Goal: Information Seeking & Learning: Learn about a topic

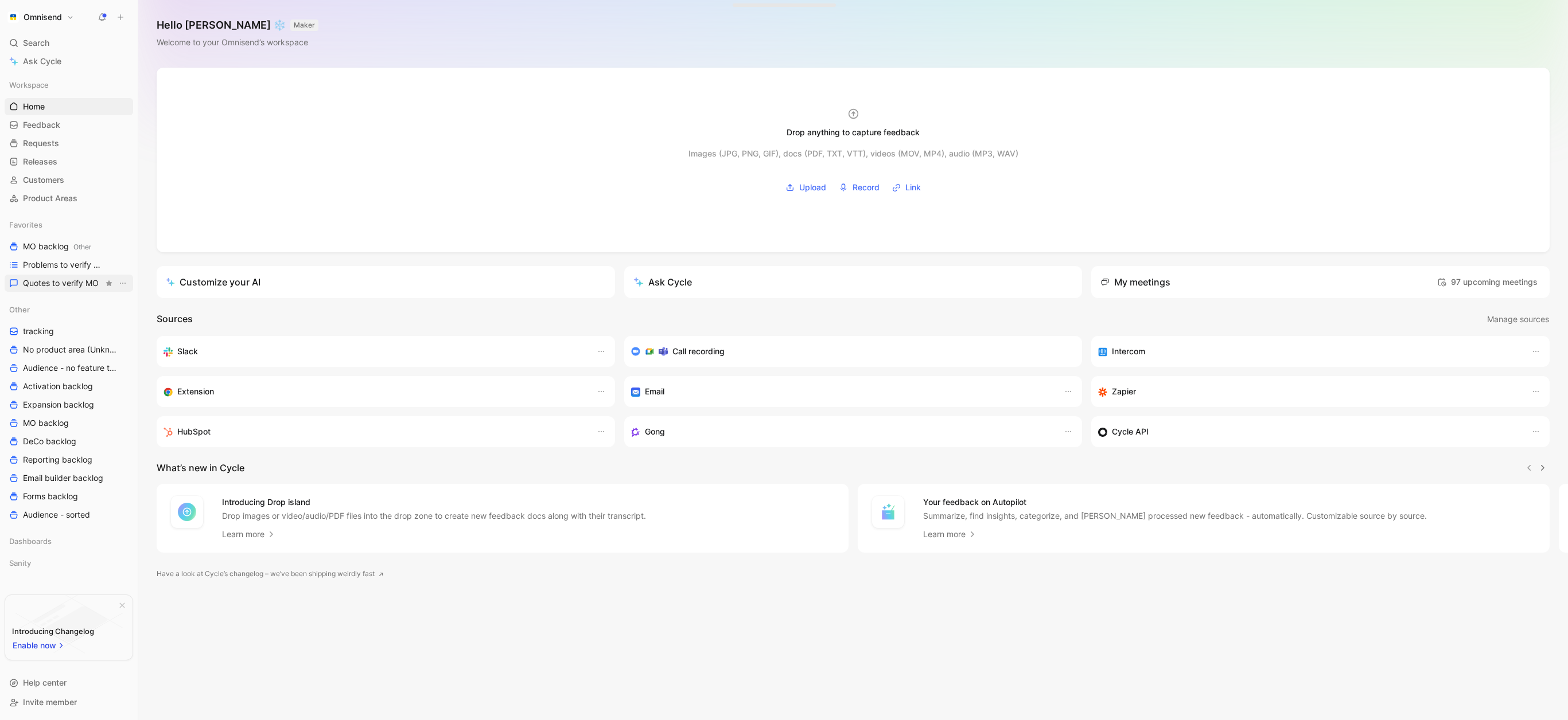
click at [56, 281] on span "Quotes to verify MO" at bounding box center [61, 283] width 76 height 12
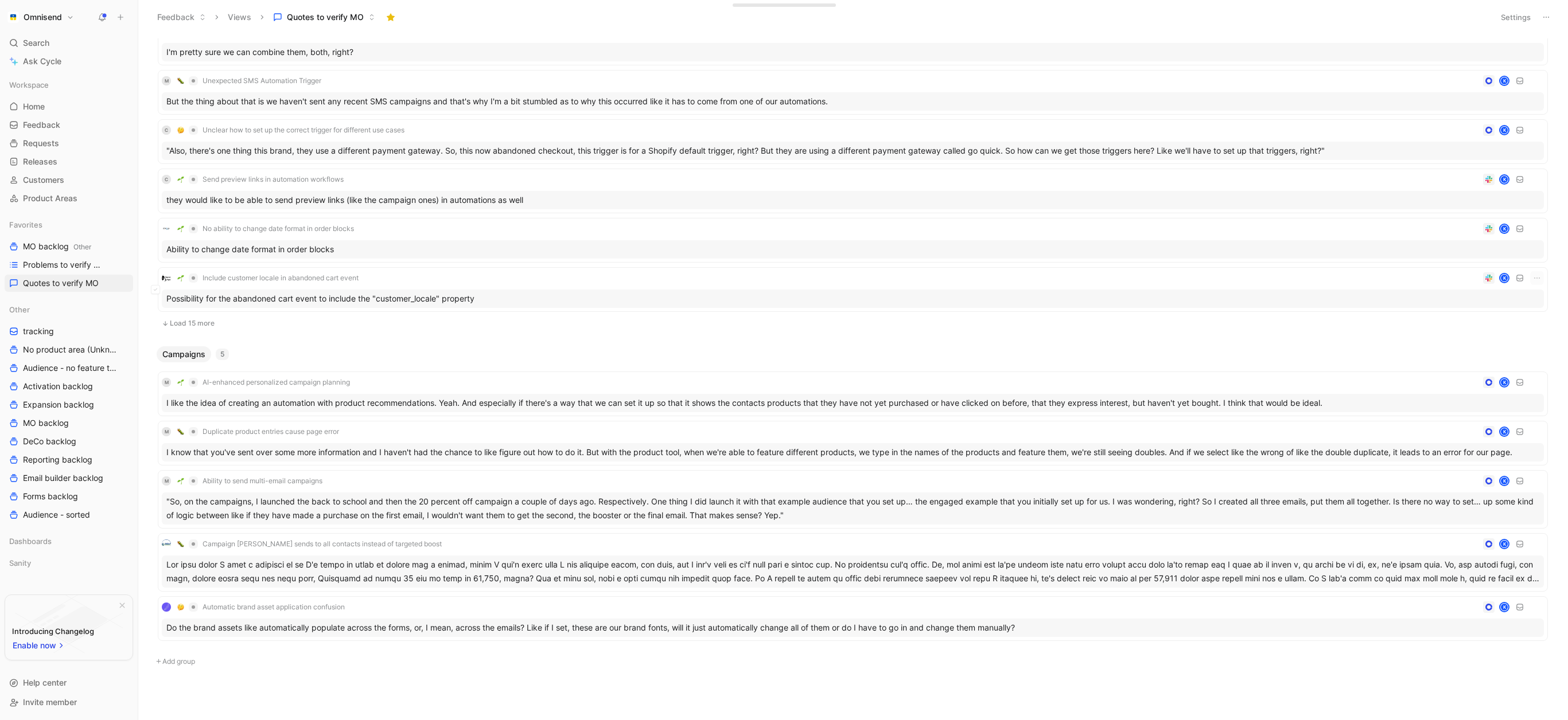
scroll to position [521, 0]
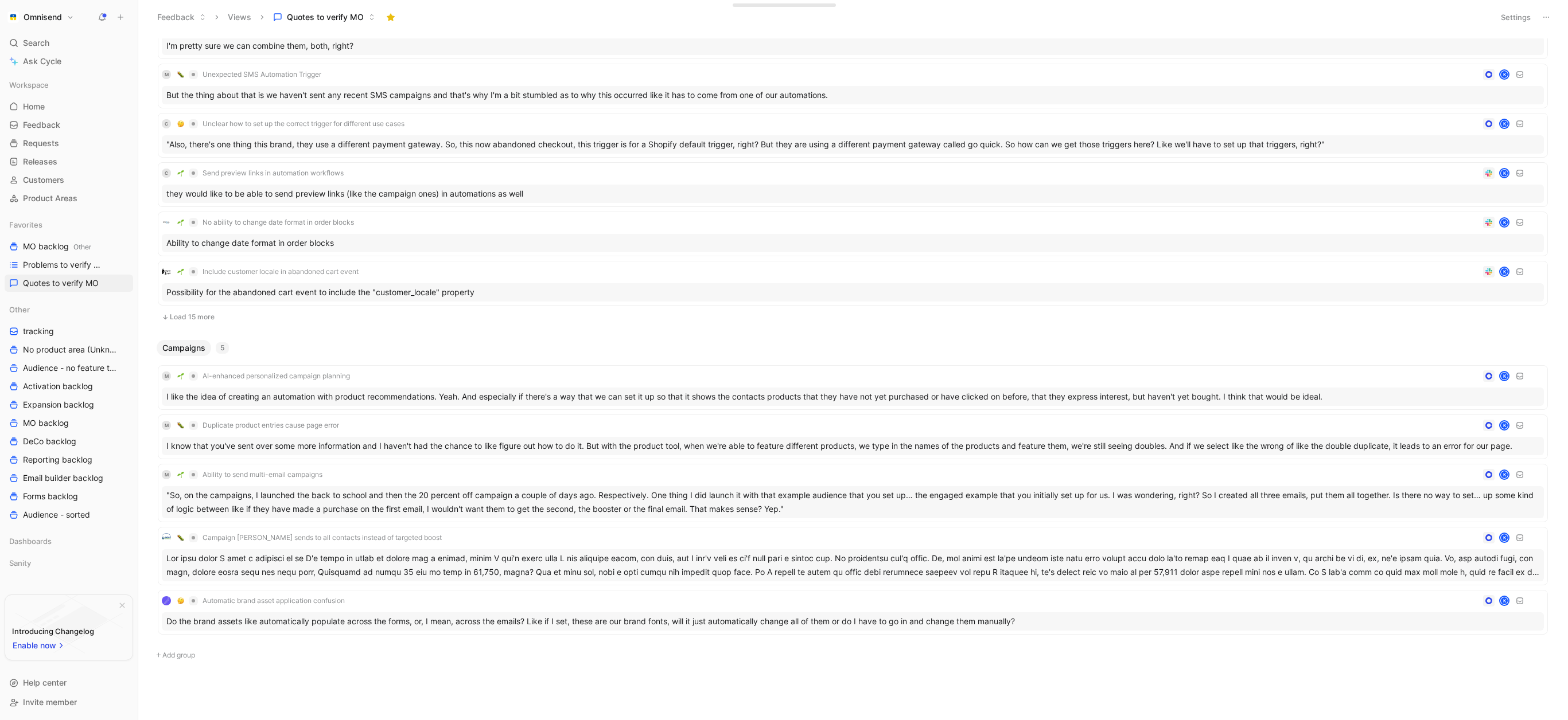
click at [207, 319] on button "Load 15 more" at bounding box center [853, 317] width 1391 height 13
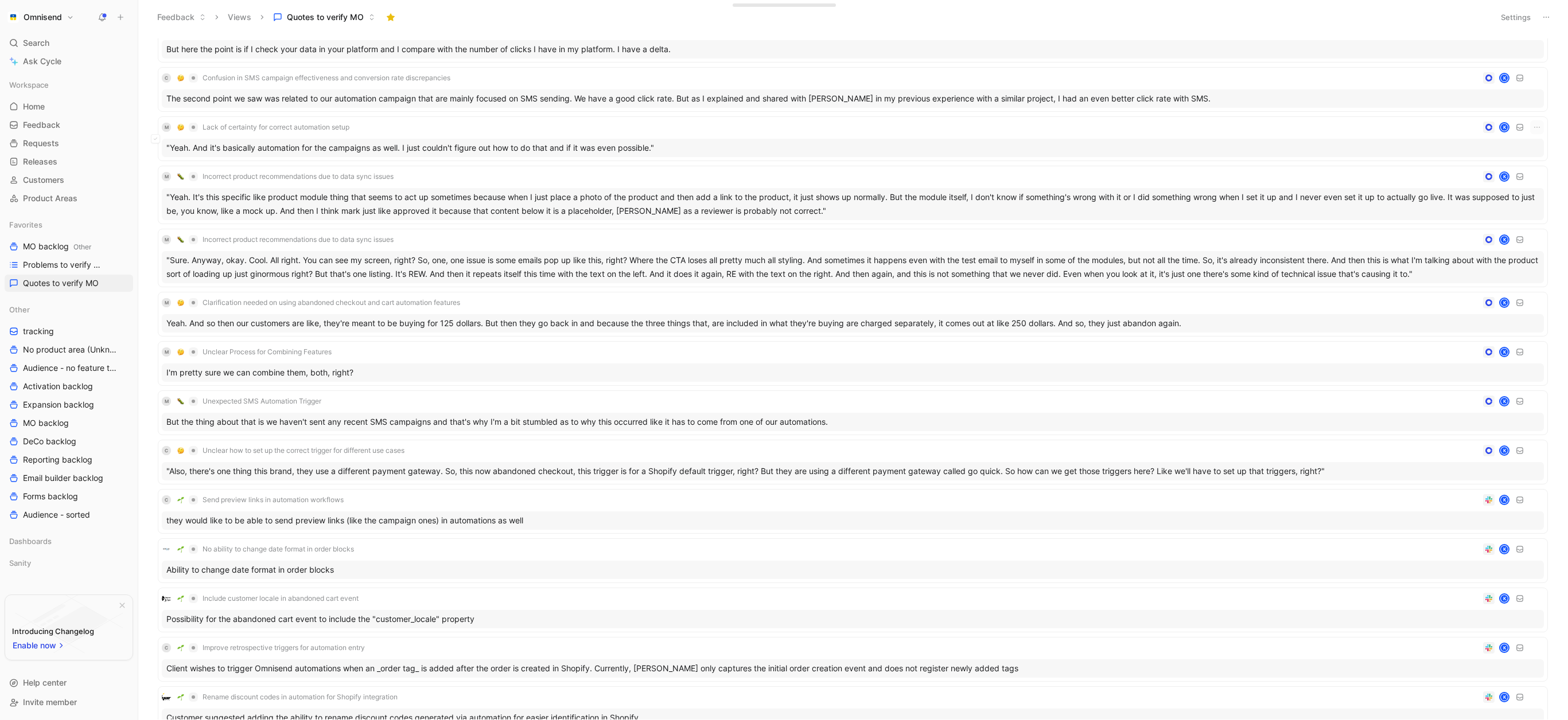
scroll to position [0, 0]
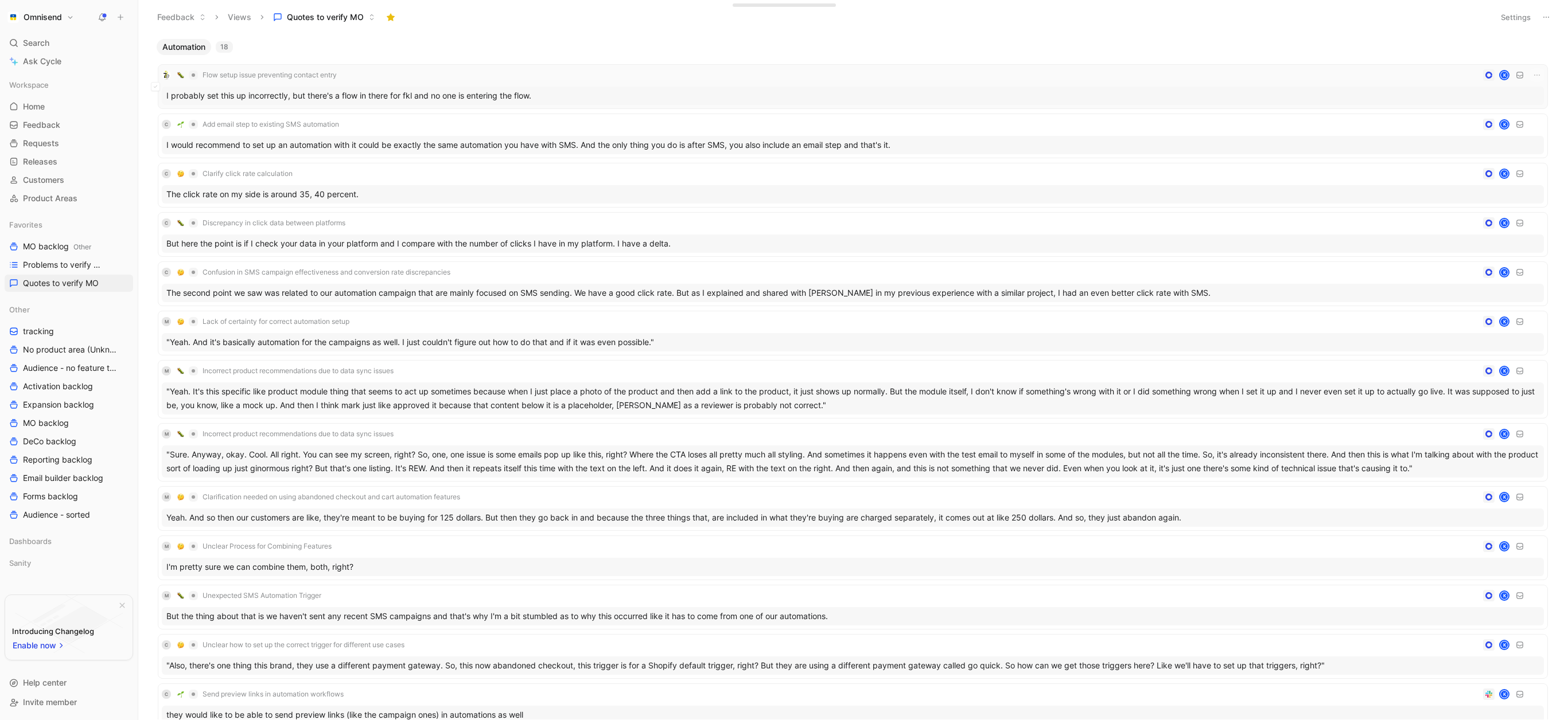
click at [327, 96] on div "I probably set this up incorrectly, but there's a flow in there for fkl and no …" at bounding box center [853, 95] width 1383 height 18
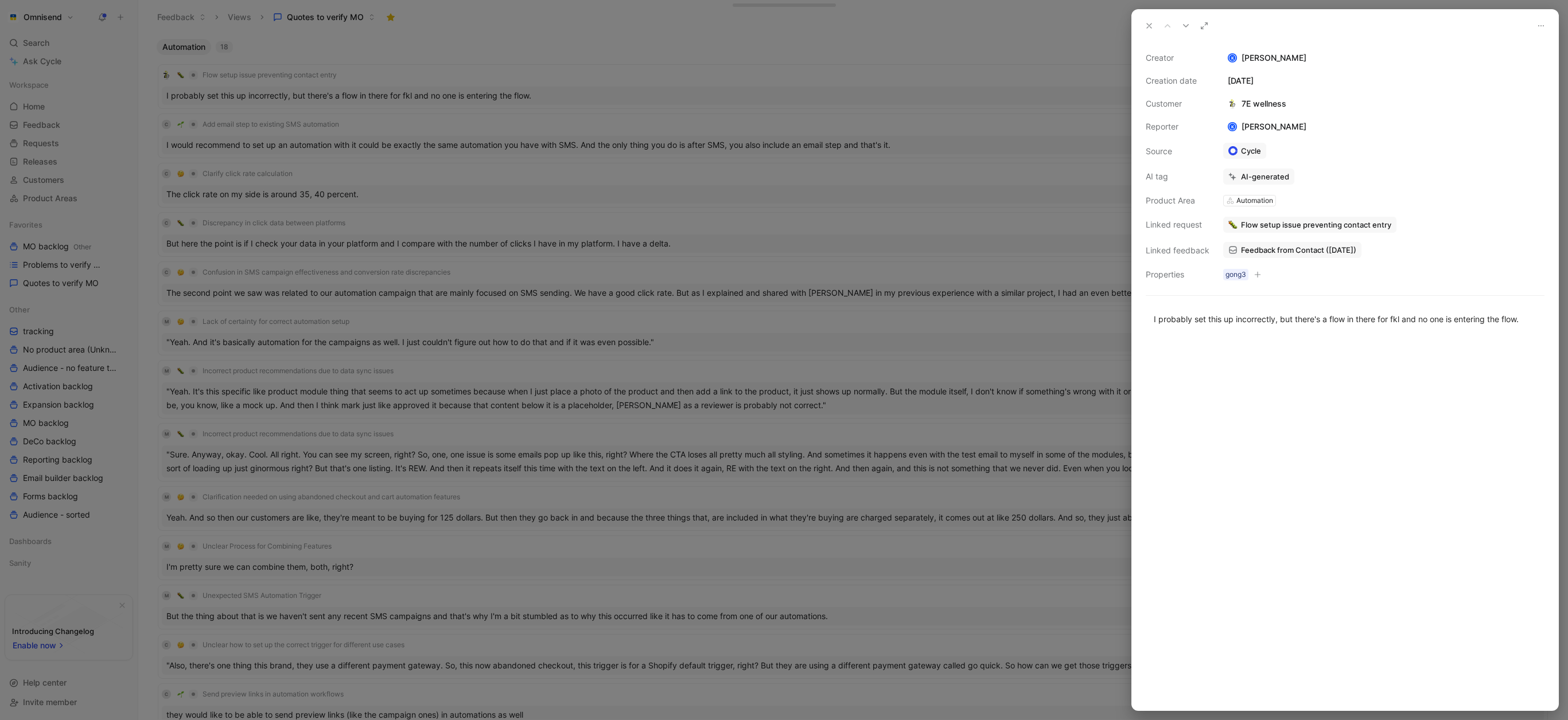
click at [1317, 249] on span "Feedback from Contact ([DATE])" at bounding box center [1299, 250] width 116 height 11
click at [1217, 318] on div "I probably set this up incorrectly, but there's a flow in there for fkl and no …" at bounding box center [1345, 319] width 383 height 12
copy div "I probably set this up incorrectly, but there's a flow in there for fkl and no …"
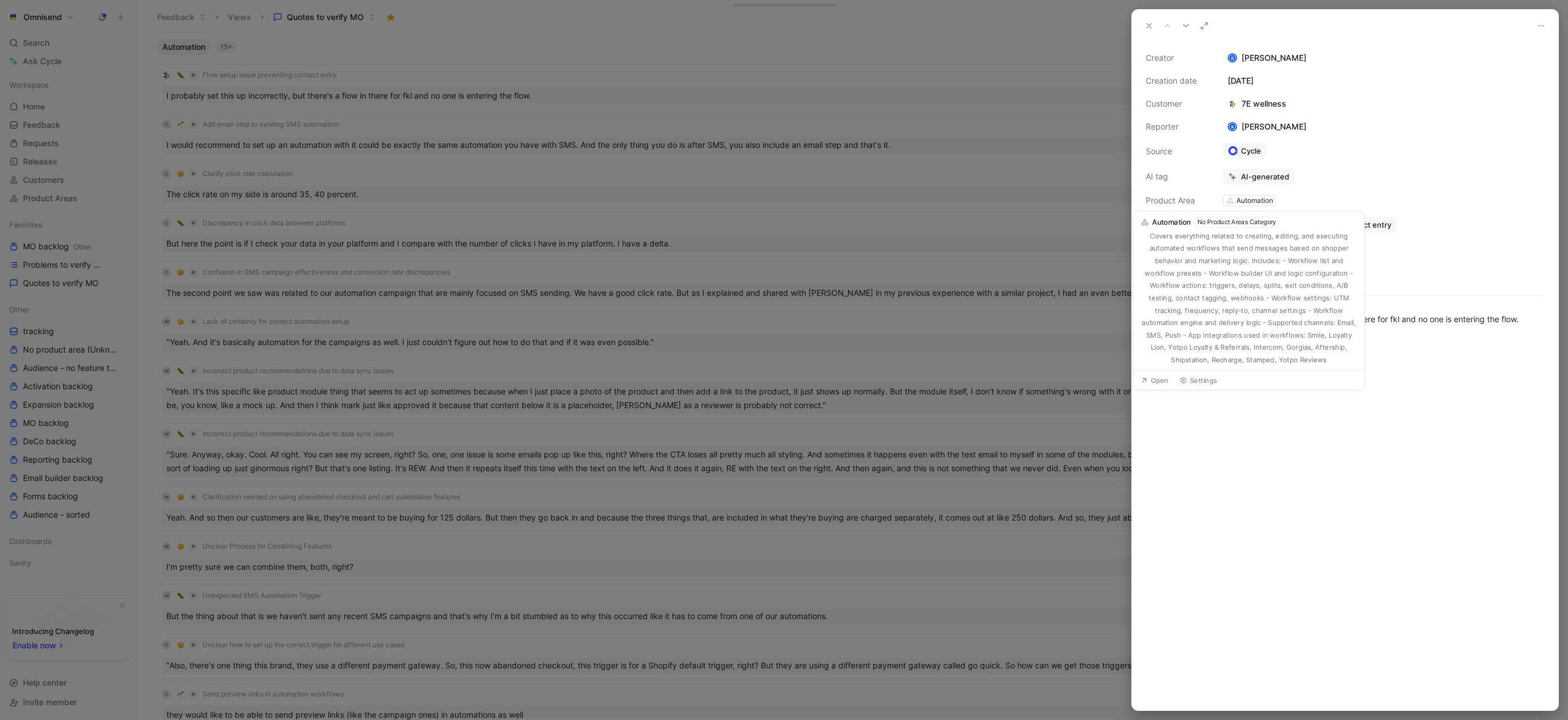
click at [1364, 185] on div "Creator K [PERSON_NAME] Creation date [DATE] Customer 7E wellness Reporter K [P…" at bounding box center [1345, 166] width 399 height 230
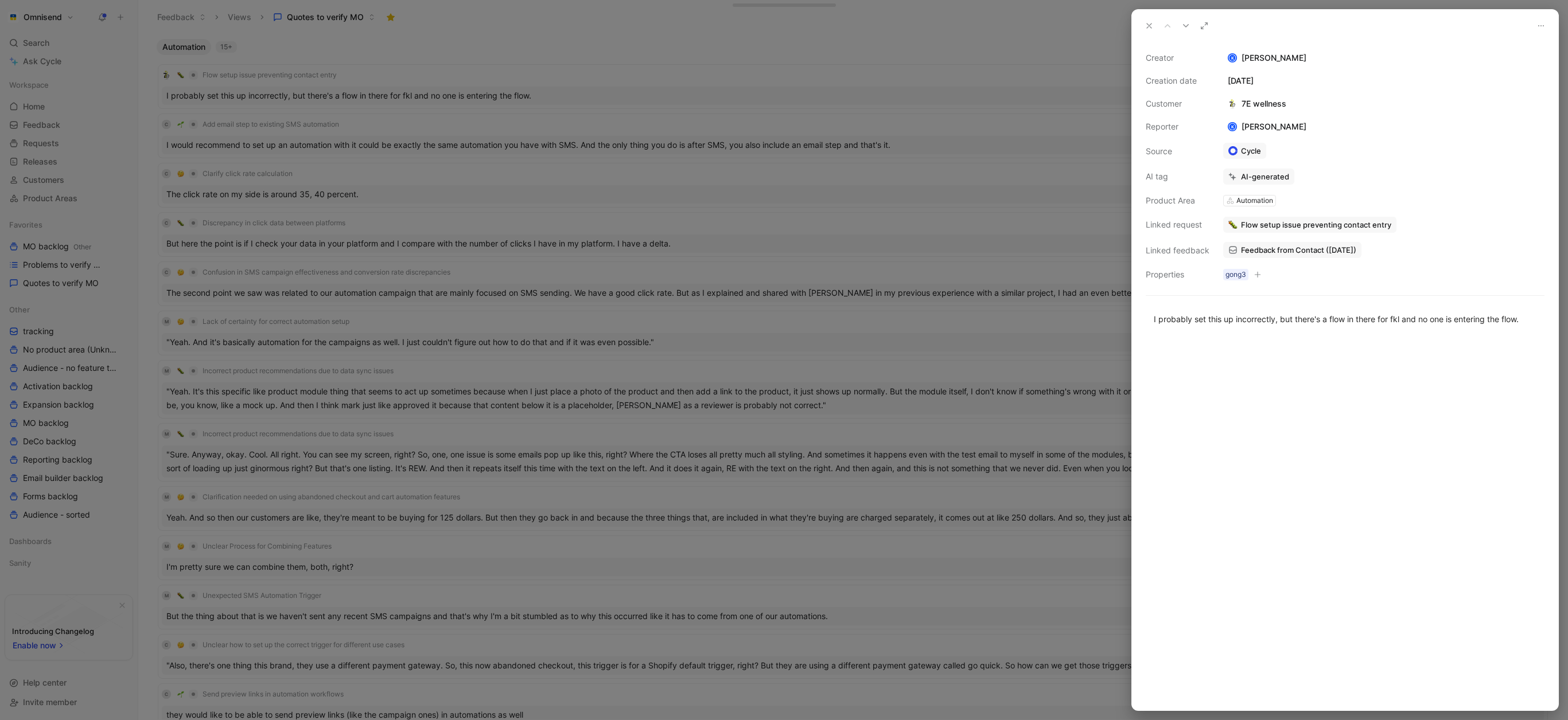
click at [1284, 249] on span "Feedback from Contact ([DATE])" at bounding box center [1299, 250] width 116 height 11
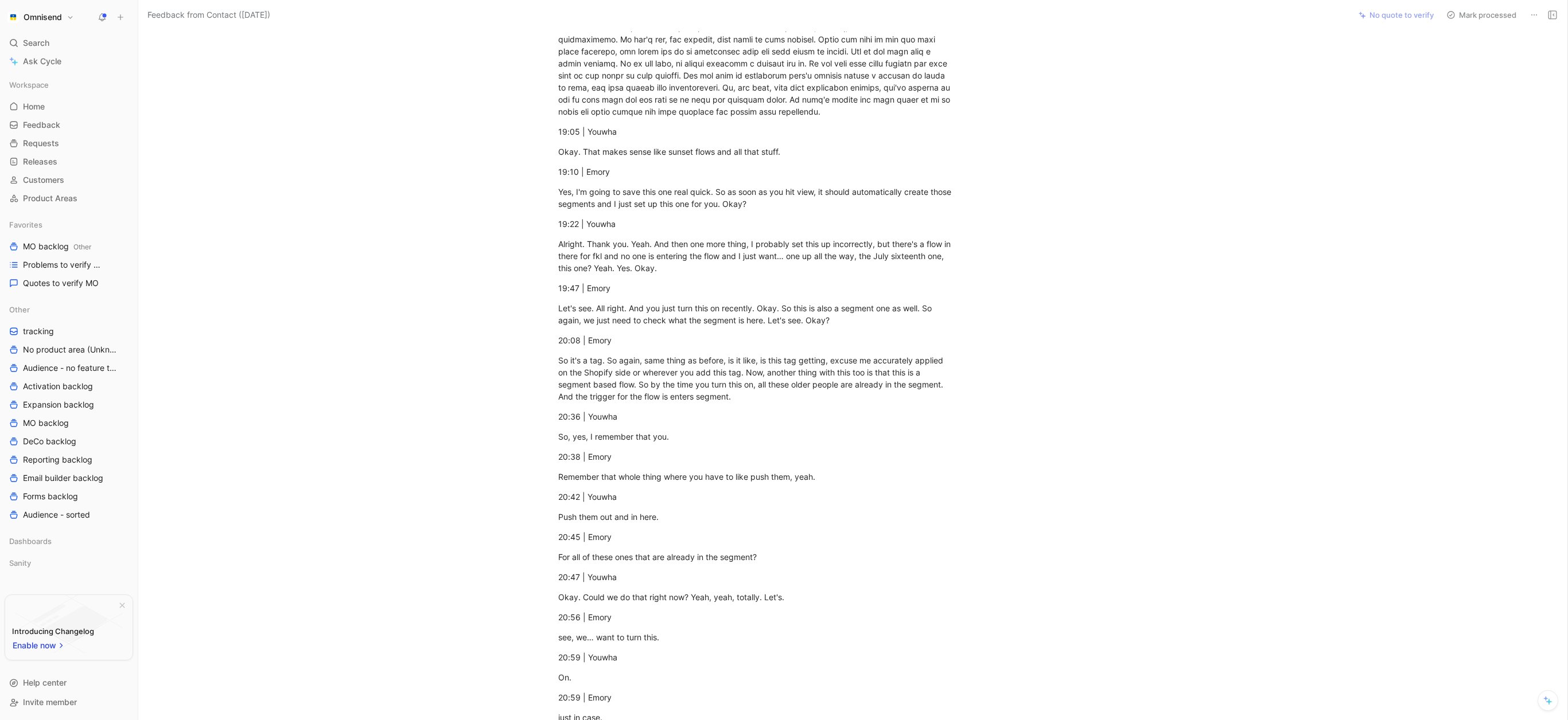
scroll to position [6033, 0]
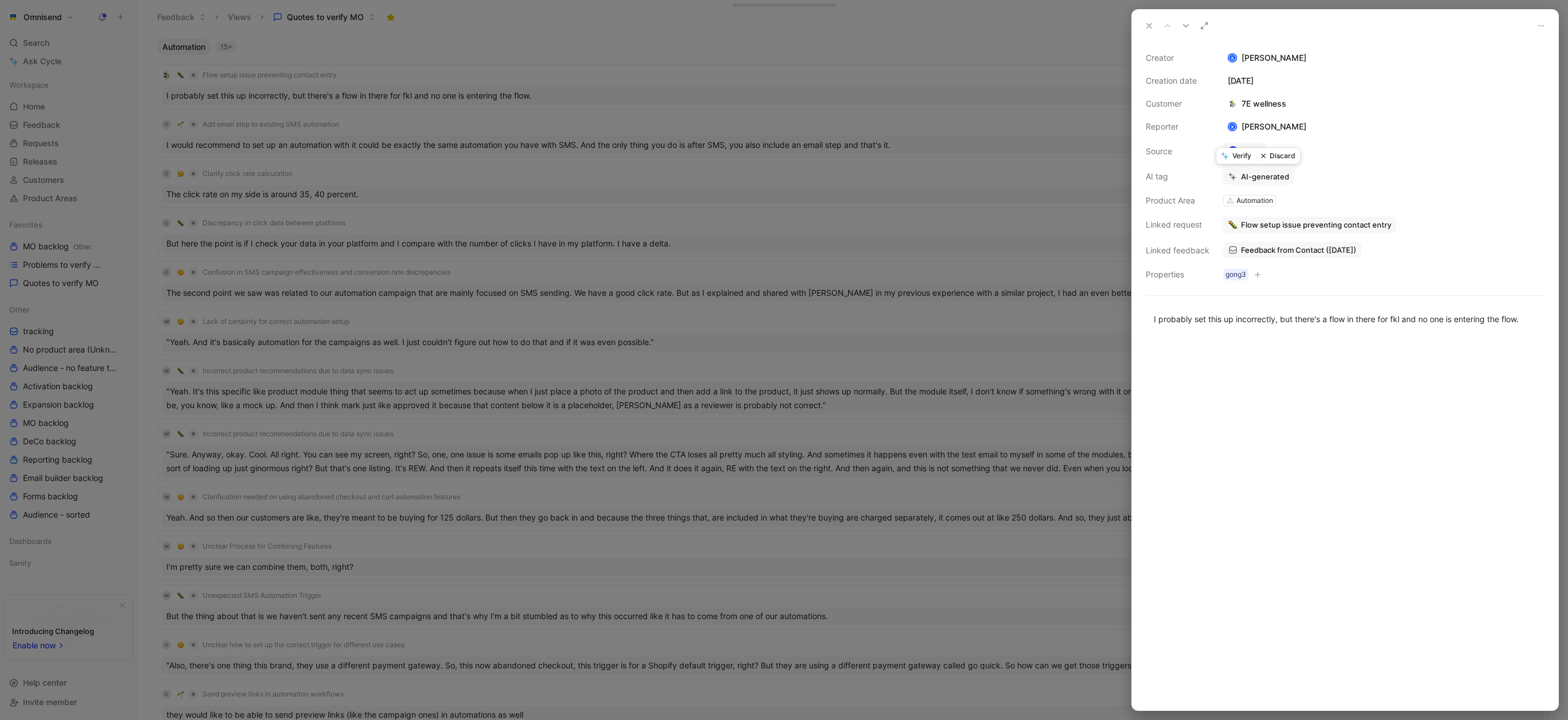
click at [1281, 156] on button "Discard" at bounding box center [1279, 156] width 44 height 16
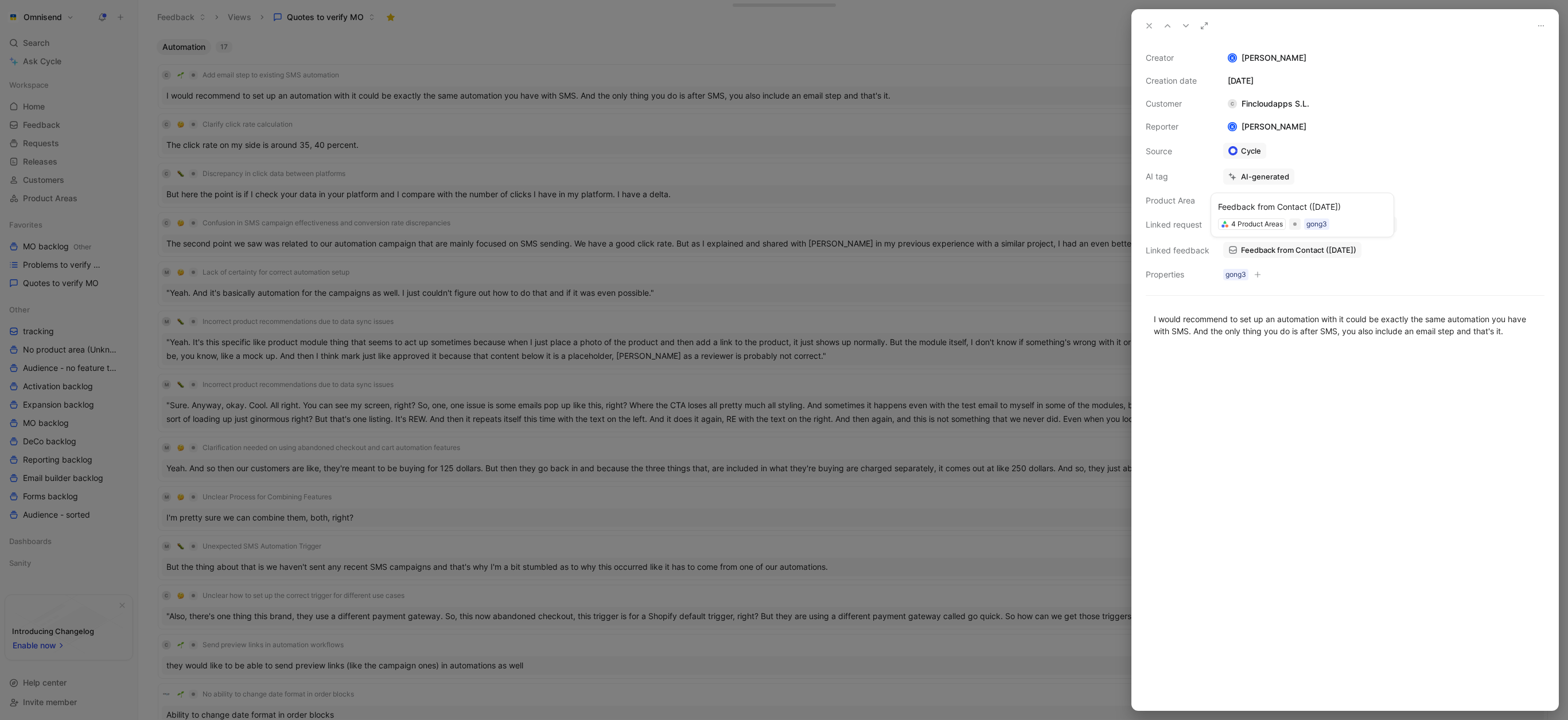
click at [1290, 253] on span "Feedback from Contact ([DATE])" at bounding box center [1299, 250] width 116 height 11
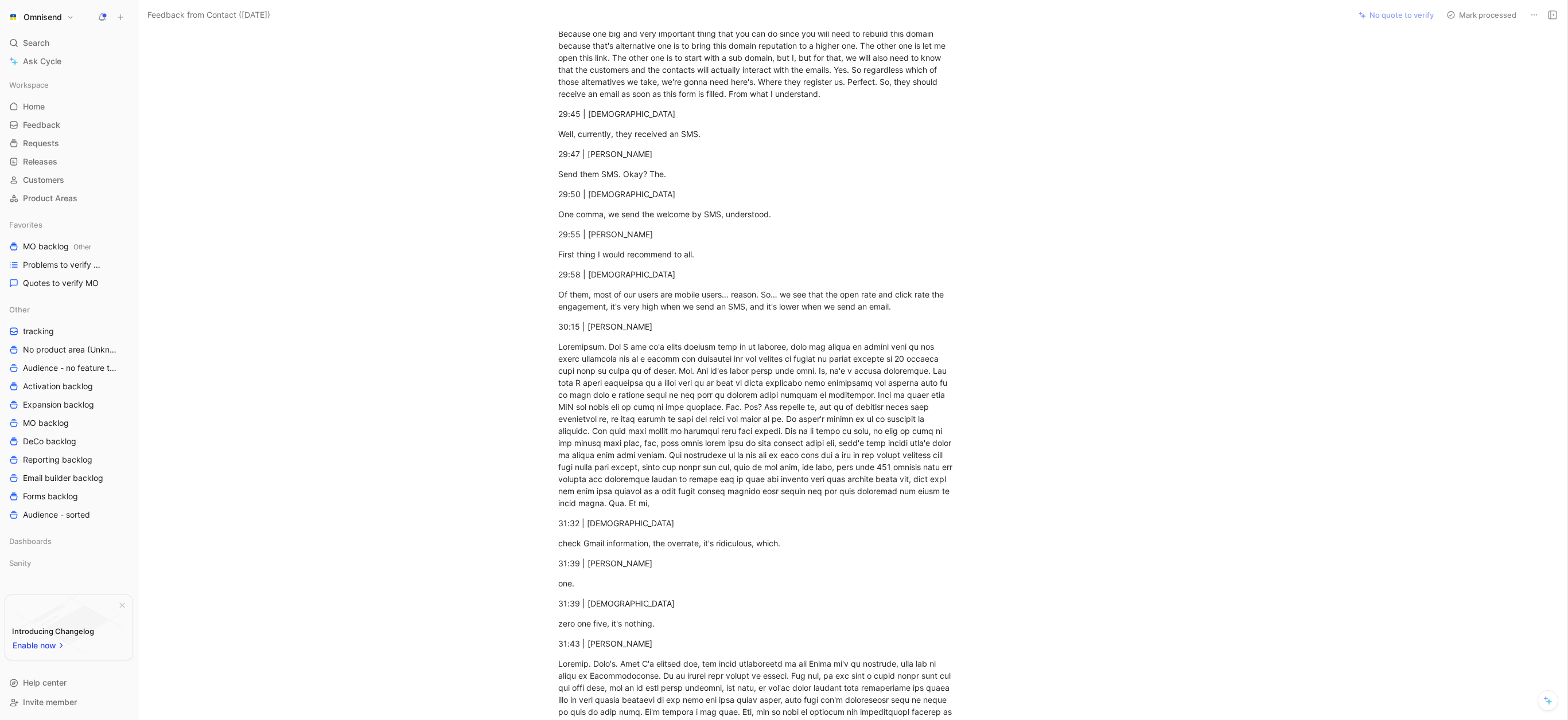
scroll to position [7658, 0]
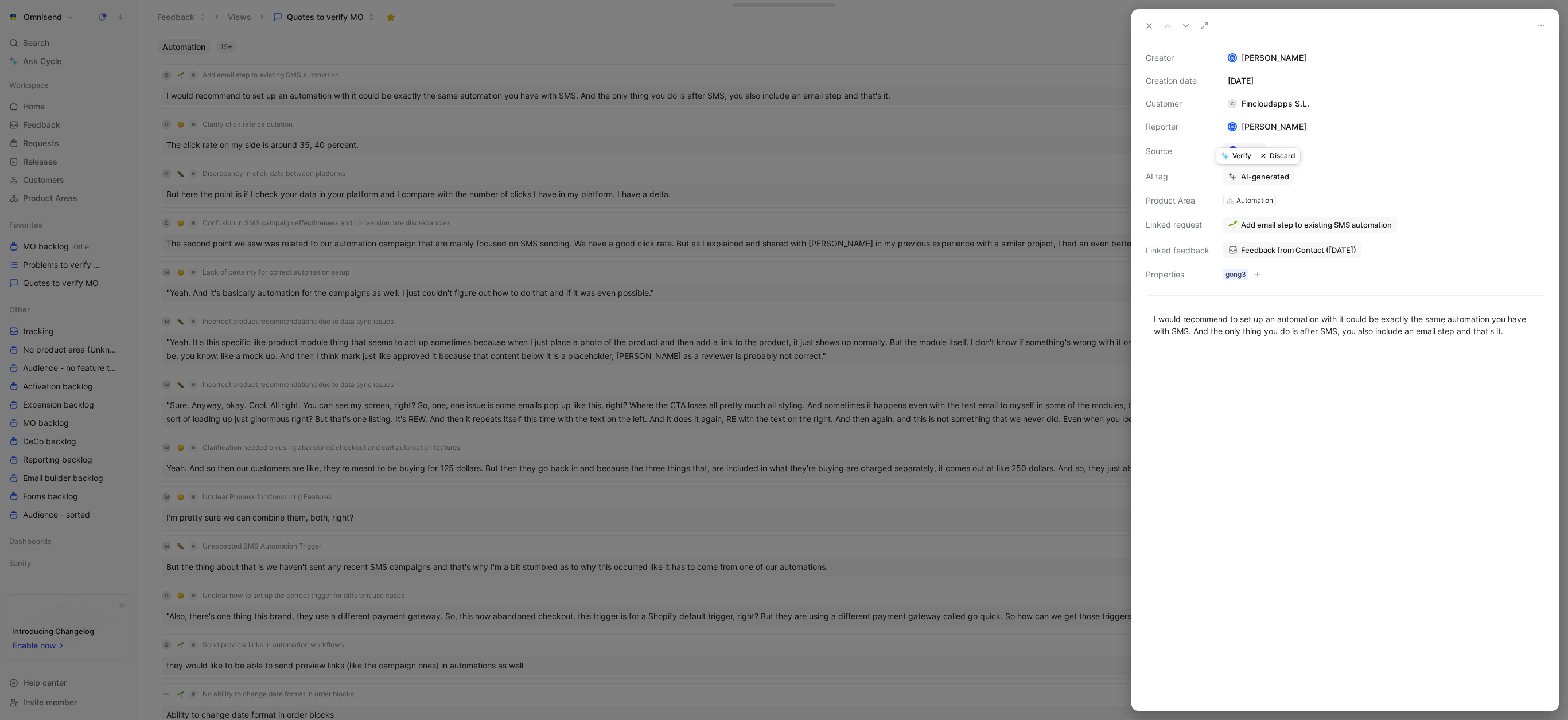
click at [1278, 156] on button "Discard" at bounding box center [1279, 156] width 44 height 16
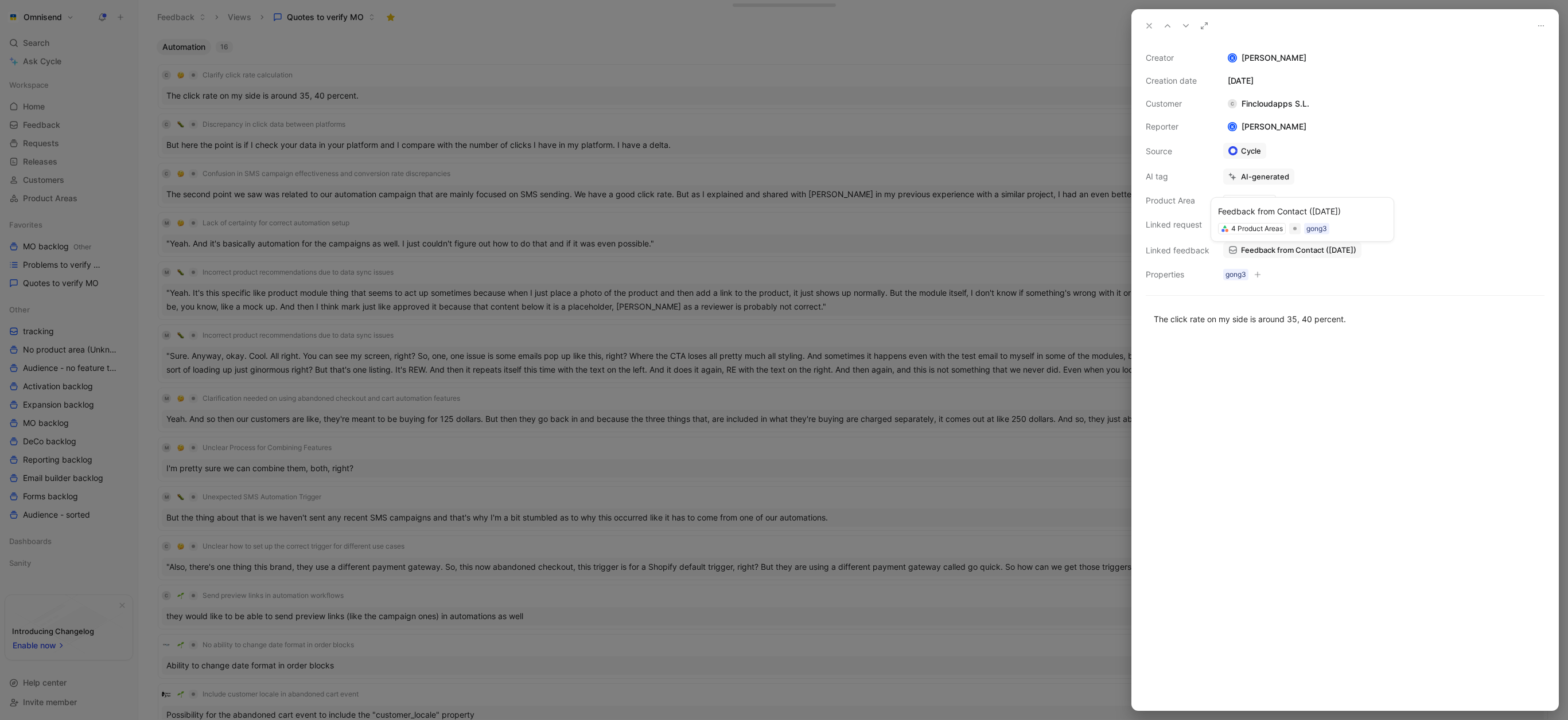
click at [1279, 253] on span "Feedback from Contact ([DATE])" at bounding box center [1299, 250] width 116 height 11
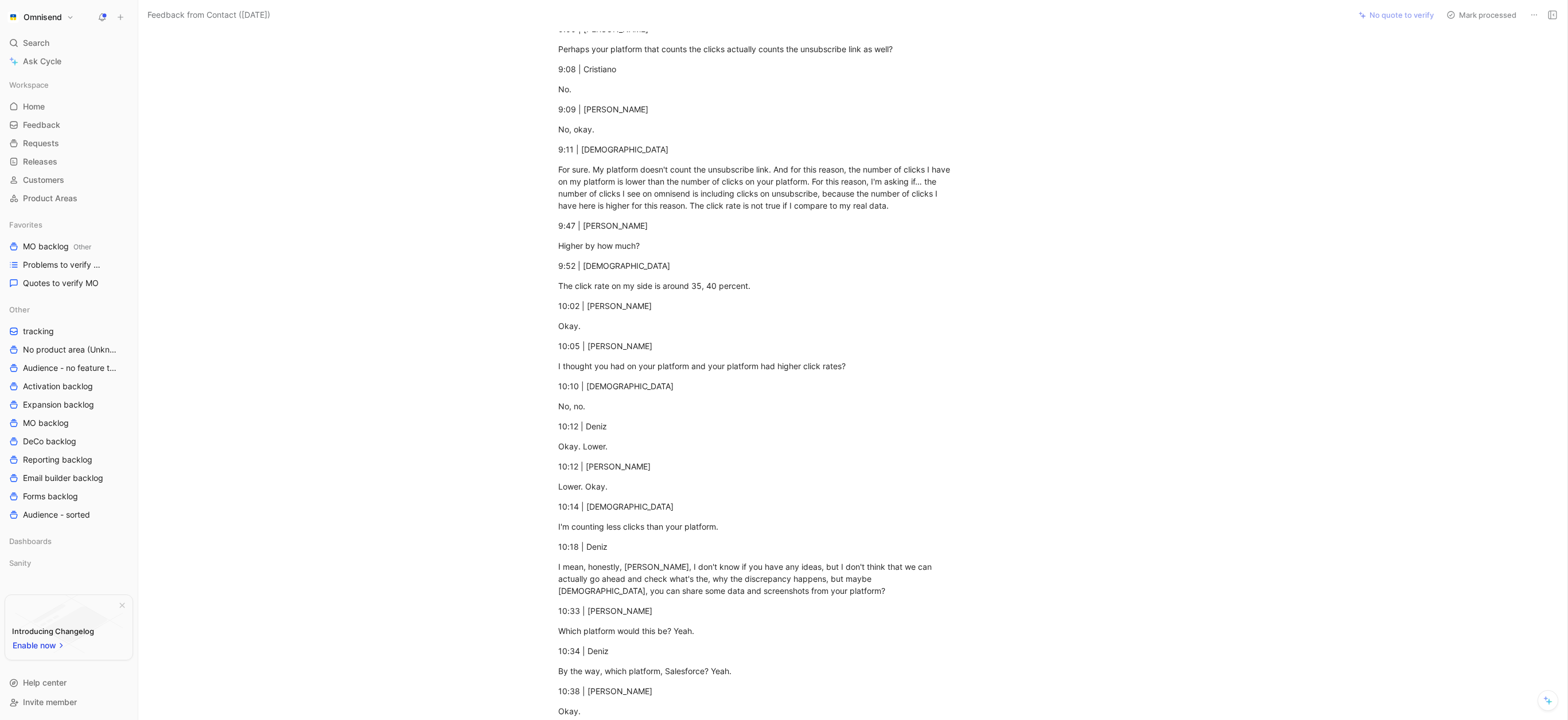
scroll to position [2725, 0]
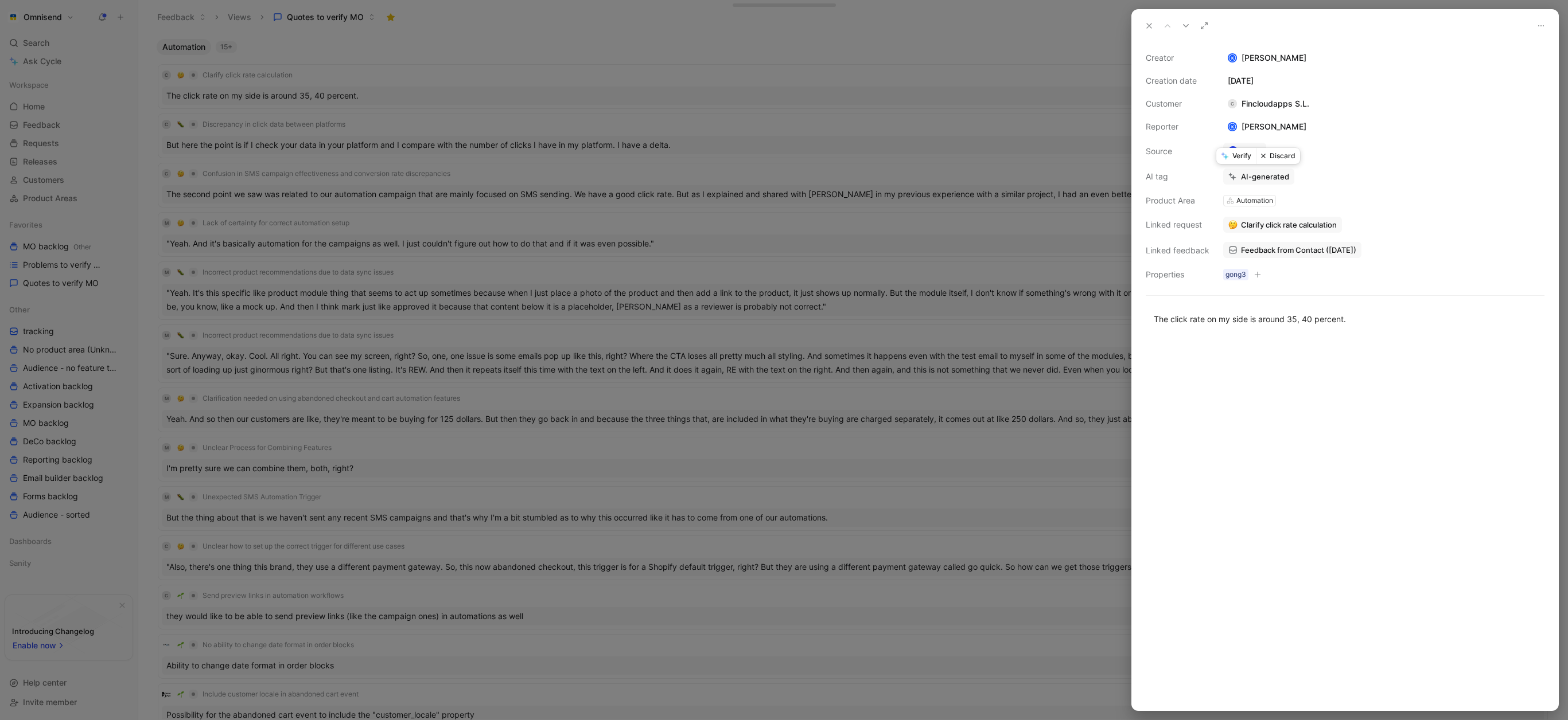
click at [1280, 155] on button "Discard" at bounding box center [1279, 156] width 44 height 16
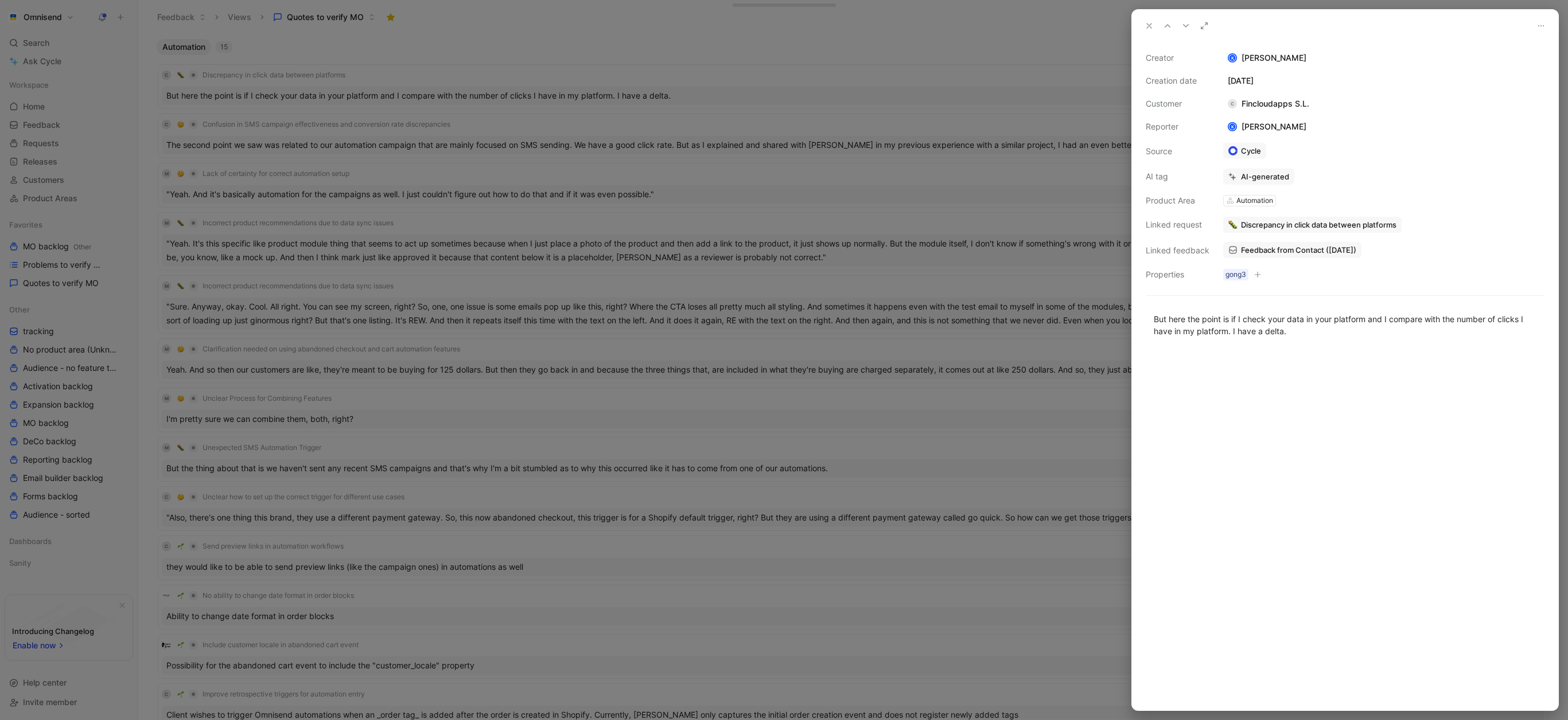
click at [1275, 252] on span "Feedback from Contact ([DATE])" at bounding box center [1299, 250] width 116 height 11
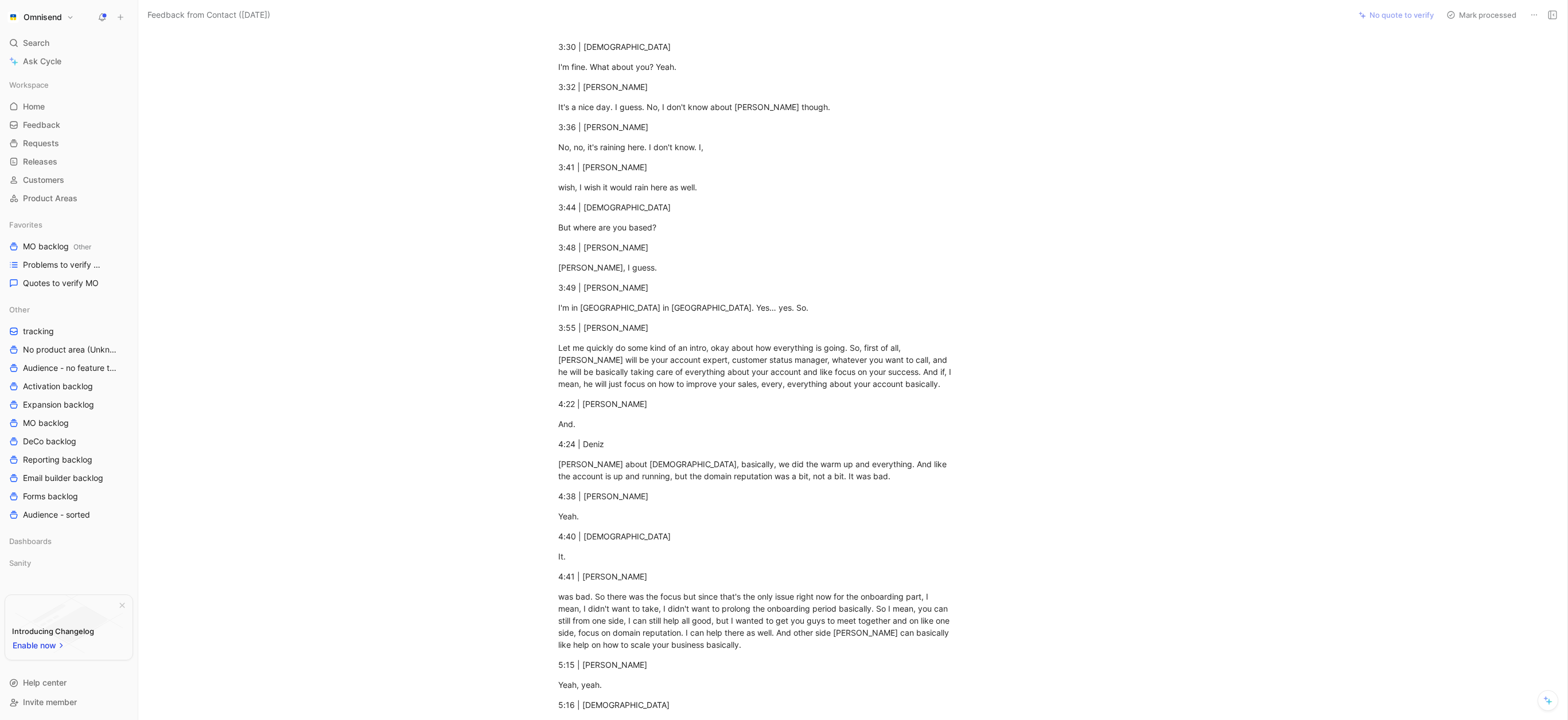
scroll to position [1256, 0]
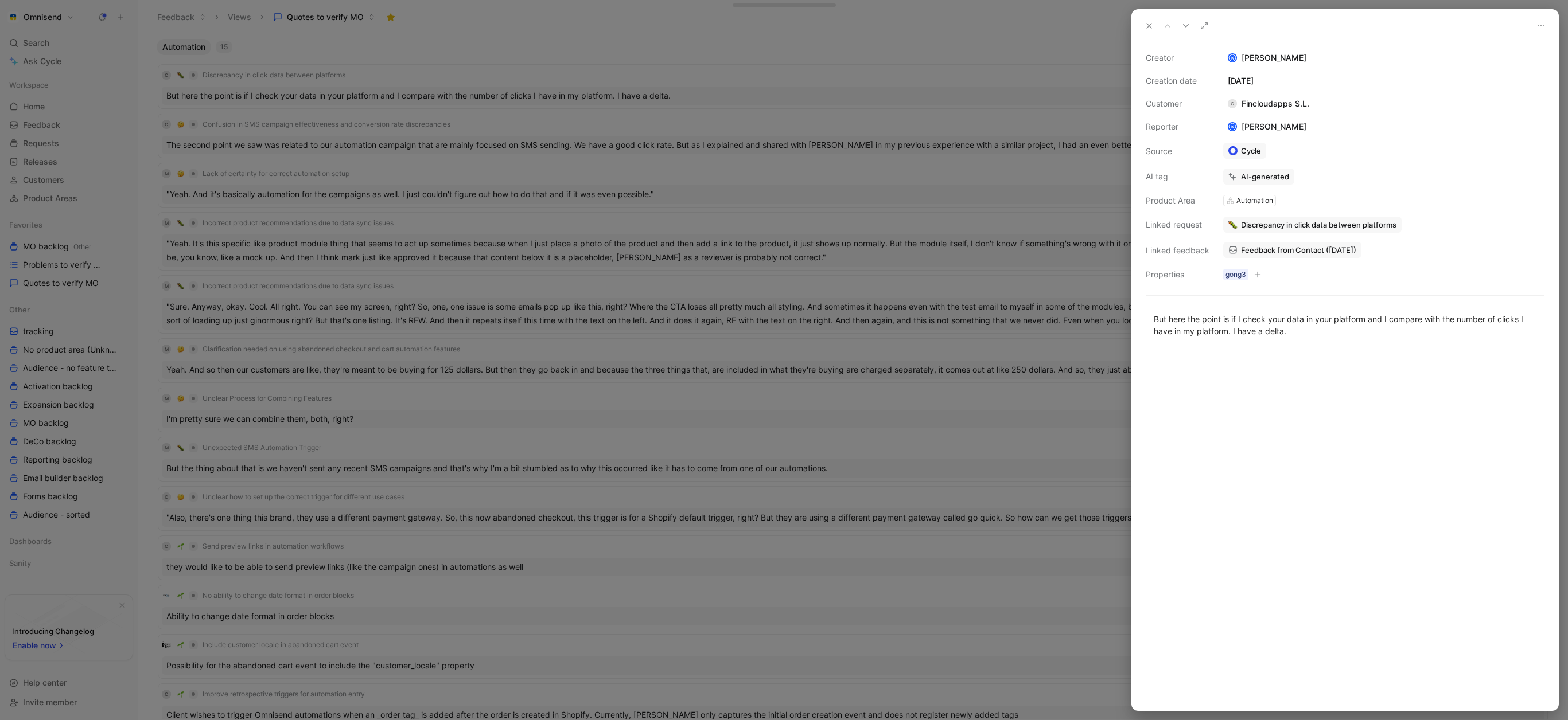
click at [1268, 253] on span "Feedback from Contact ([DATE])" at bounding box center [1299, 250] width 116 height 11
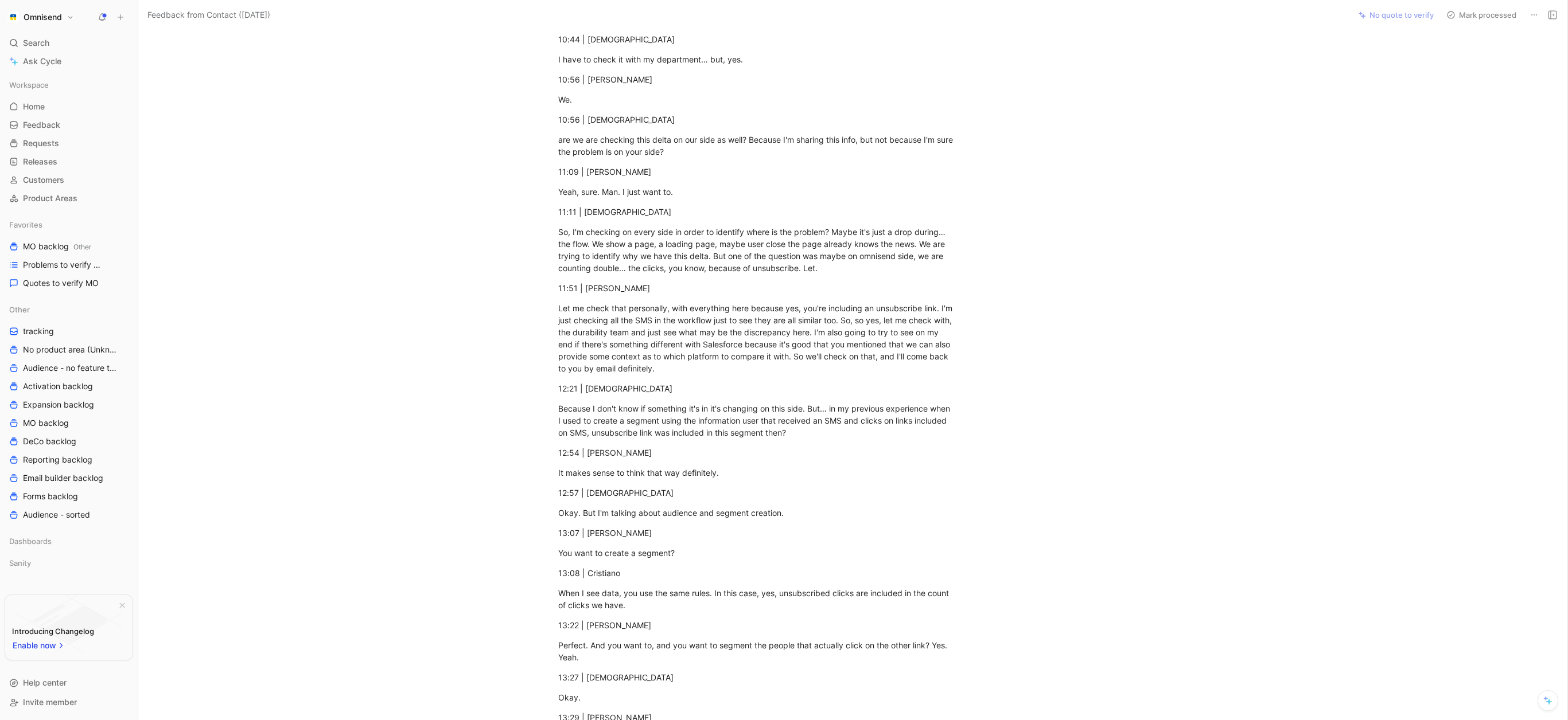
scroll to position [3455, 0]
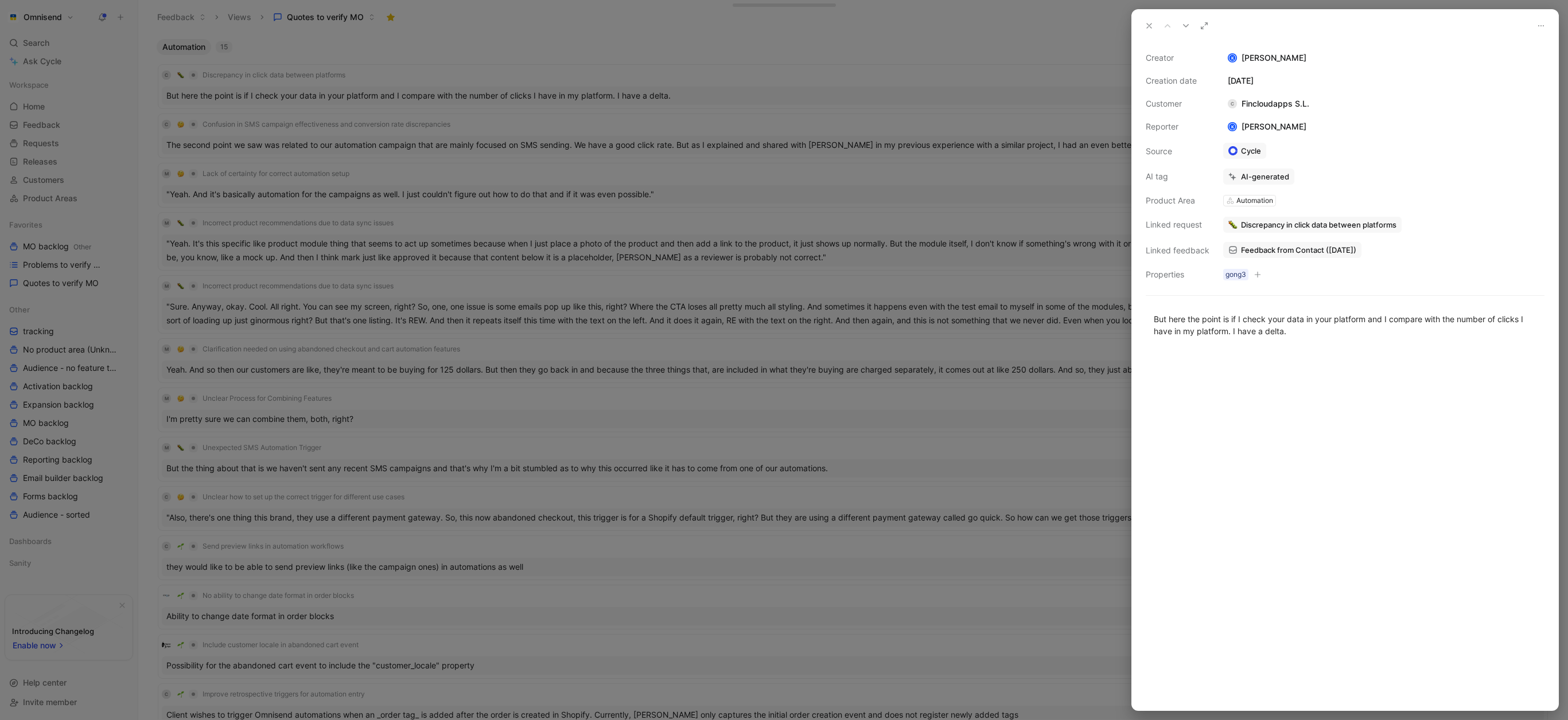
click at [1327, 191] on div "Creator K [PERSON_NAME] Creation date [DATE] Customer C Fincloudapps S.L. Repor…" at bounding box center [1345, 166] width 399 height 230
click at [1272, 367] on div at bounding box center [1345, 530] width 426 height 360
click at [1260, 204] on div "Automation" at bounding box center [1255, 200] width 37 height 12
click at [1262, 201] on div "Automation" at bounding box center [1255, 200] width 37 height 12
click at [1232, 197] on icon at bounding box center [1230, 200] width 8 height 8
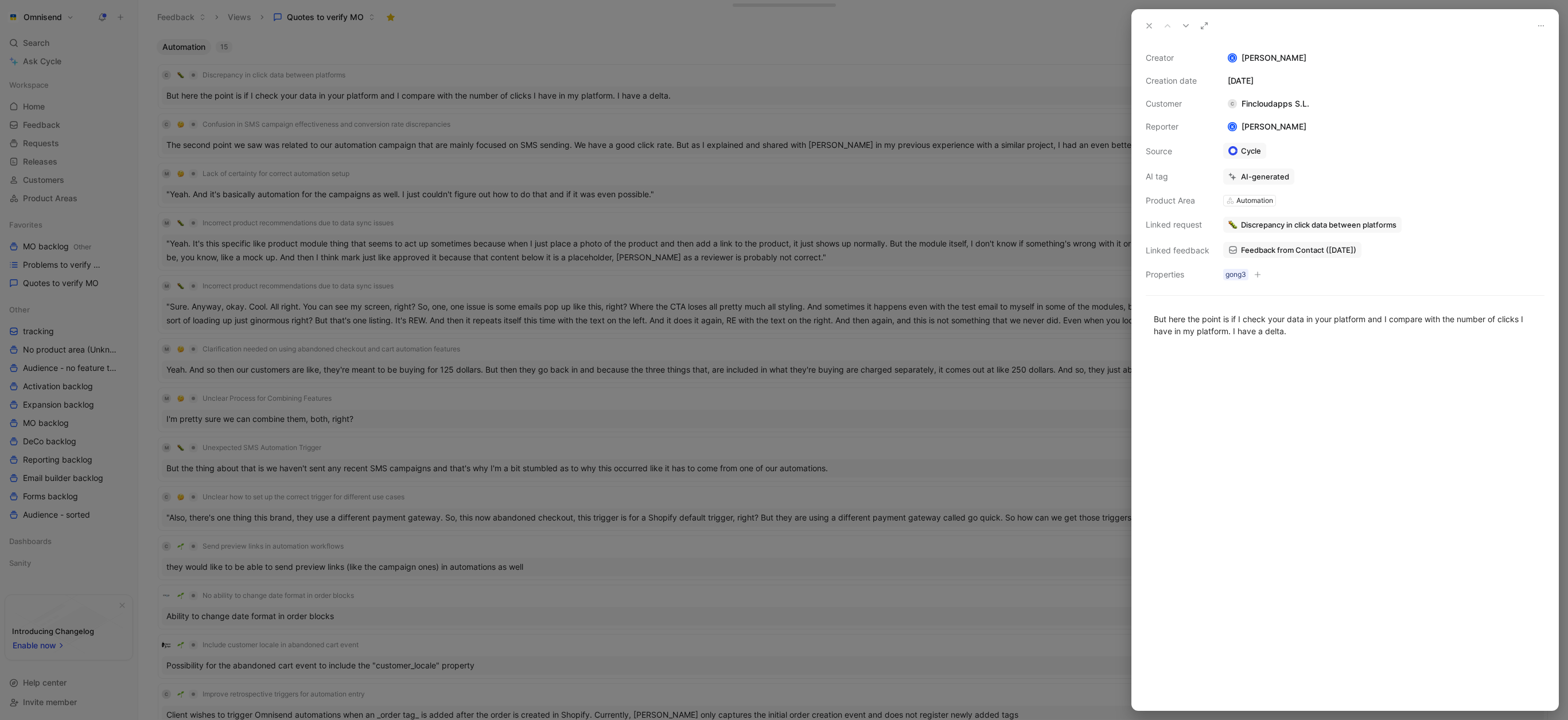
click at [1236, 200] on div "Automation" at bounding box center [1255, 200] width 37 height 12
click at [1323, 178] on div "Automation" at bounding box center [1324, 178] width 37 height 12
click at [1254, 206] on button "Open" at bounding box center [1246, 201] width 41 height 16
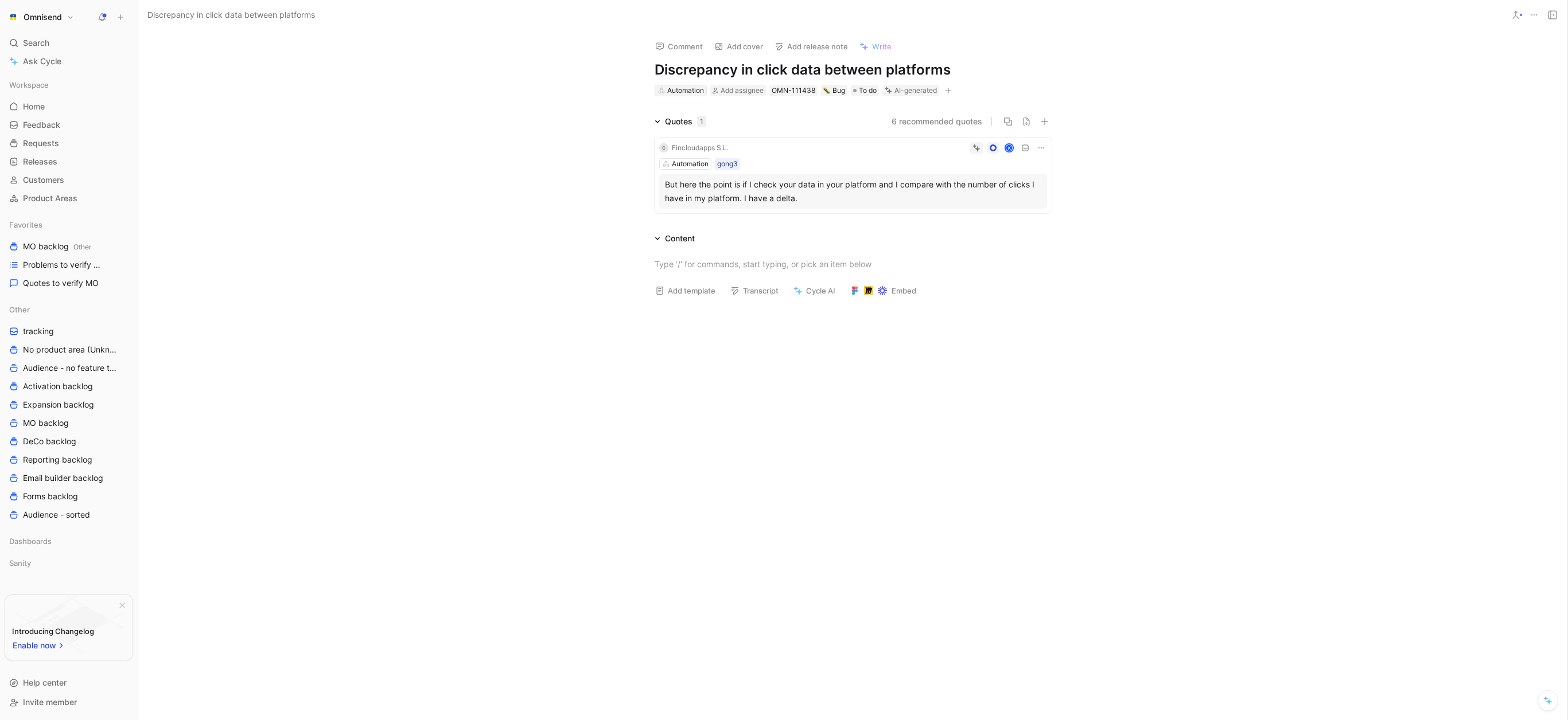
click at [690, 91] on div "Automation" at bounding box center [686, 91] width 37 height 12
type input "report"
click at [724, 132] on mark "report" at bounding box center [722, 133] width 23 height 10
click at [60, 265] on span "Problems to verify MO" at bounding box center [63, 265] width 80 height 12
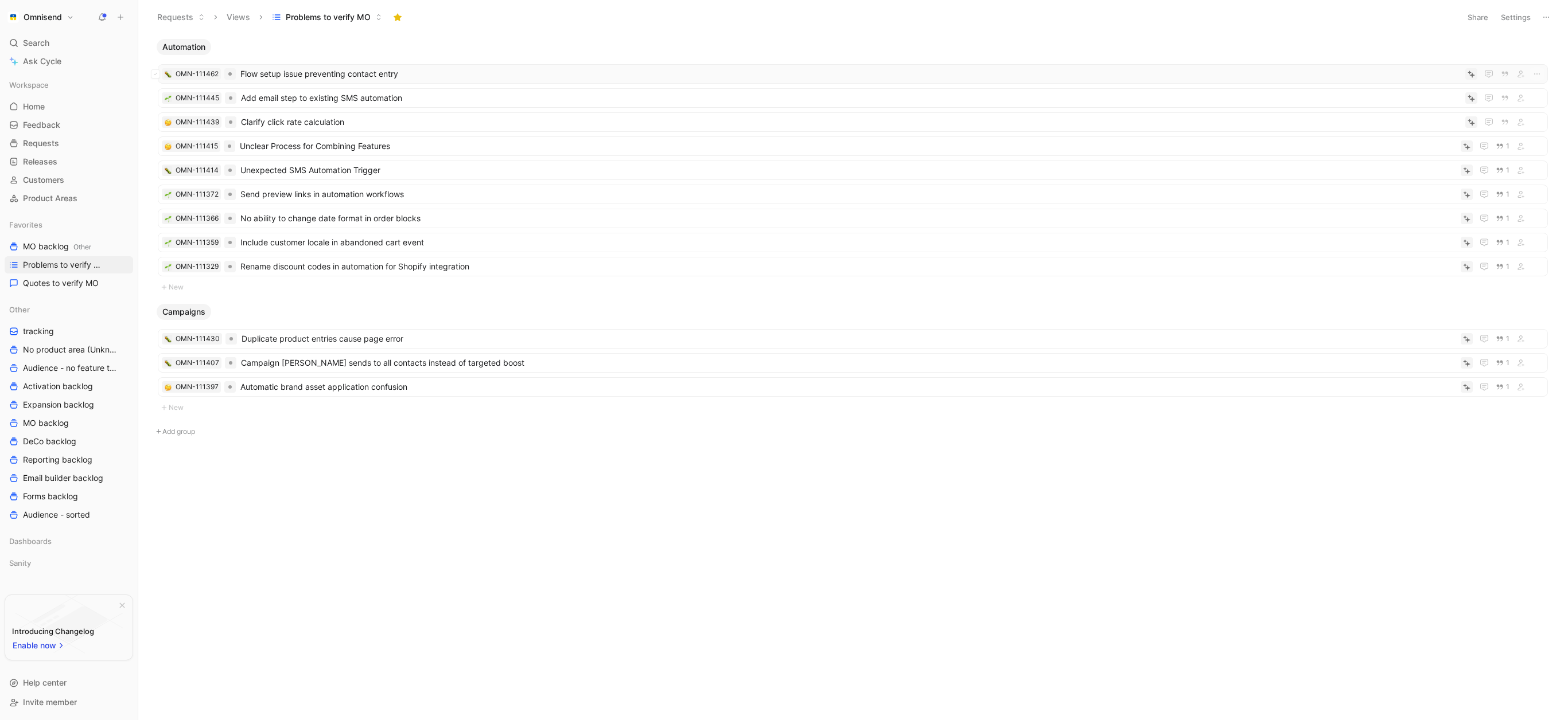
click at [307, 75] on span "Flow setup issue preventing contact entry" at bounding box center [851, 74] width 1221 height 13
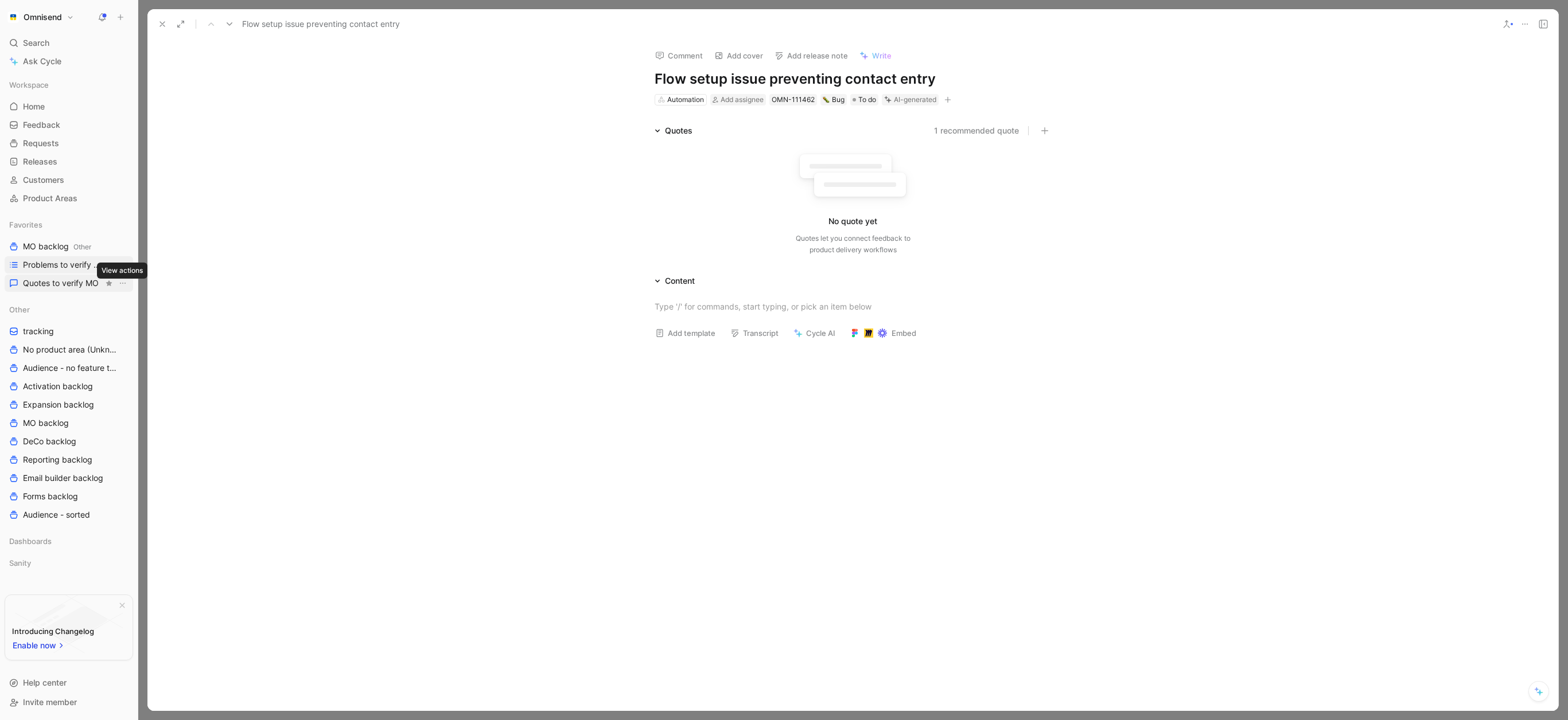
click at [61, 285] on span "Quotes to verify MO" at bounding box center [61, 283] width 76 height 12
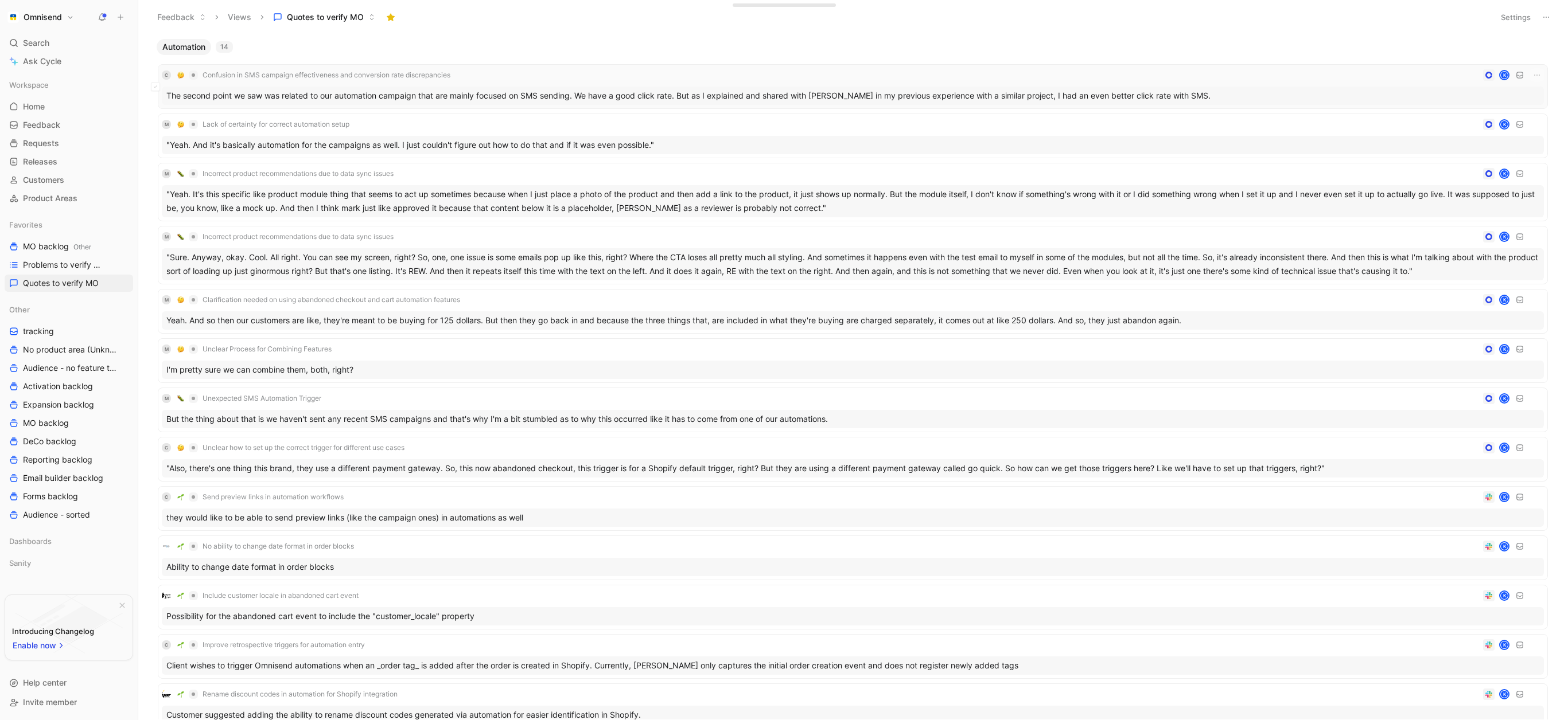
click at [310, 94] on div "The second point we saw was related to our automation campaign that are mainly …" at bounding box center [853, 95] width 1383 height 18
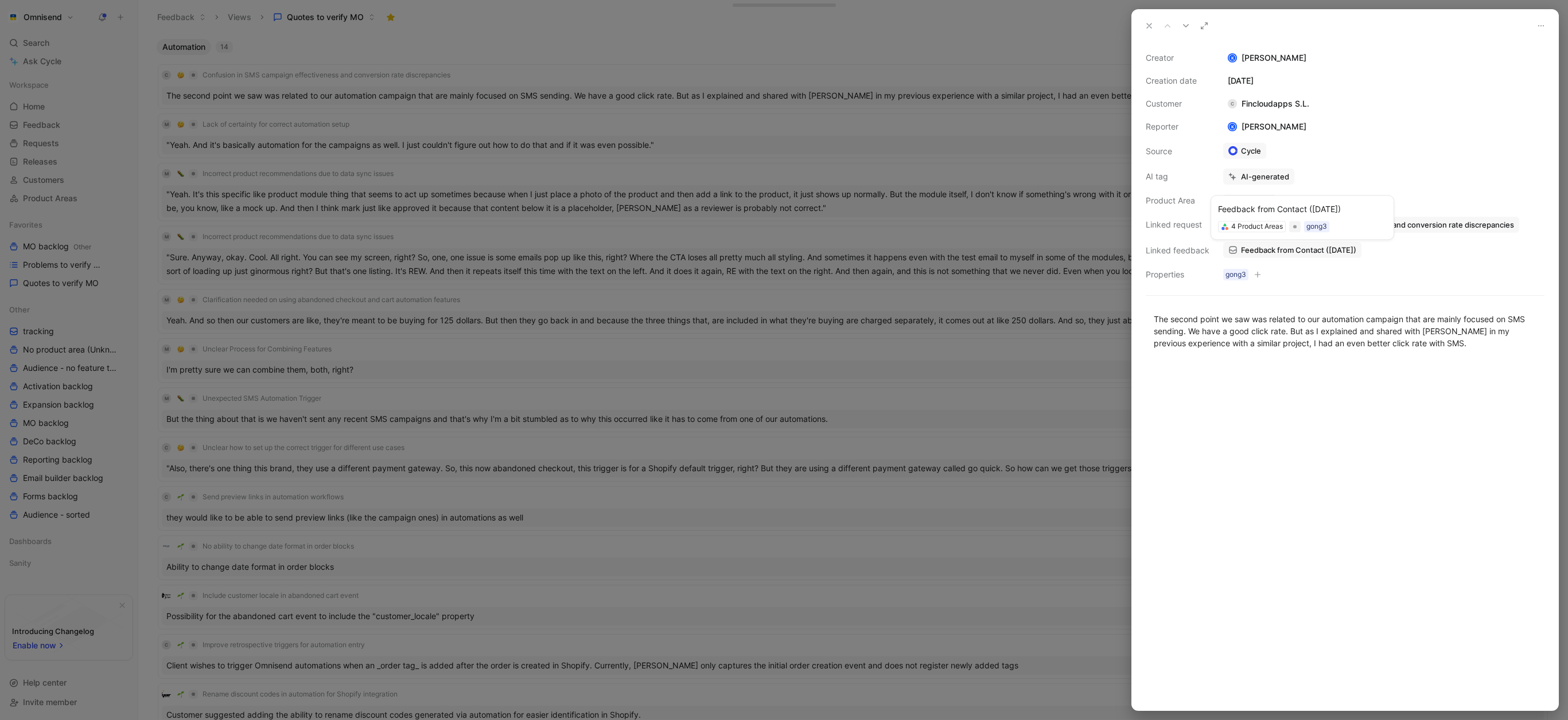
click at [1269, 249] on span "Feedback from Contact ([DATE])" at bounding box center [1299, 250] width 116 height 11
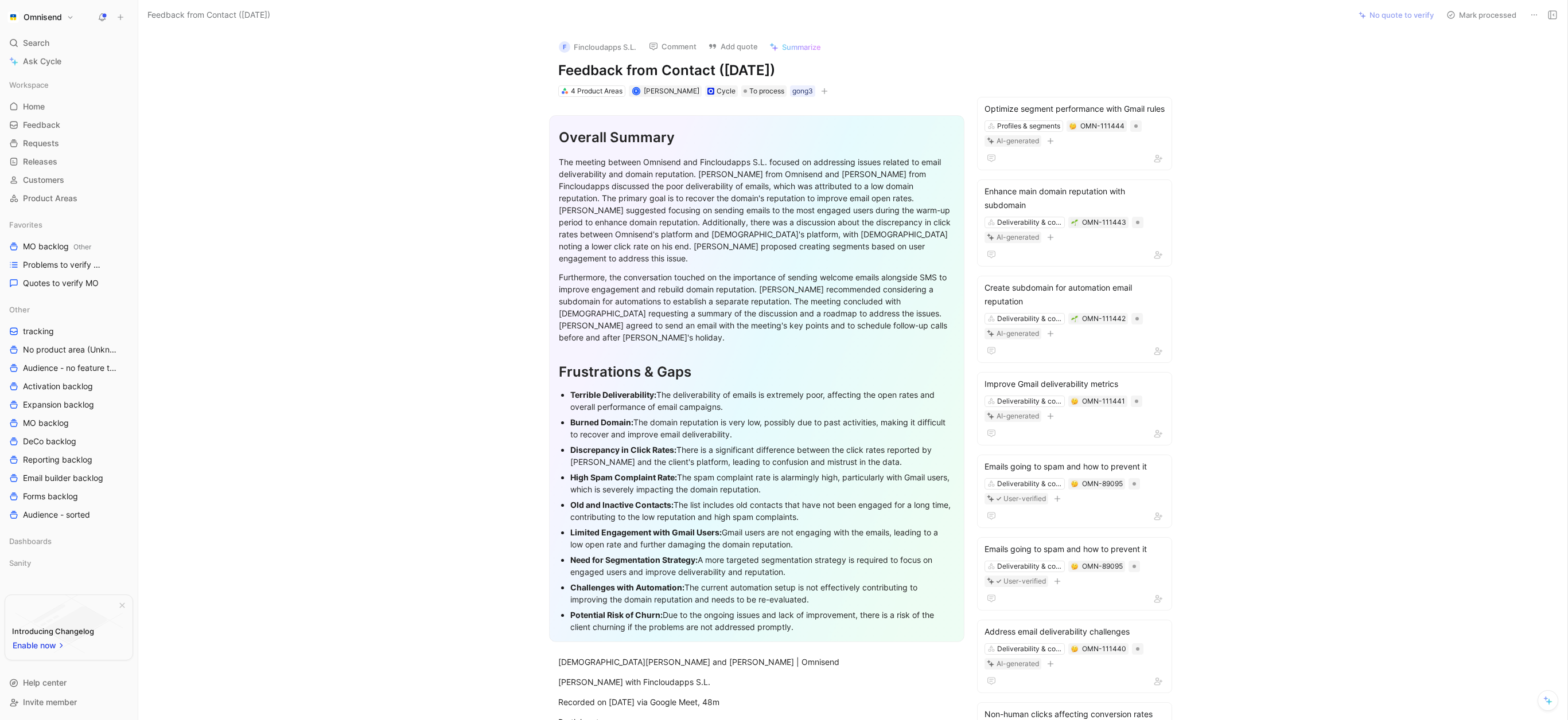
scroll to position [1656, 0]
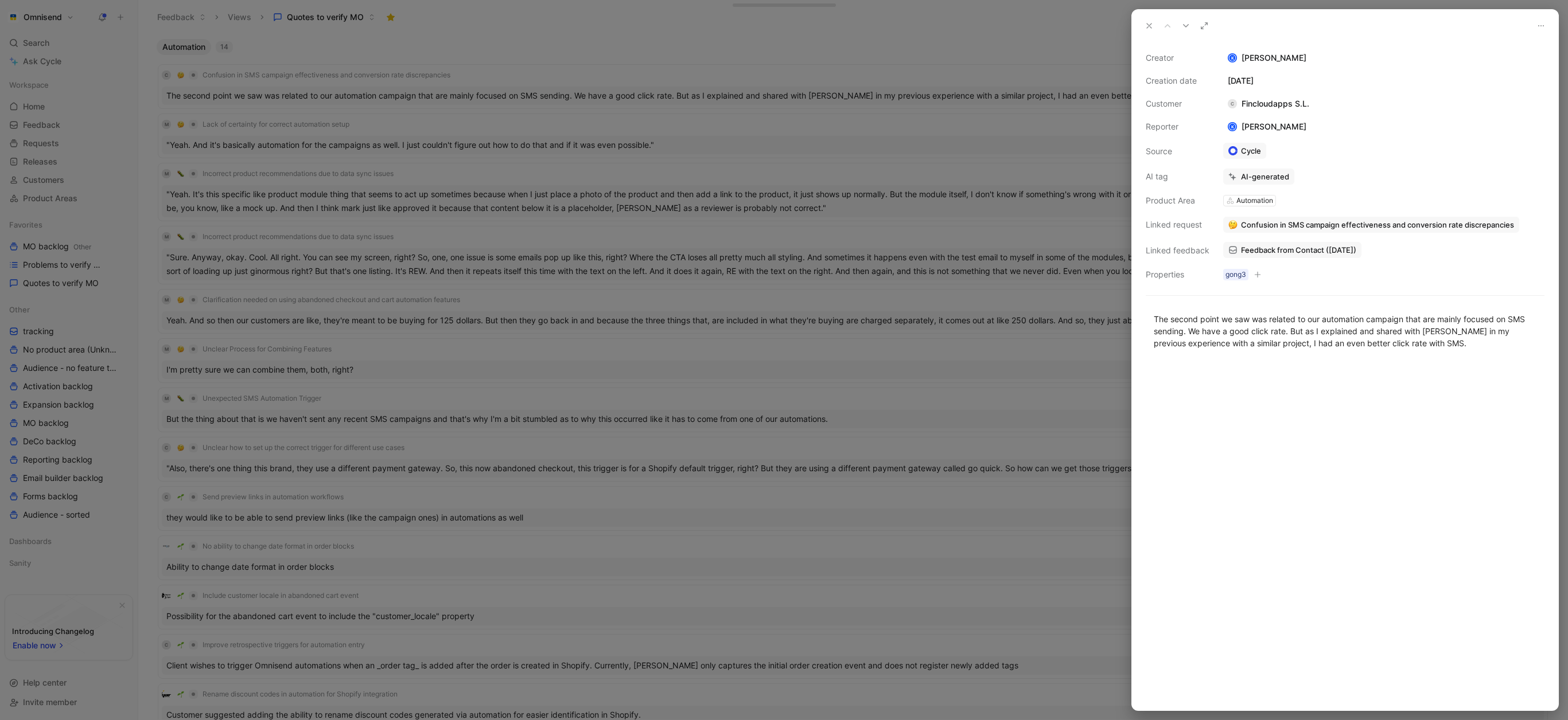
click at [1256, 178] on div "AI-generated" at bounding box center [1265, 176] width 48 height 11
click at [1287, 155] on button "Discard" at bounding box center [1279, 156] width 44 height 16
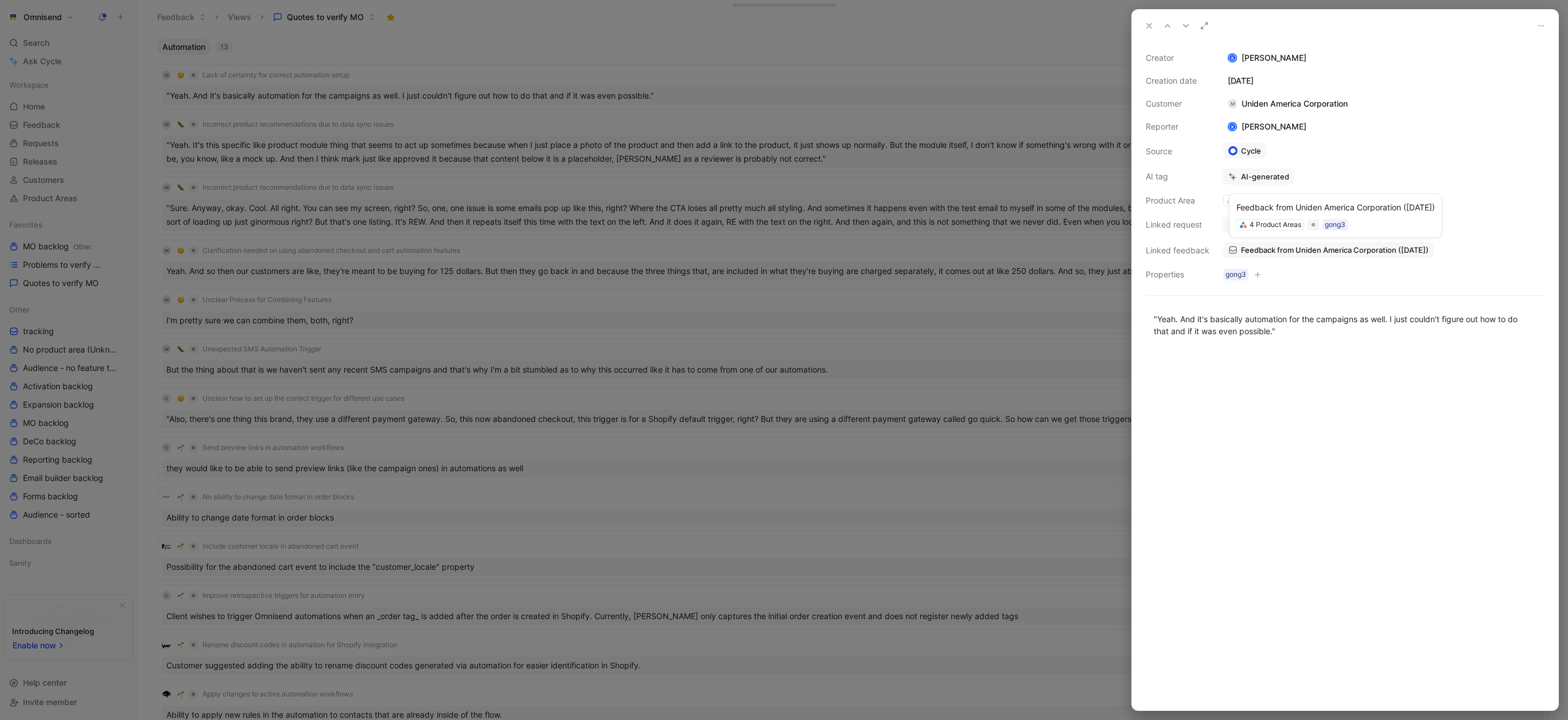
click at [1284, 249] on span "Feedback from Uniden America Corporation ([DATE])" at bounding box center [1335, 250] width 188 height 11
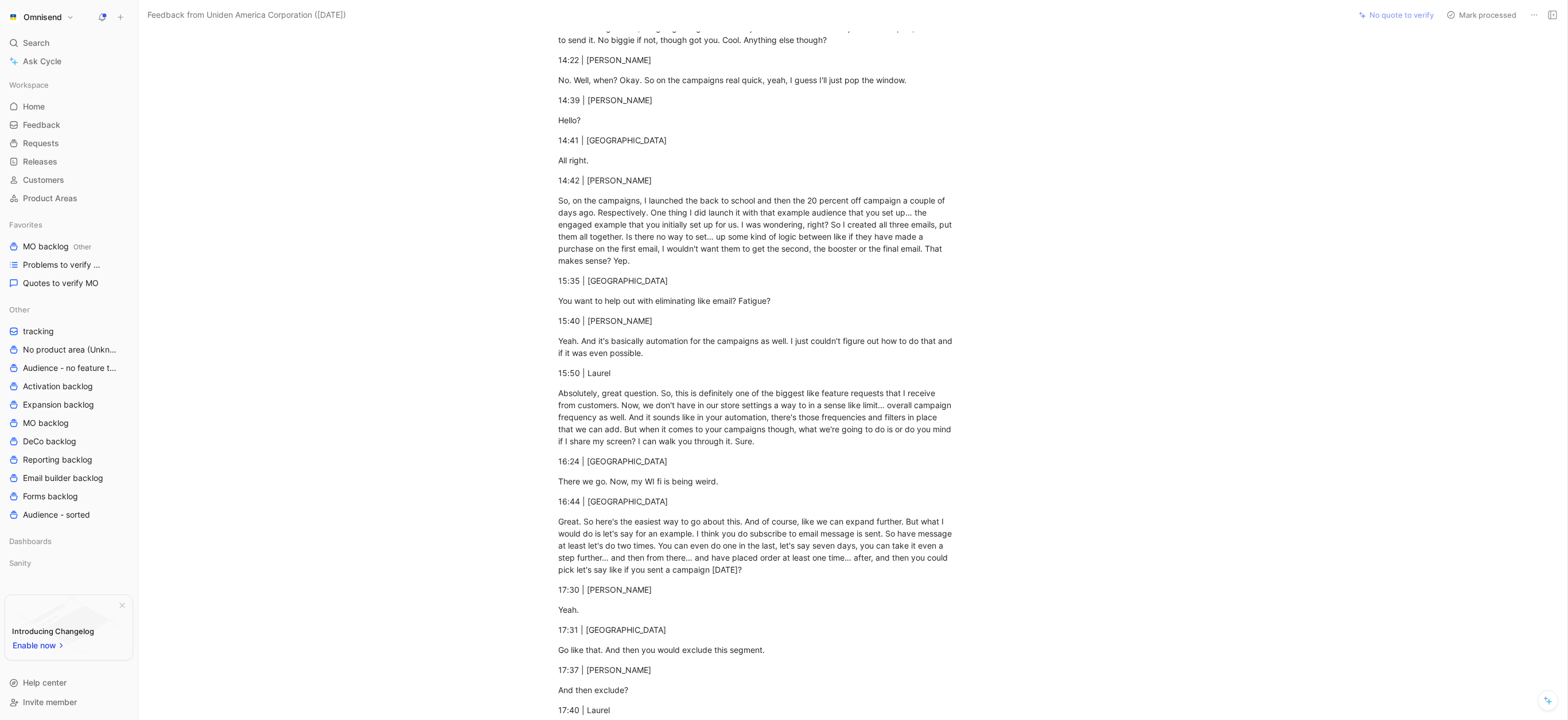
scroll to position [3591, 0]
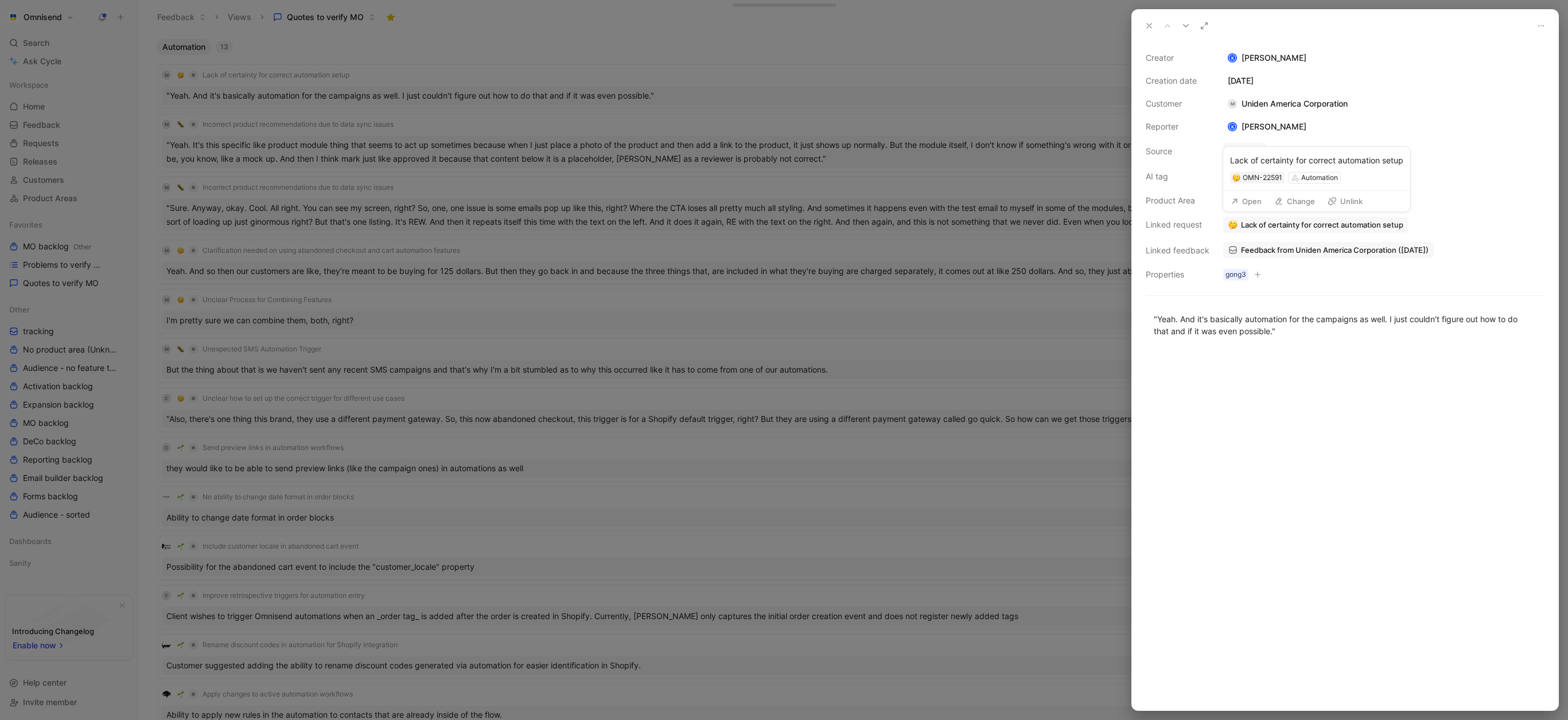
click at [1329, 226] on span "Lack of certainty for correct automation setup" at bounding box center [1322, 225] width 162 height 11
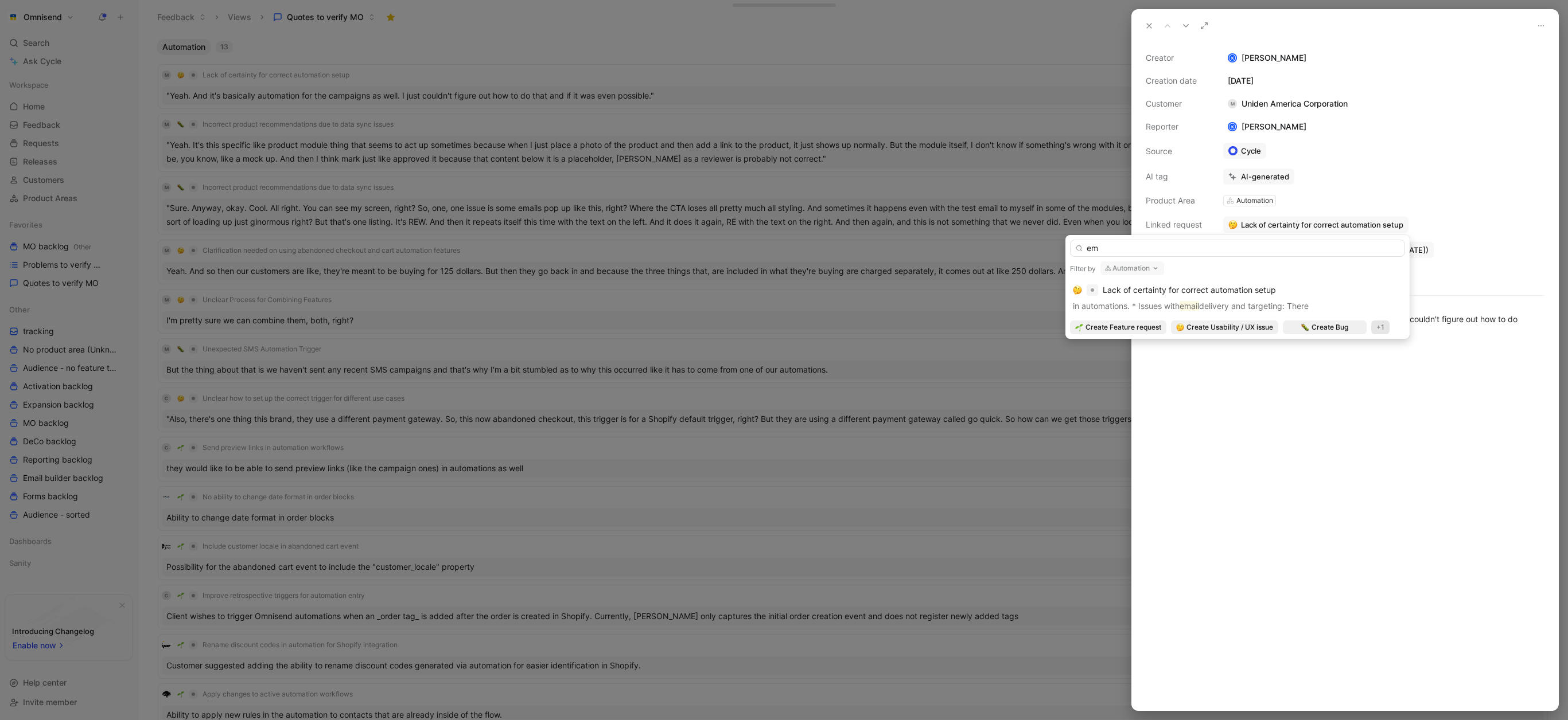
type input "e"
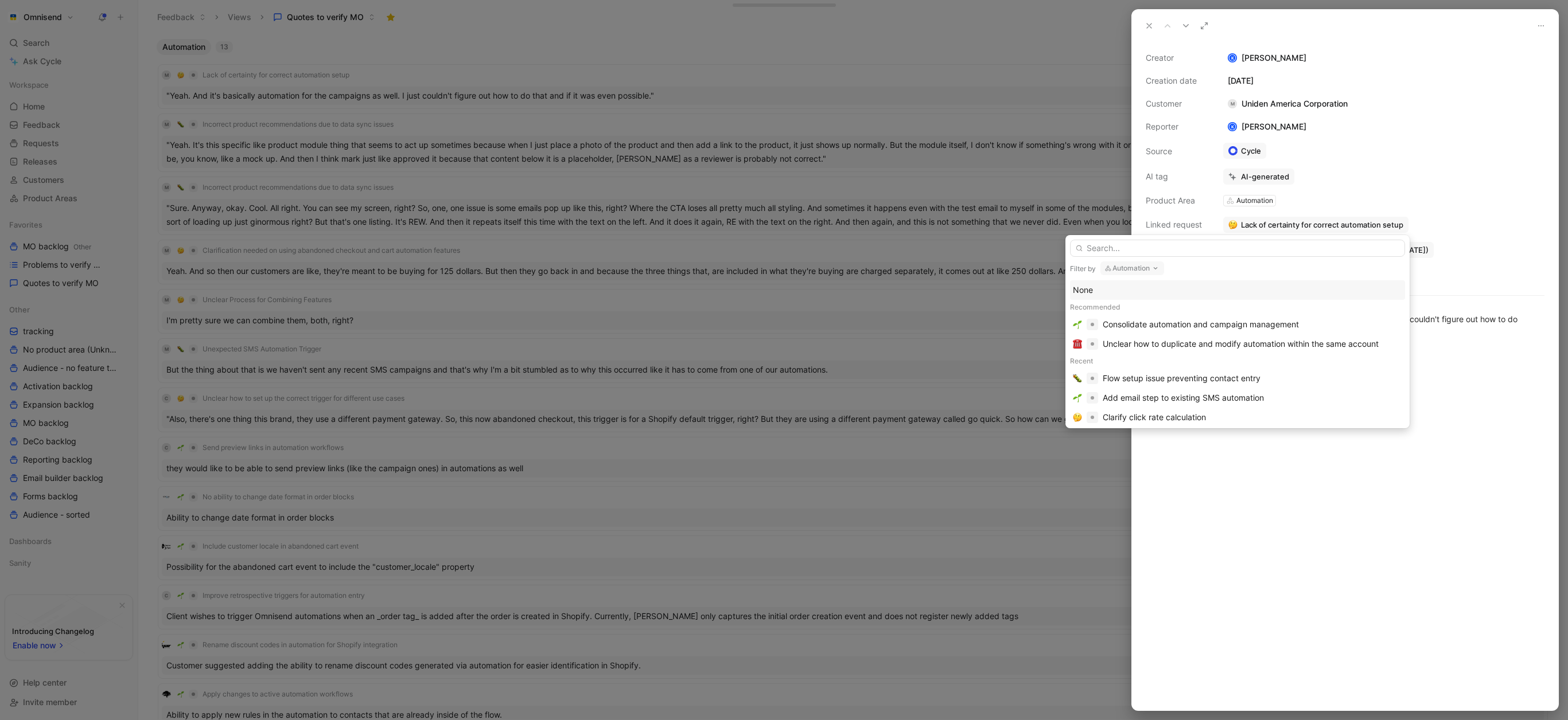
click at [1167, 287] on div "None" at bounding box center [1238, 290] width 330 height 13
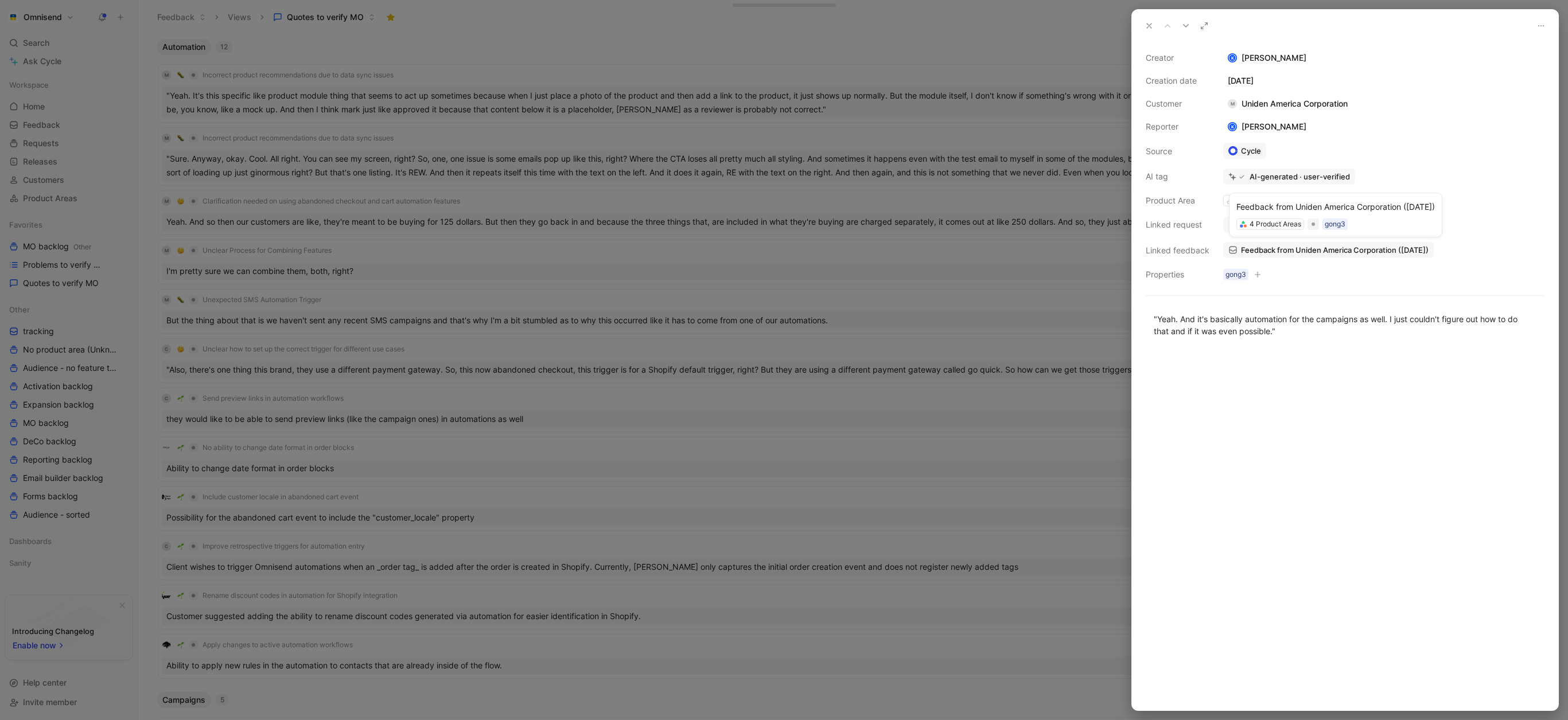
click at [1265, 250] on span "Feedback from Uniden America Corporation ([DATE])" at bounding box center [1335, 250] width 188 height 11
click at [1421, 128] on div "Creator K [PERSON_NAME] Creation date [DATE] Customer M Uniden America Corporat…" at bounding box center [1345, 166] width 399 height 230
click at [1405, 209] on div "Feedback from Uniden America Corporation ([DATE])" at bounding box center [1336, 207] width 199 height 13
click at [1175, 223] on div "Linked request" at bounding box center [1177, 225] width 64 height 13
click at [1252, 228] on button "Link request" at bounding box center [1257, 225] width 68 height 16
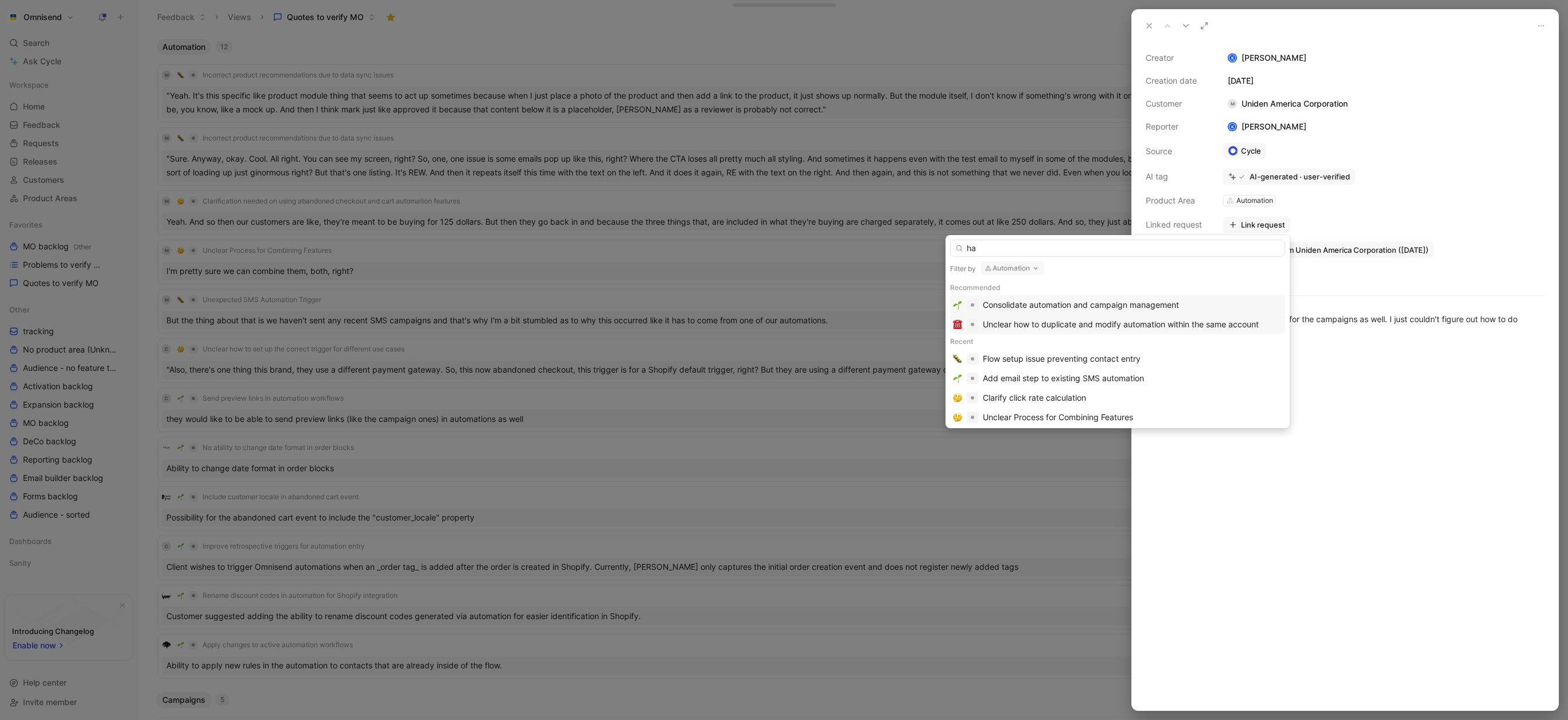
type input "h"
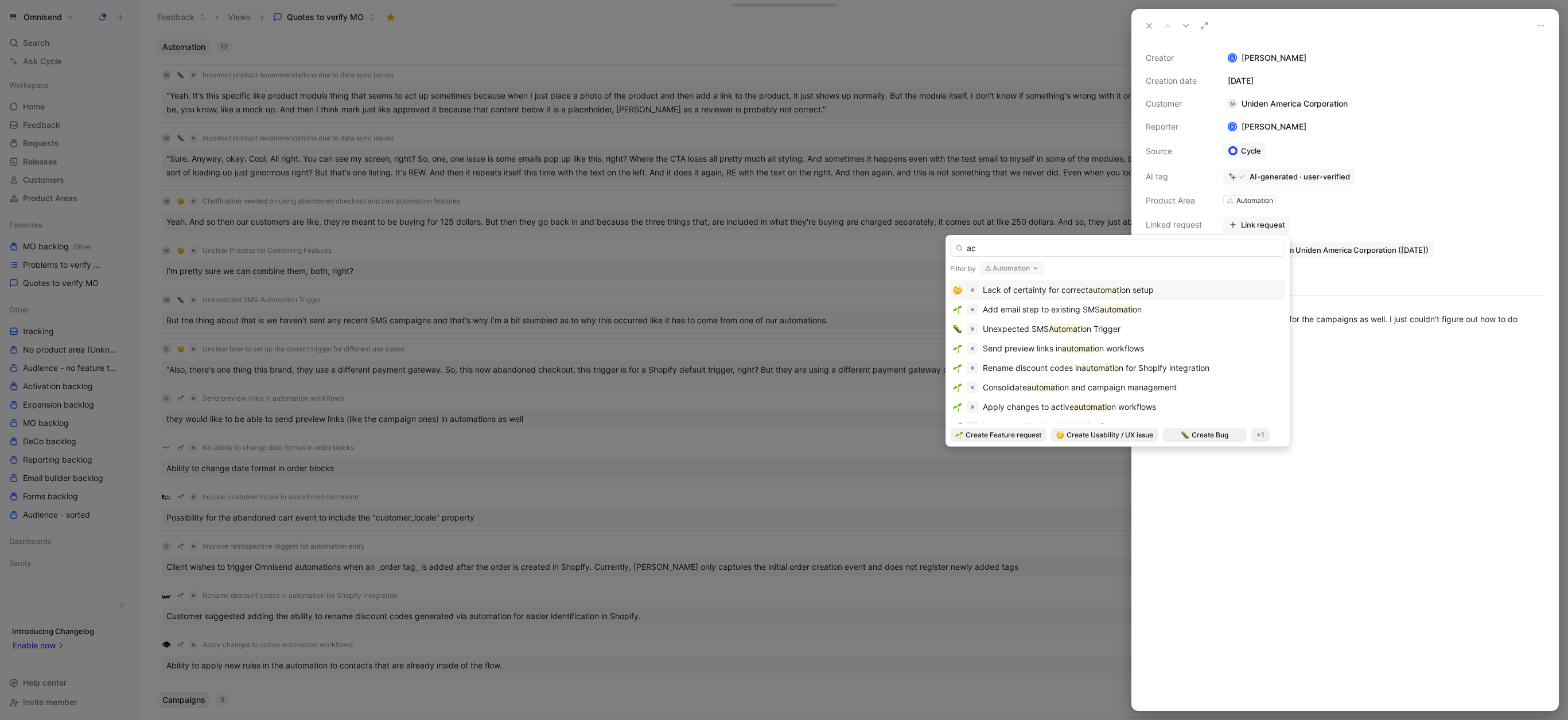
type input "a"
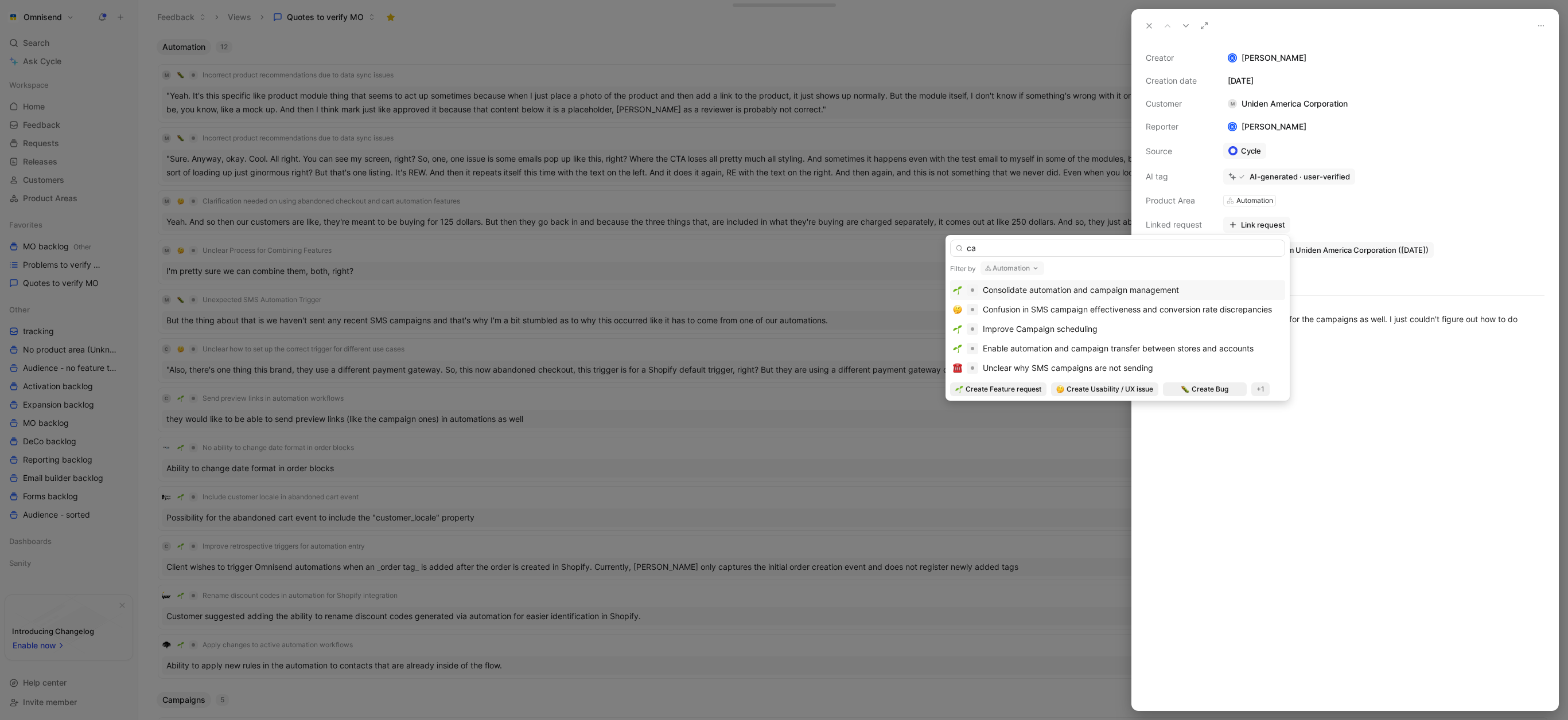
type input "c"
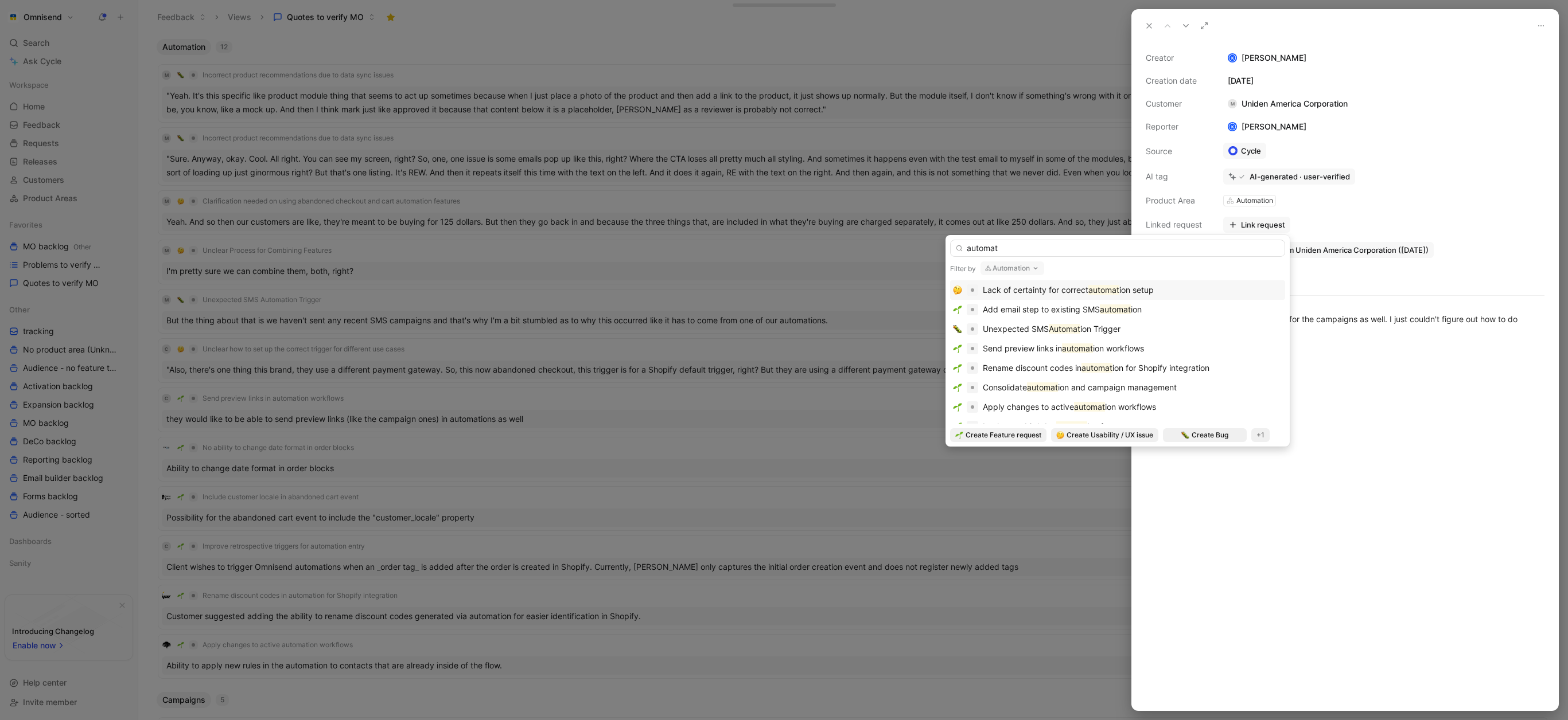
type input "automat"
click at [1041, 292] on span "Lack of certainty for correct" at bounding box center [1035, 290] width 105 height 10
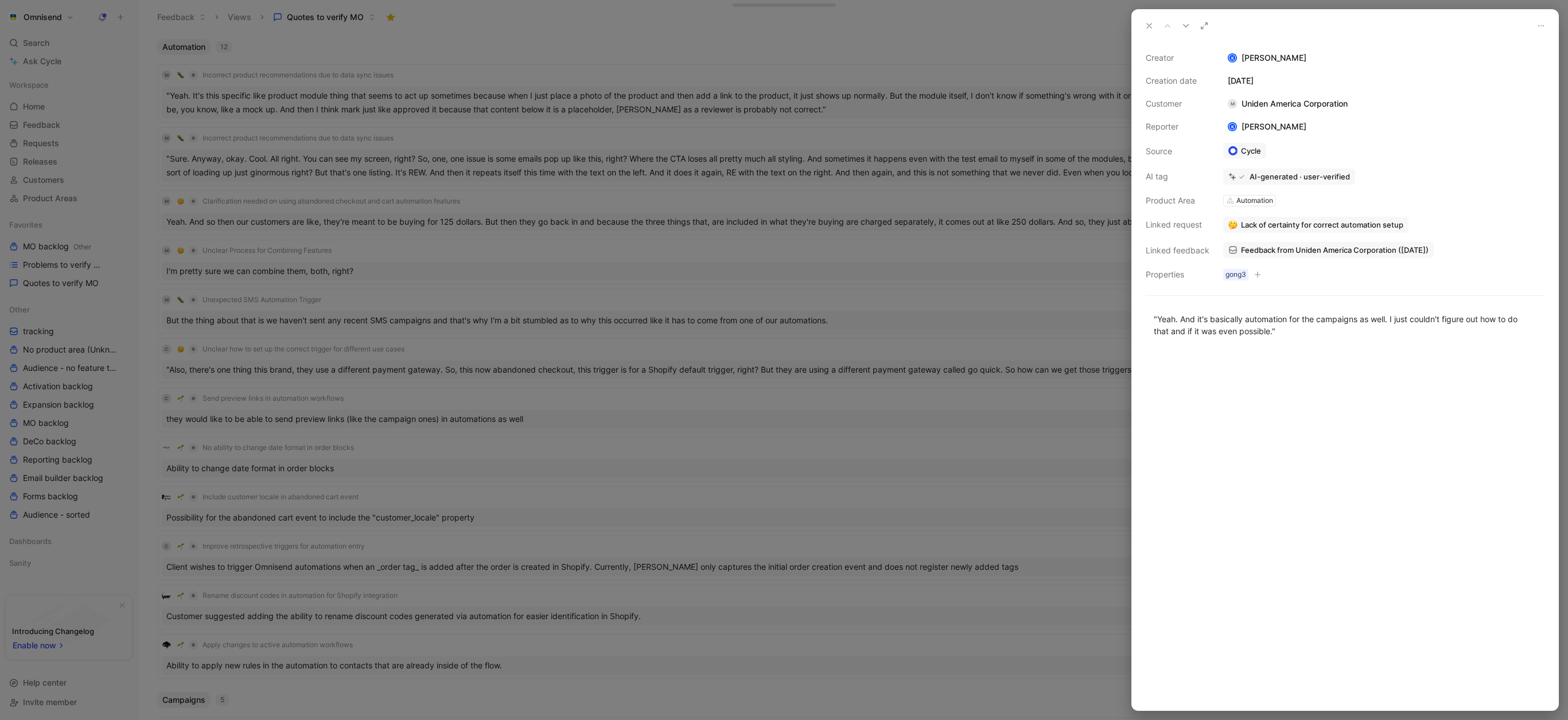
click at [1150, 25] on use at bounding box center [1149, 25] width 5 height 5
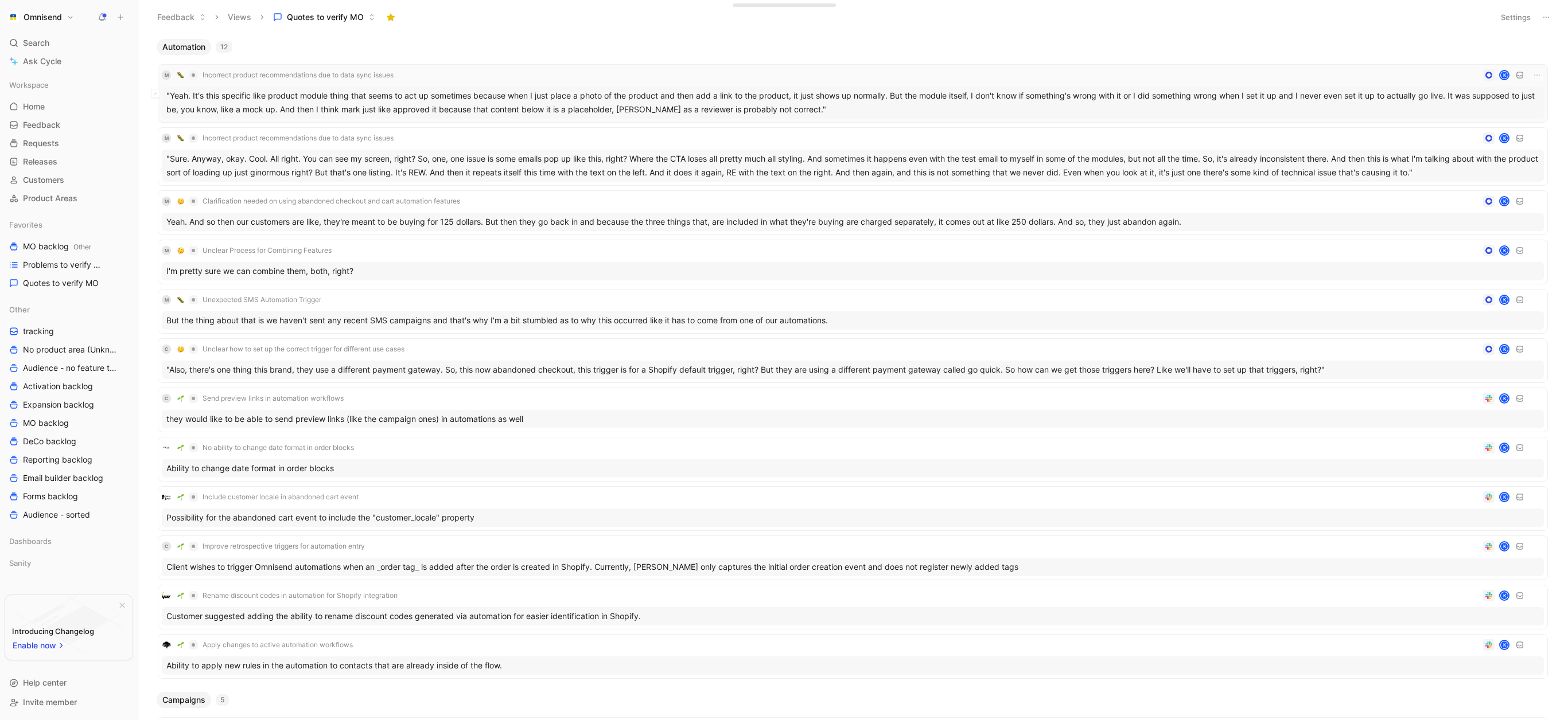
click at [286, 113] on div ""Yeah. It's this specific like product module thing that seems to act up someti…" at bounding box center [853, 102] width 1383 height 32
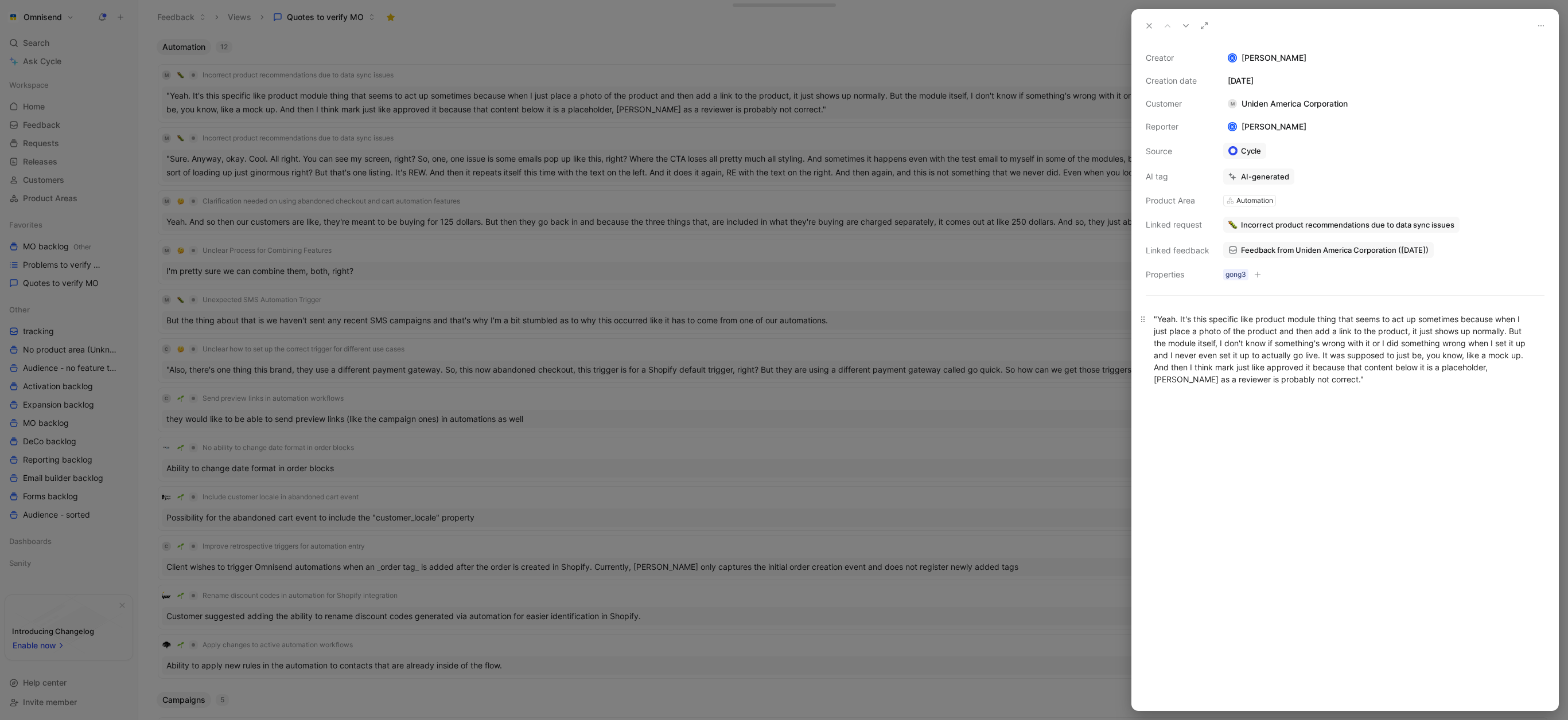
click at [1425, 371] on div ""Yeah. It's this specific like product module thing that seems to act up someti…" at bounding box center [1345, 349] width 383 height 72
click at [1378, 249] on span "Feedback from Uniden America Corporation ([DATE])" at bounding box center [1335, 250] width 188 height 11
drag, startPoint x: 1152, startPoint y: 25, endPoint x: 1099, endPoint y: 41, distance: 55.4
click at [1152, 26] on icon at bounding box center [1149, 26] width 10 height 10
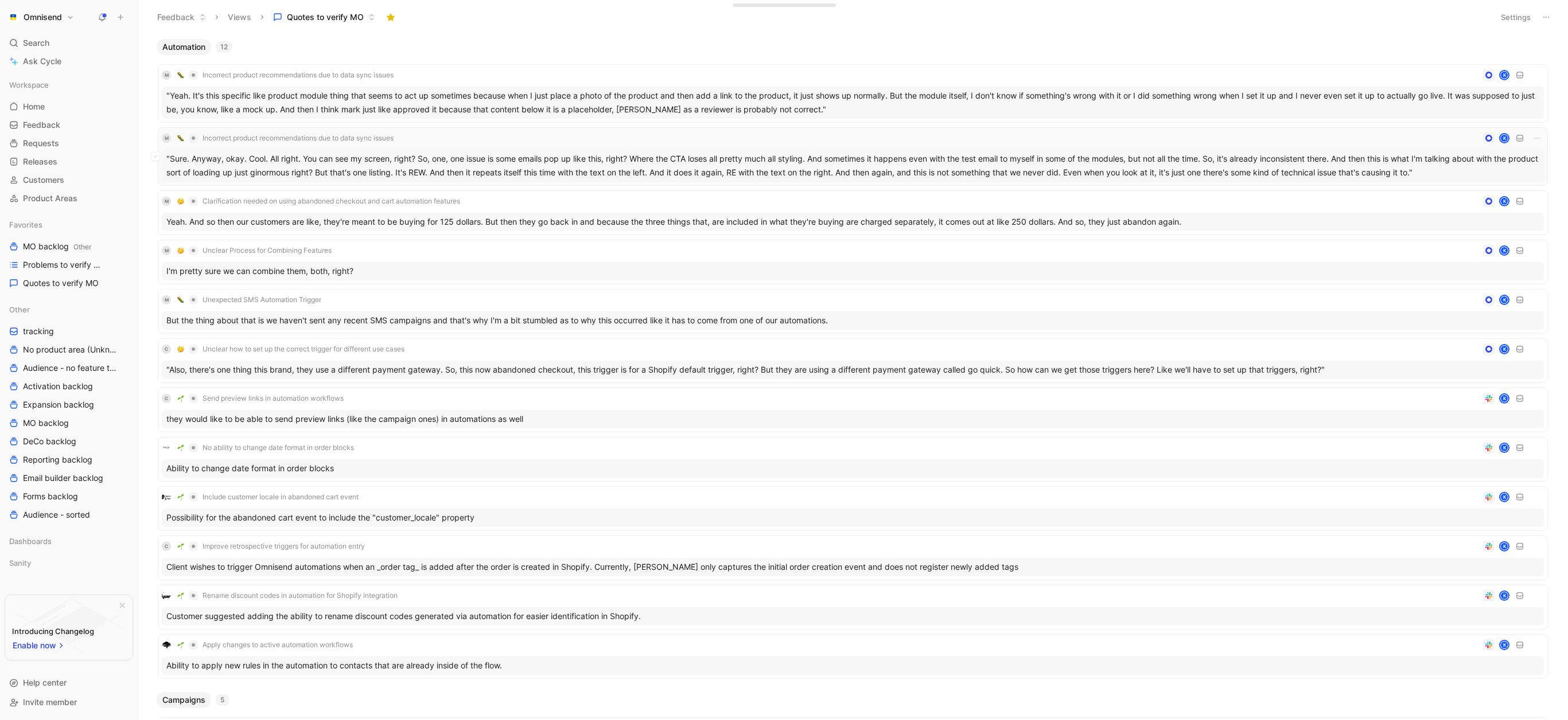
click at [468, 174] on div ""Sure. Anyway, okay. Cool. All right. You can see my screen, right? So, one, on…" at bounding box center [853, 165] width 1383 height 32
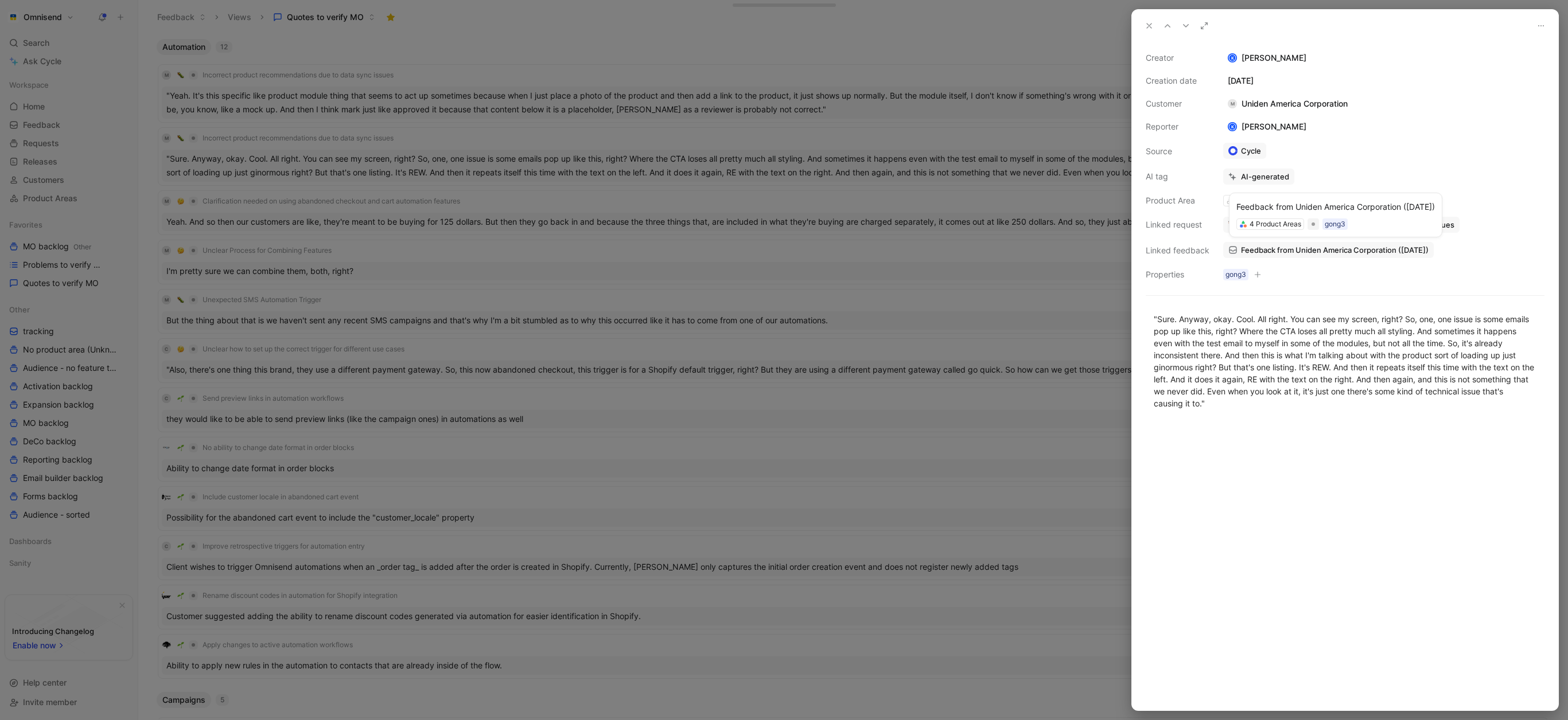
click at [1305, 251] on span "Feedback from Uniden America Corporation ([DATE])" at bounding box center [1335, 250] width 188 height 11
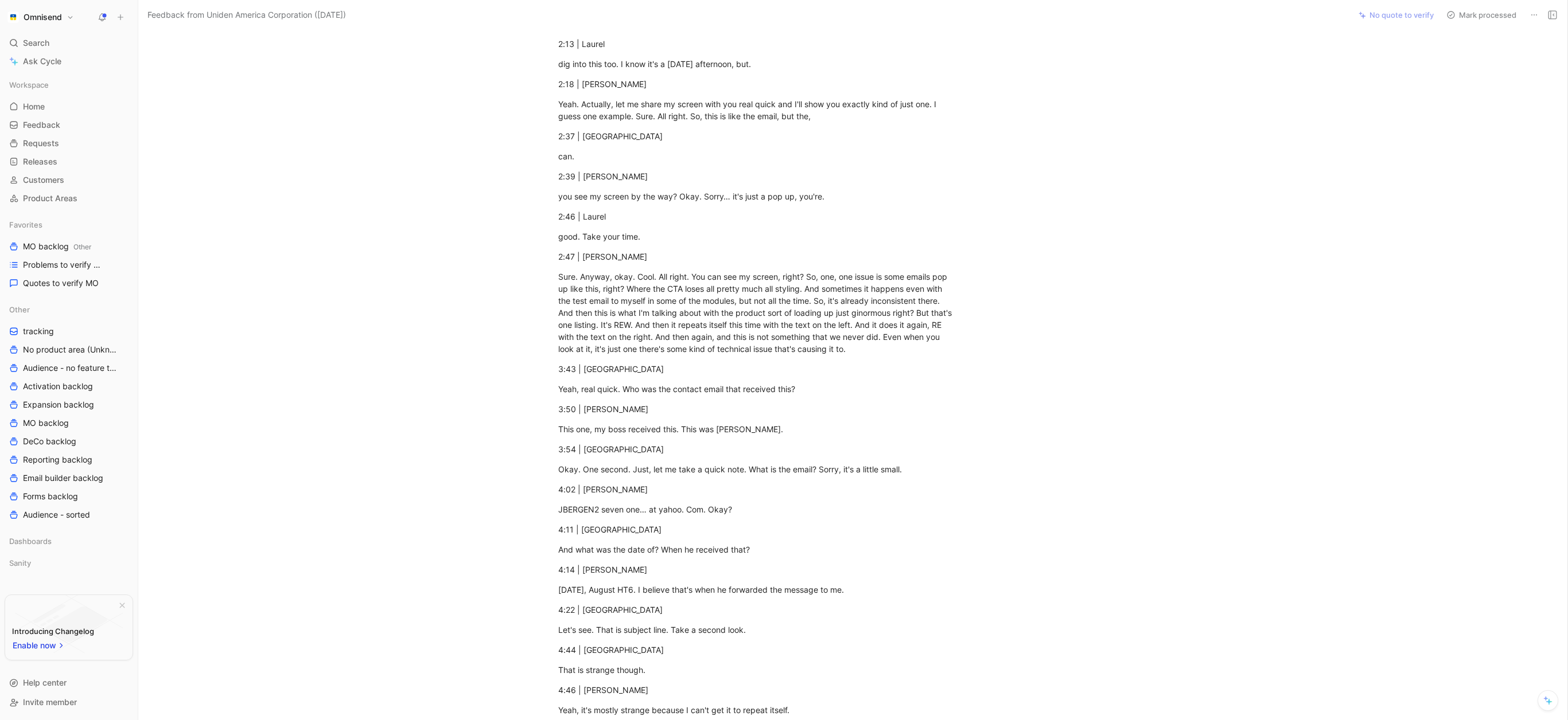
scroll to position [1024, 0]
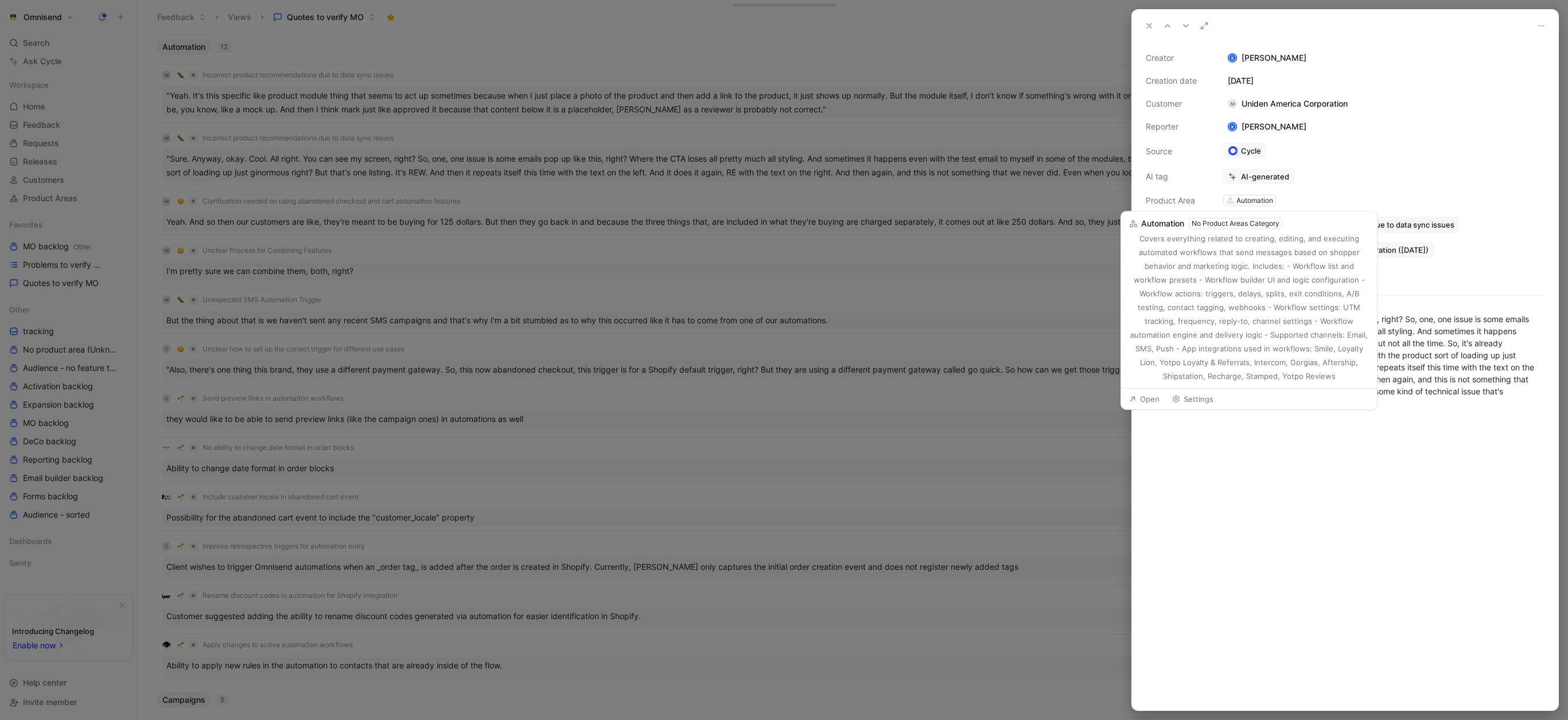
click at [1148, 399] on button "Open" at bounding box center [1144, 399] width 41 height 16
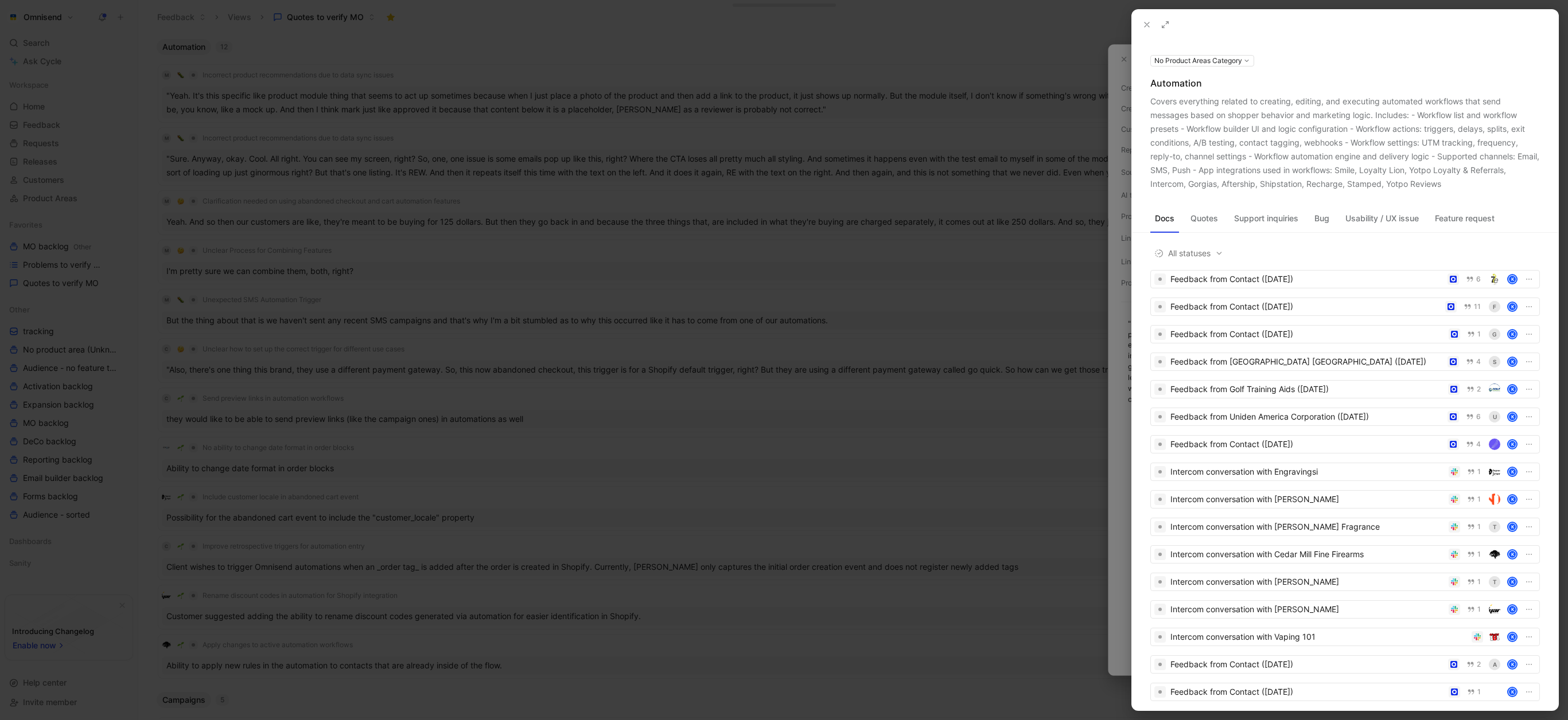
click at [1213, 61] on button "No Product Areas Category" at bounding box center [1203, 61] width 104 height 12
type input "content"
click at [1254, 82] on icon "Clear input" at bounding box center [1257, 81] width 8 height 8
click at [1206, 44] on div at bounding box center [784, 360] width 1568 height 720
click at [1169, 90] on div "No Product Areas Category Automation Covers everything related to creating, edi…" at bounding box center [1345, 121] width 426 height 138
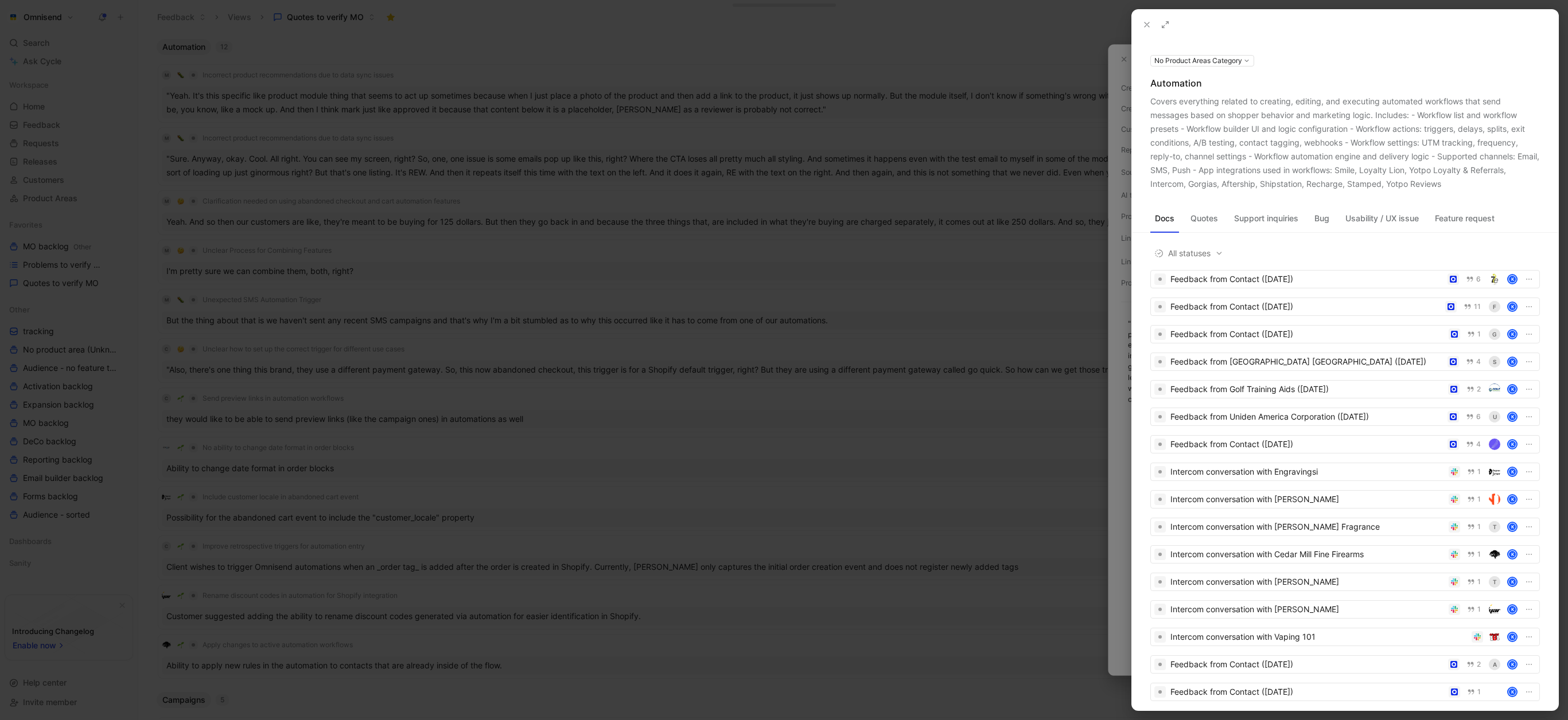
click at [1148, 27] on icon at bounding box center [1148, 25] width 10 height 10
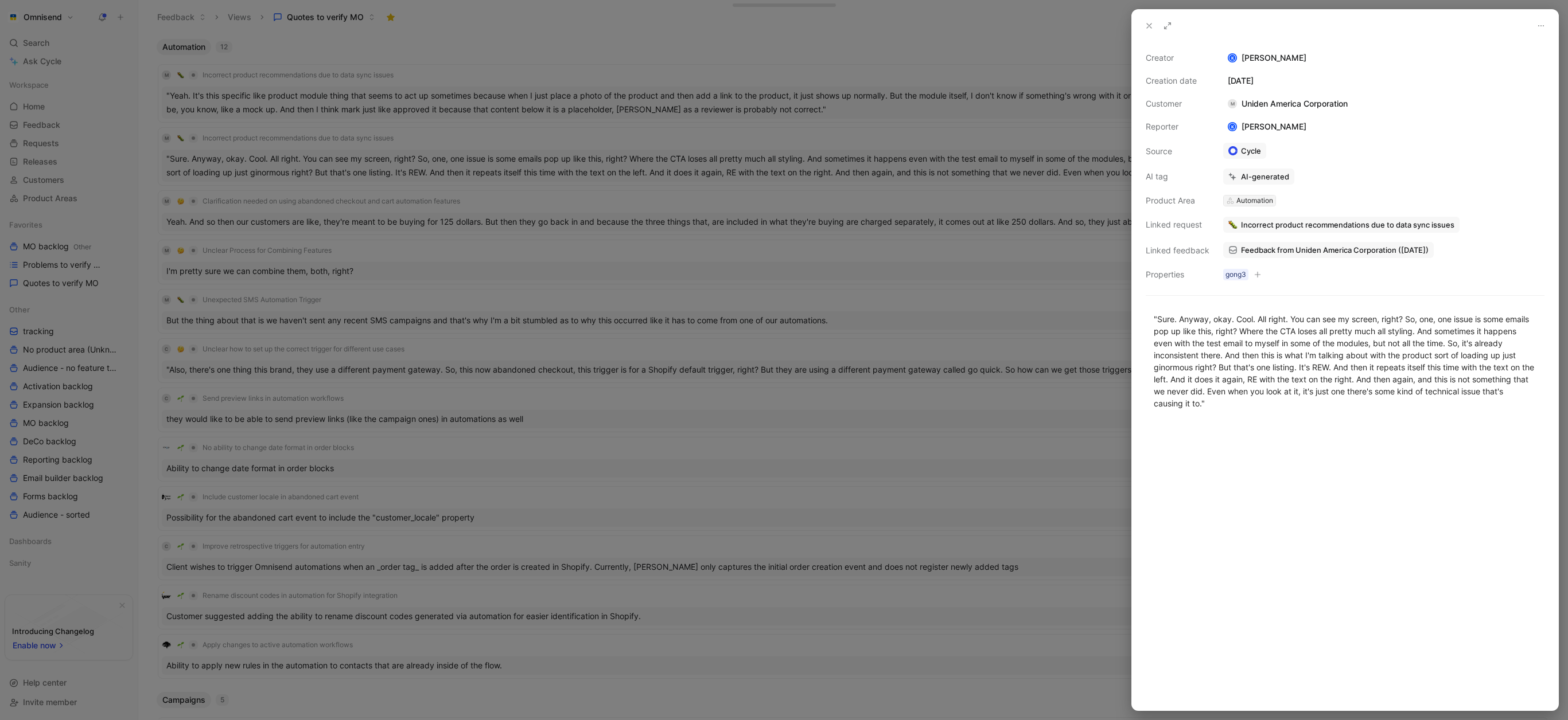
click at [1255, 200] on div "Automation" at bounding box center [1255, 200] width 37 height 12
type input "c"
type input "e"
click at [1246, 241] on div "Email builder" at bounding box center [1265, 244] width 172 height 13
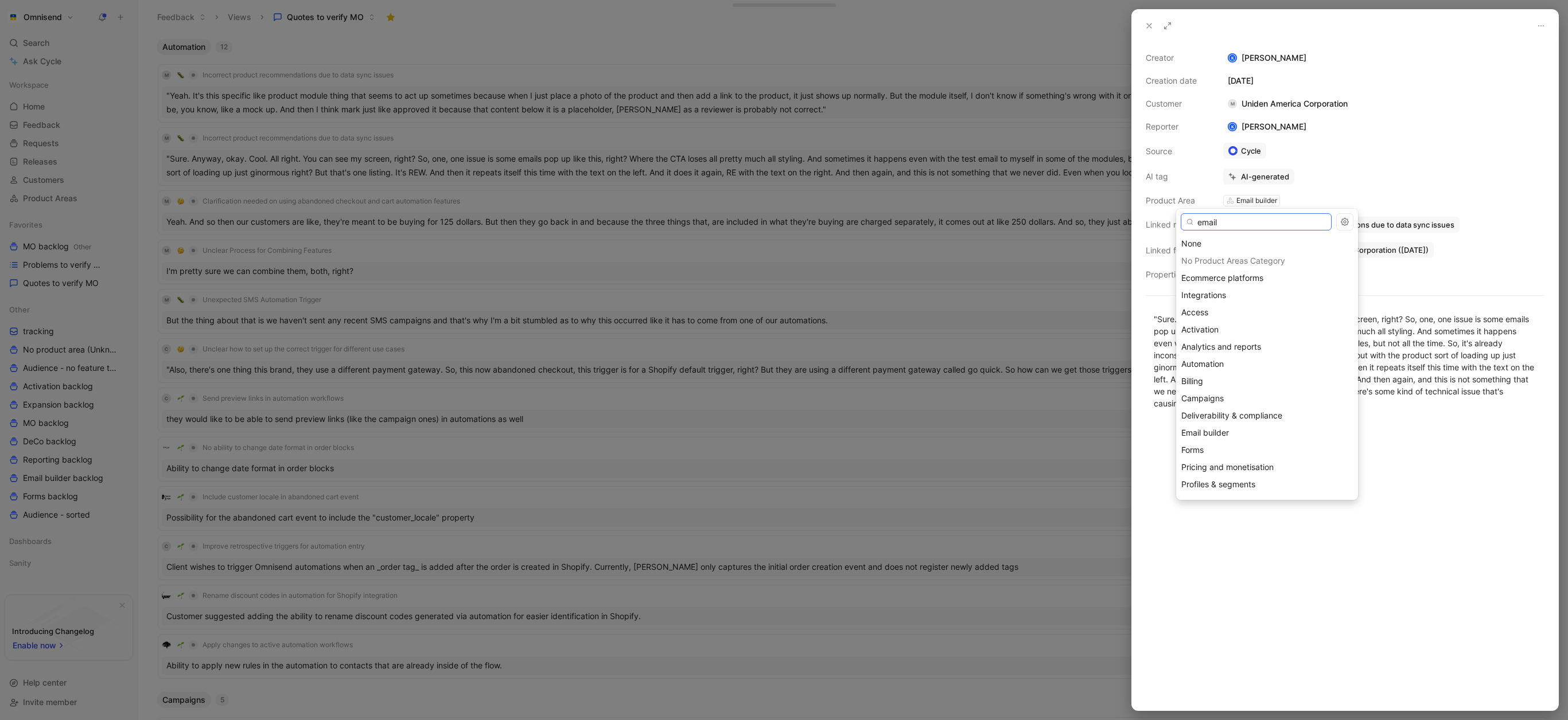
click at [1254, 226] on input "email" at bounding box center [1257, 222] width 151 height 17
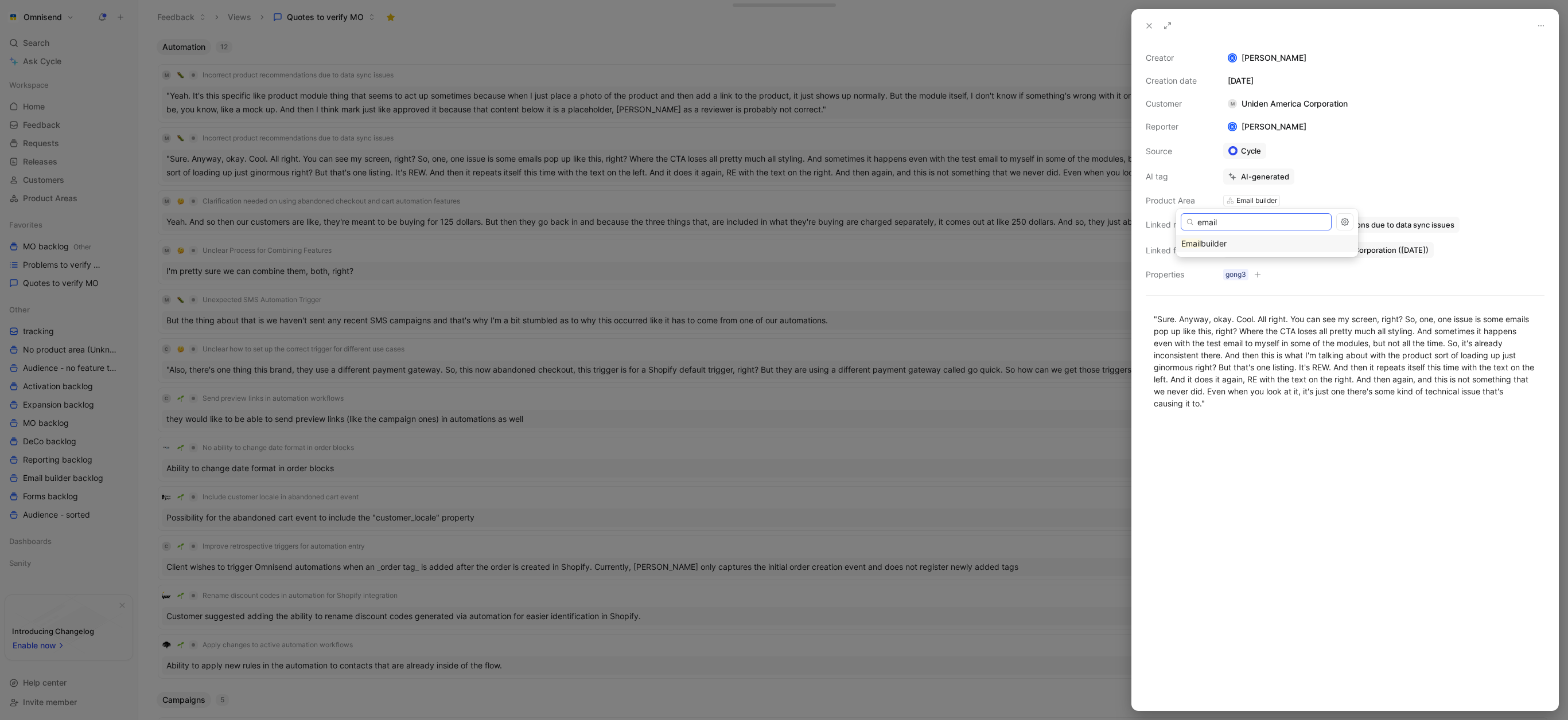
type input "email"
click at [1245, 249] on div "Email builder" at bounding box center [1267, 244] width 172 height 13
drag, startPoint x: 1150, startPoint y: 20, endPoint x: 1087, endPoint y: 36, distance: 65.0
click at [1150, 21] on icon at bounding box center [1149, 26] width 10 height 10
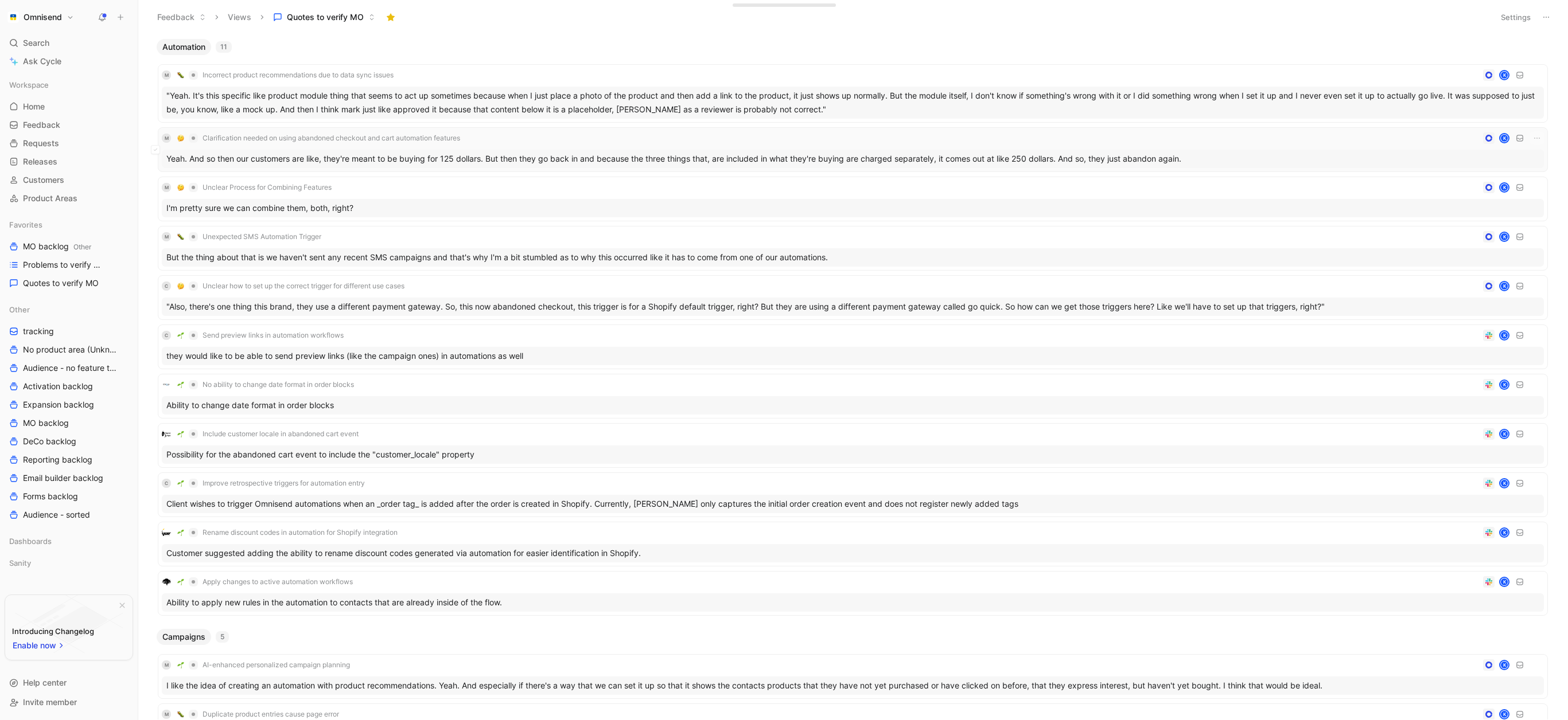
scroll to position [2, 0]
click at [338, 153] on div "Yeah. And so then our customers are like, they're meant to be buying for 125 do…" at bounding box center [853, 156] width 1383 height 18
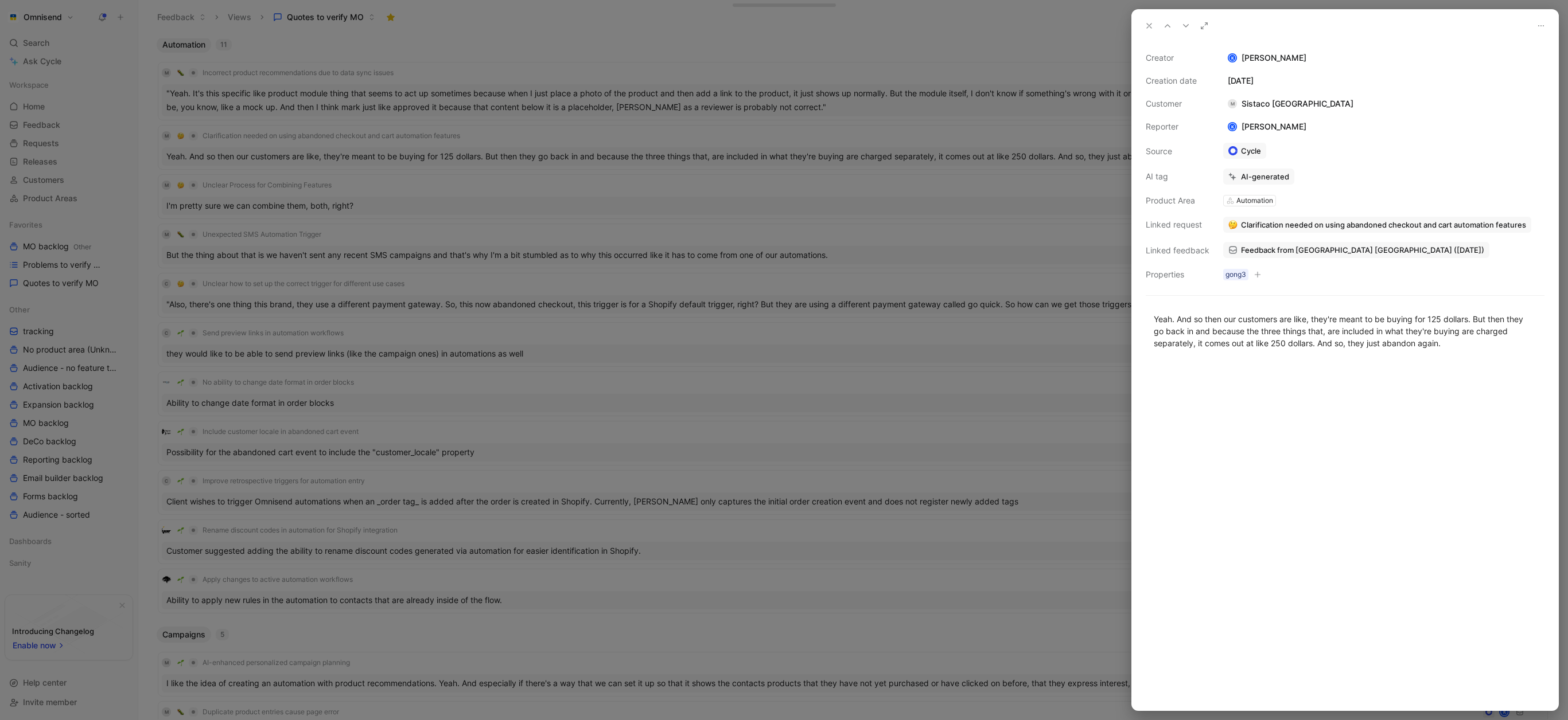
click at [1287, 252] on span "Feedback from [GEOGRAPHIC_DATA] [GEOGRAPHIC_DATA] ([DATE])" at bounding box center [1363, 250] width 243 height 11
drag, startPoint x: 1152, startPoint y: 24, endPoint x: 1002, endPoint y: 88, distance: 163.1
click at [1151, 26] on icon at bounding box center [1149, 26] width 10 height 10
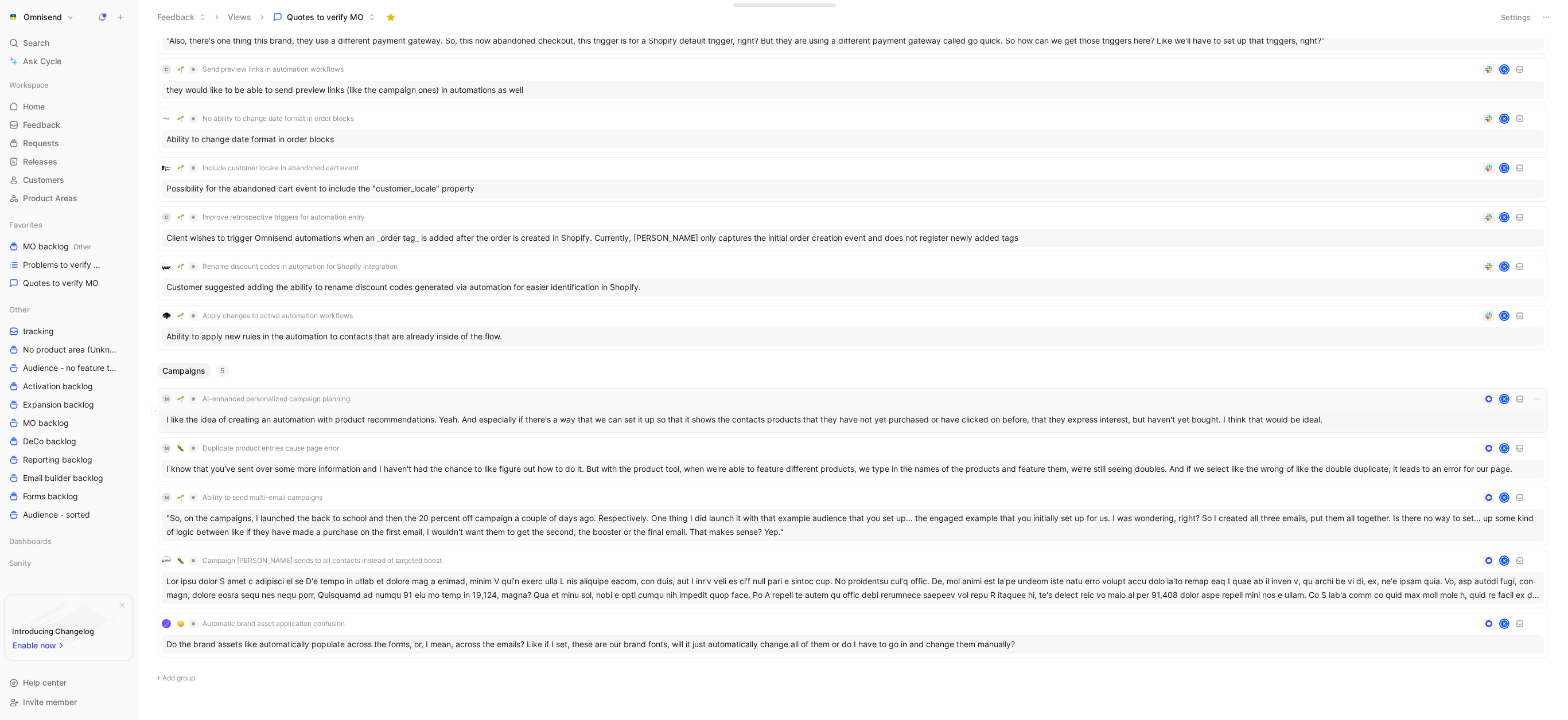
scroll to position [267, 0]
click at [305, 420] on div "I like the idea of creating an automation with product recommendations. Yeah. A…" at bounding box center [853, 418] width 1383 height 18
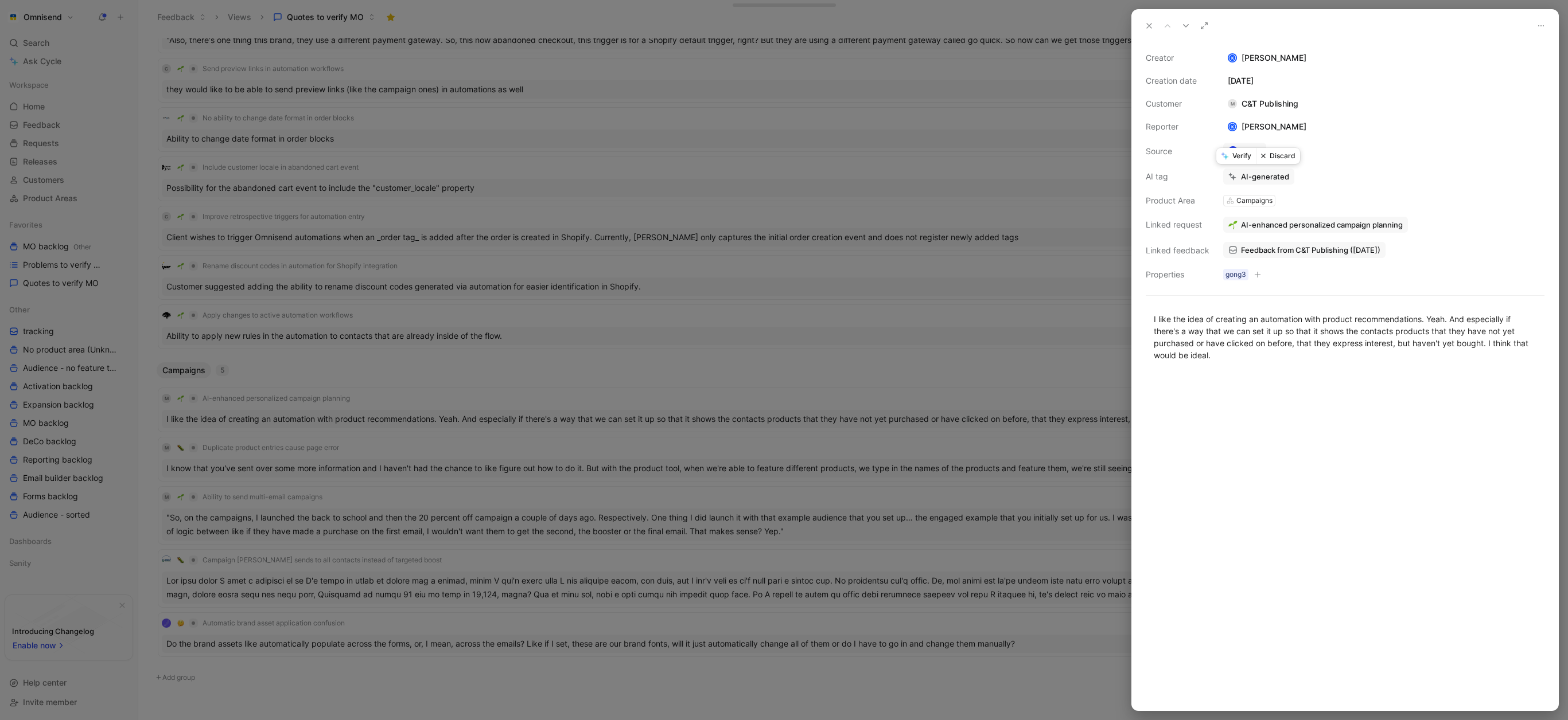
click at [1279, 156] on button "Discard" at bounding box center [1279, 156] width 44 height 16
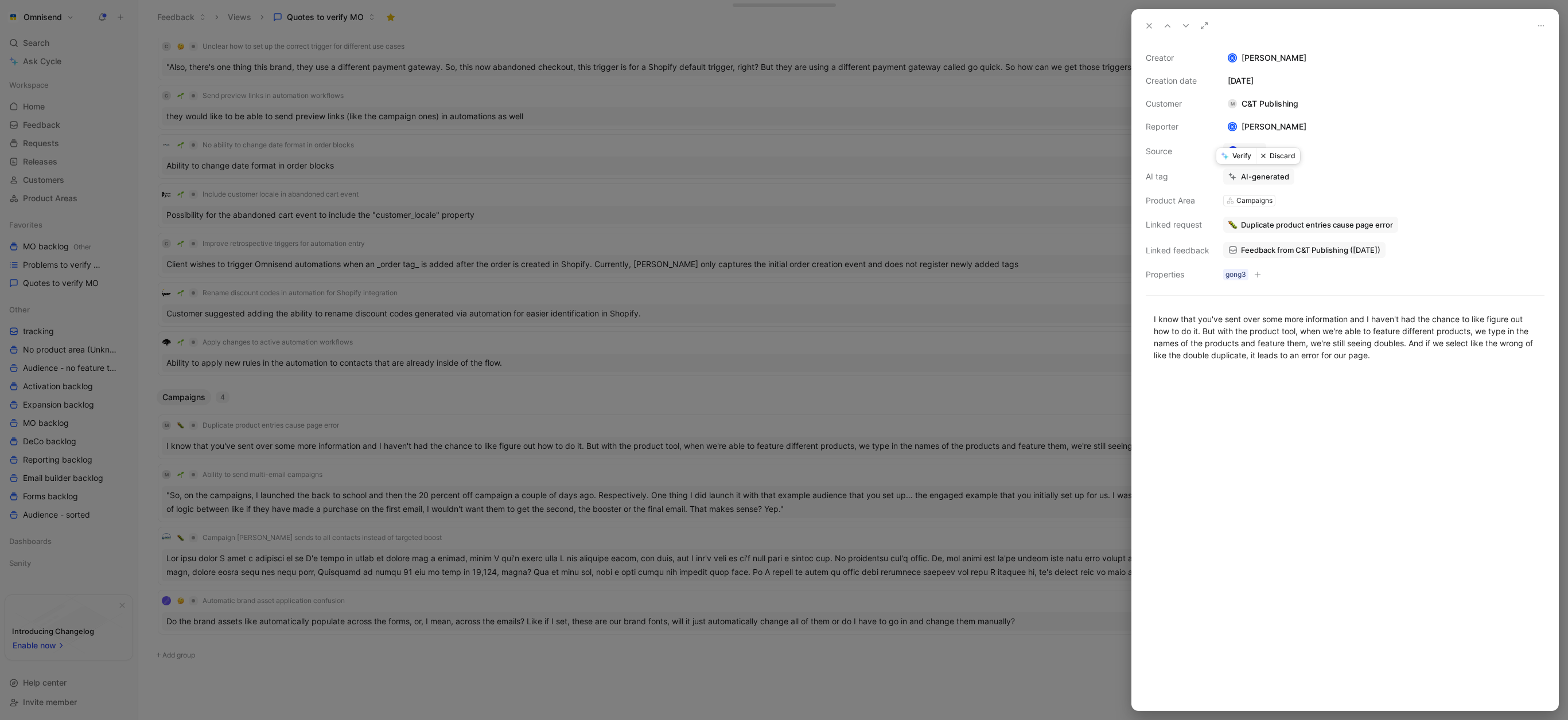
click at [1235, 160] on button "Verify" at bounding box center [1236, 156] width 40 height 16
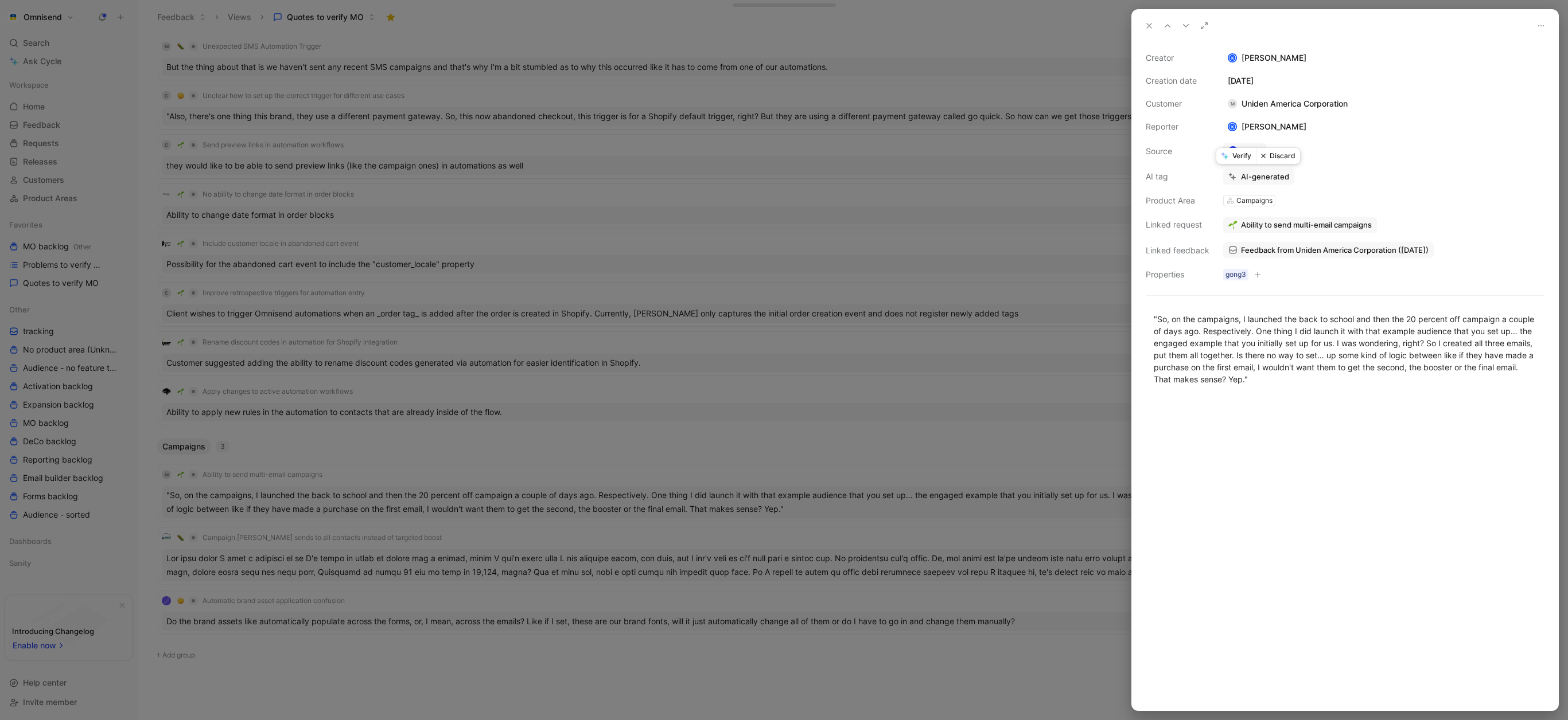
scroll to position [191, 0]
click at [1284, 249] on span "Feedback from Uniden America Corporation ([DATE])" at bounding box center [1335, 250] width 188 height 11
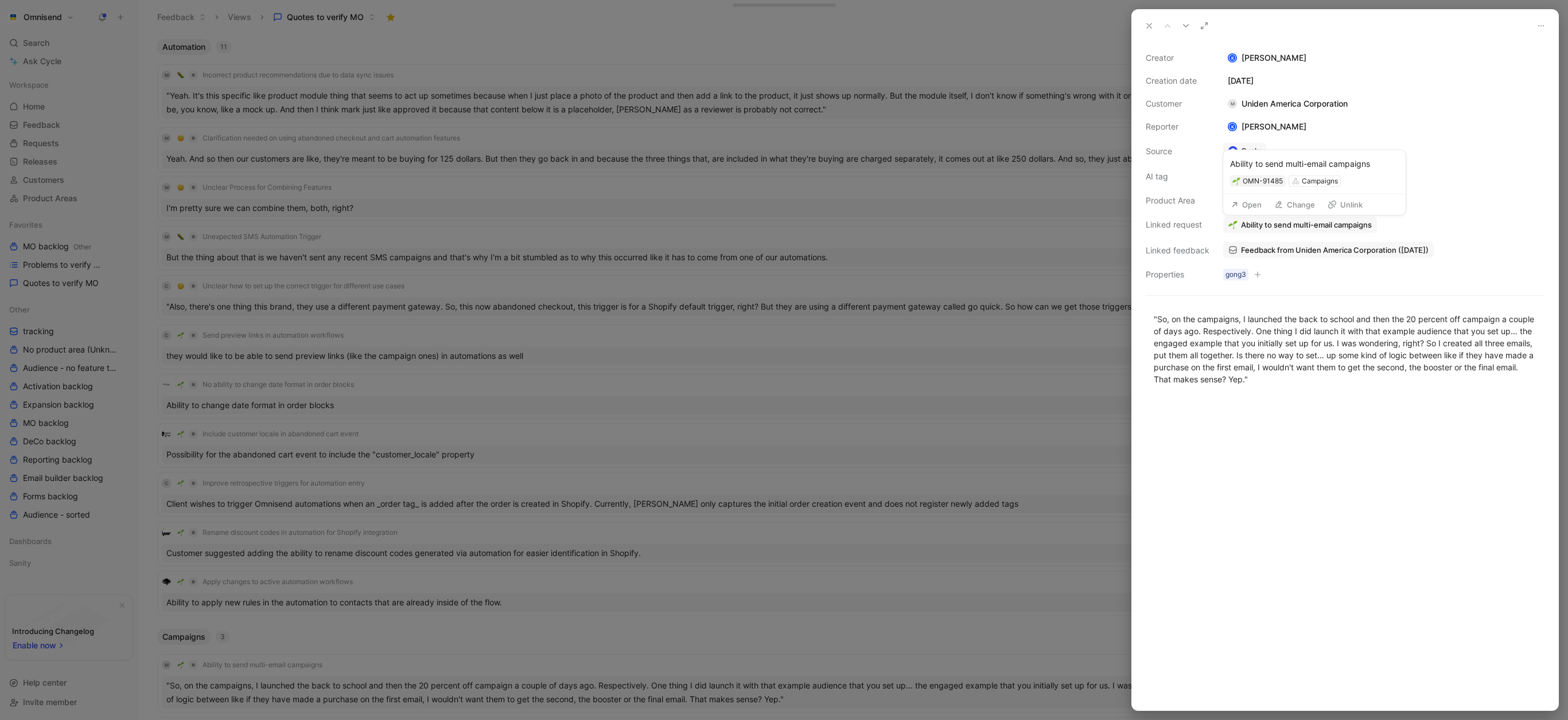
click at [1292, 227] on span "Ability to send multi-email campaigns" at bounding box center [1307, 225] width 131 height 11
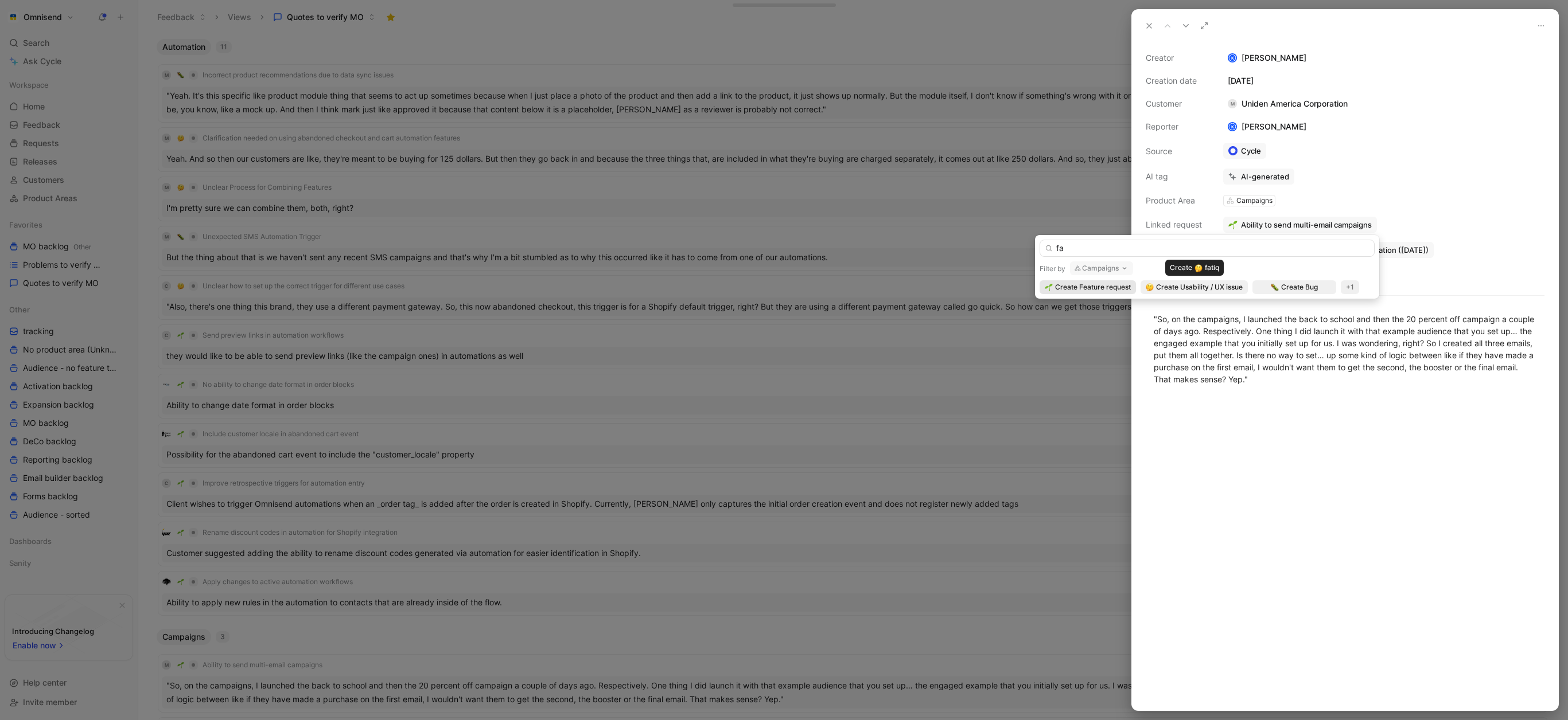
type input "f"
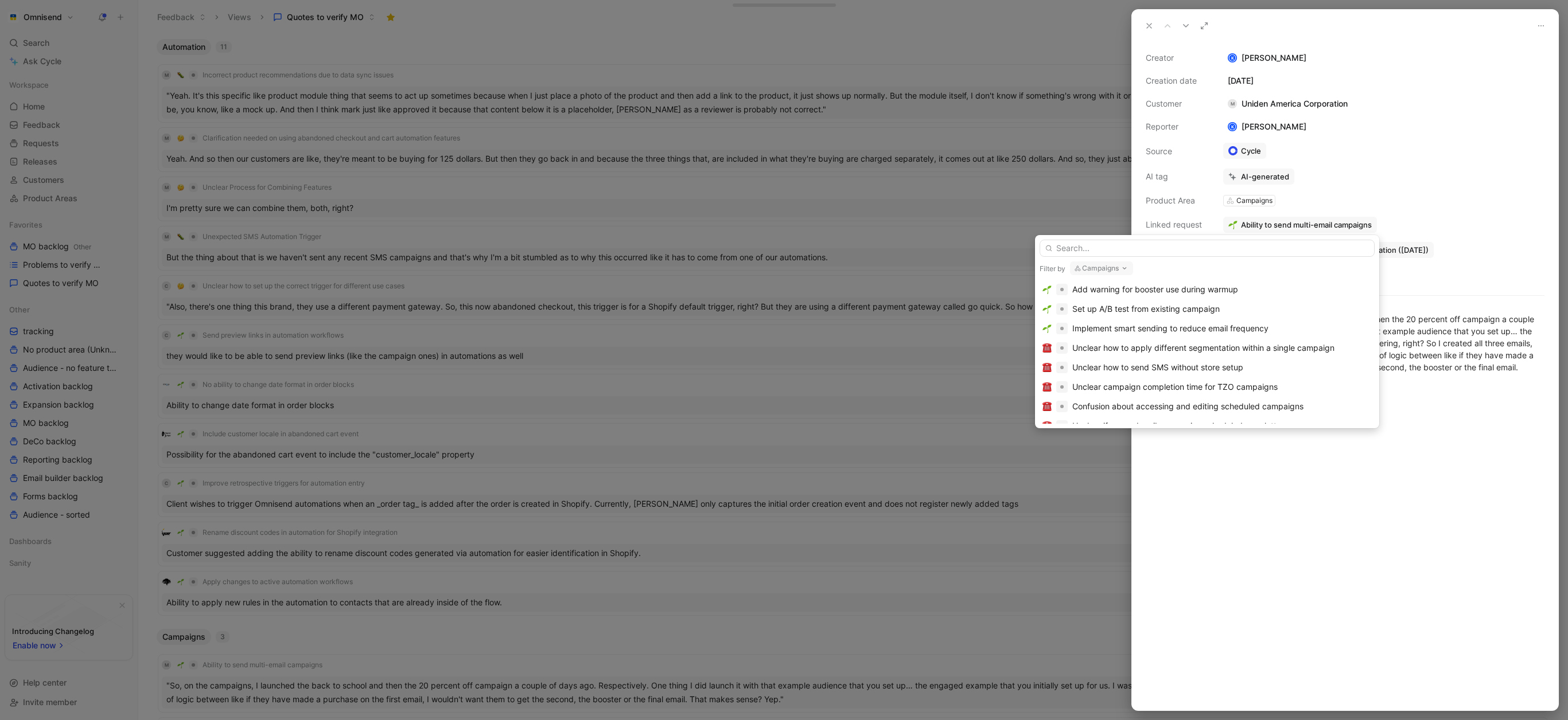
scroll to position [626, 0]
click at [1257, 323] on div "Implement smart sending to reduce email frequency" at bounding box center [1171, 318] width 197 height 13
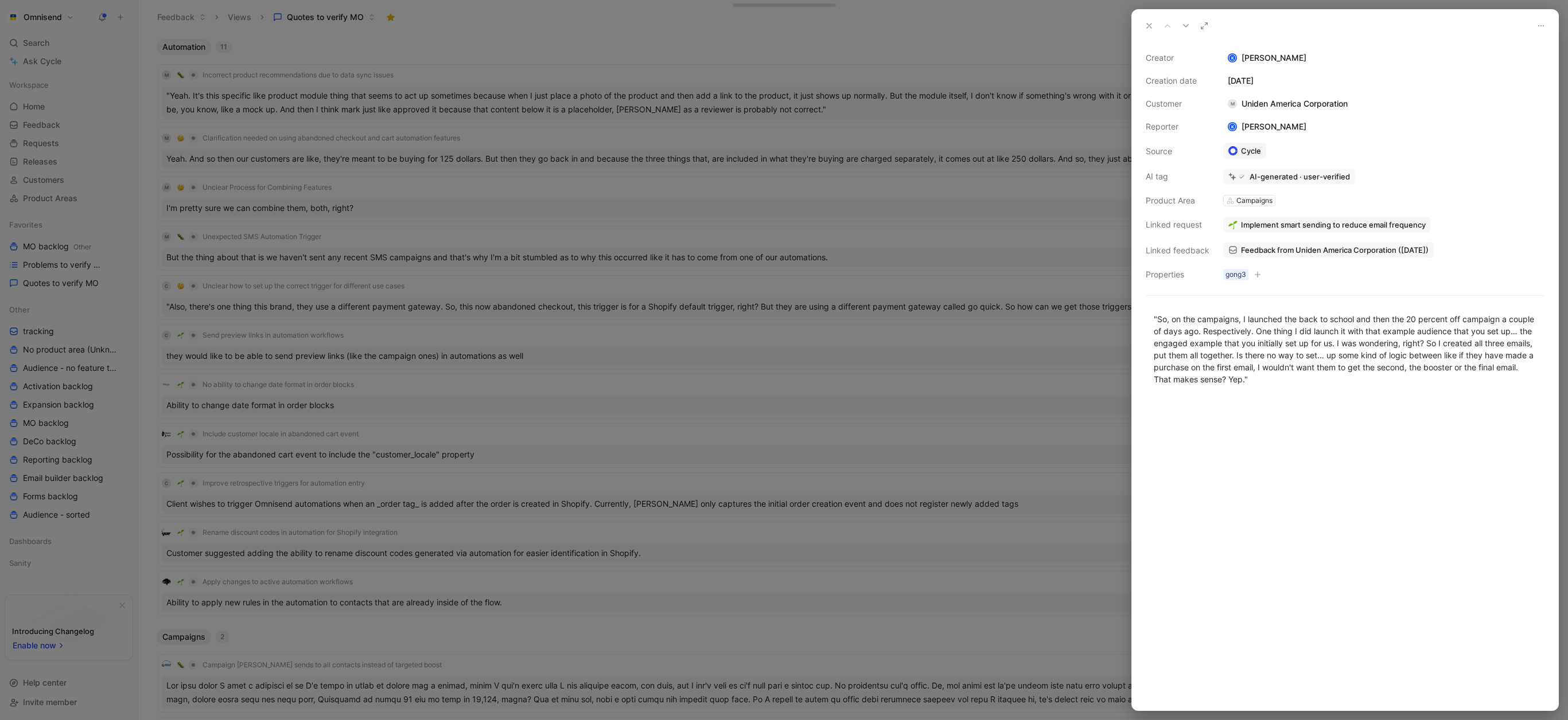
click at [1414, 167] on div "Creator K Kasparas Toliušis Creation date August 11, 2025 Customer M Uniden Ame…" at bounding box center [1345, 166] width 399 height 230
click at [1145, 24] on icon at bounding box center [1149, 26] width 10 height 10
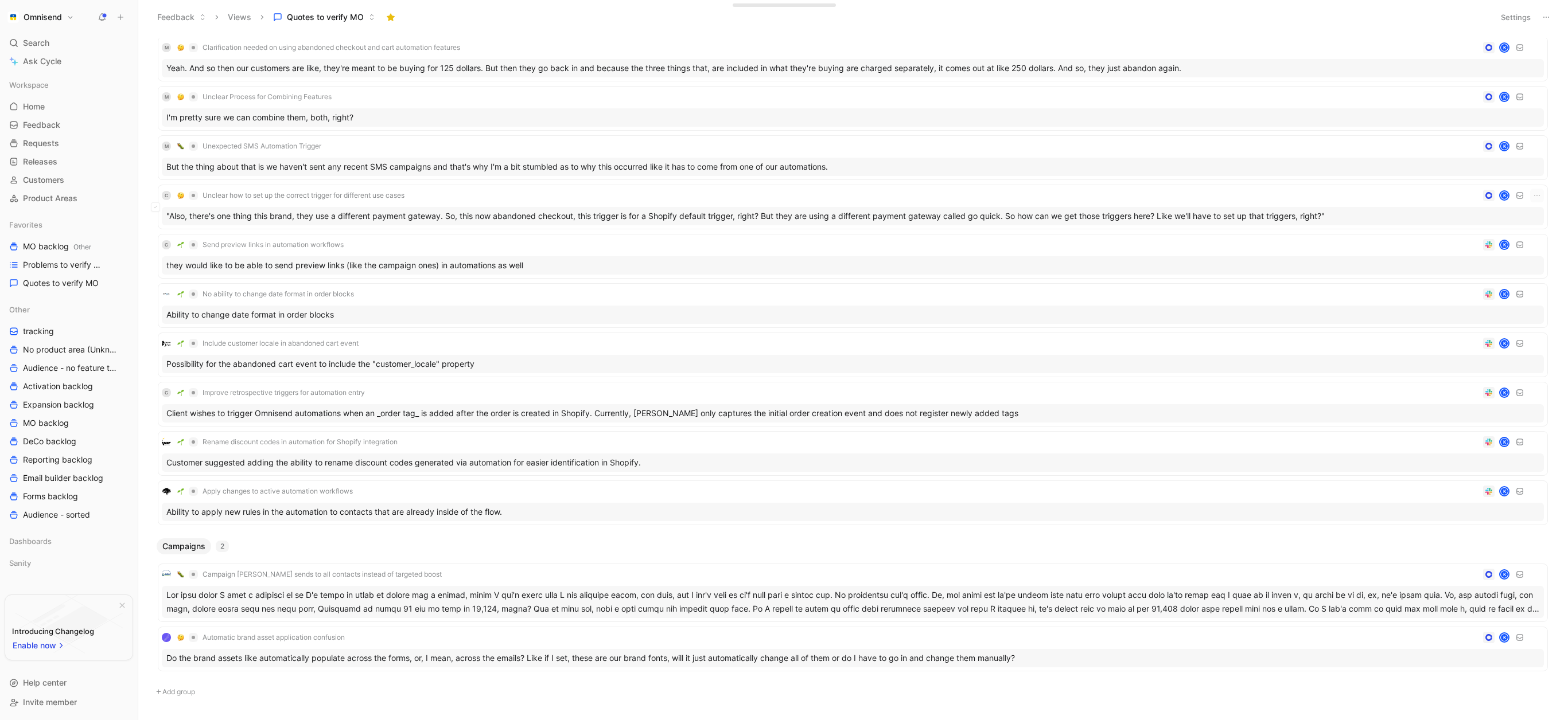
scroll to position [127, 0]
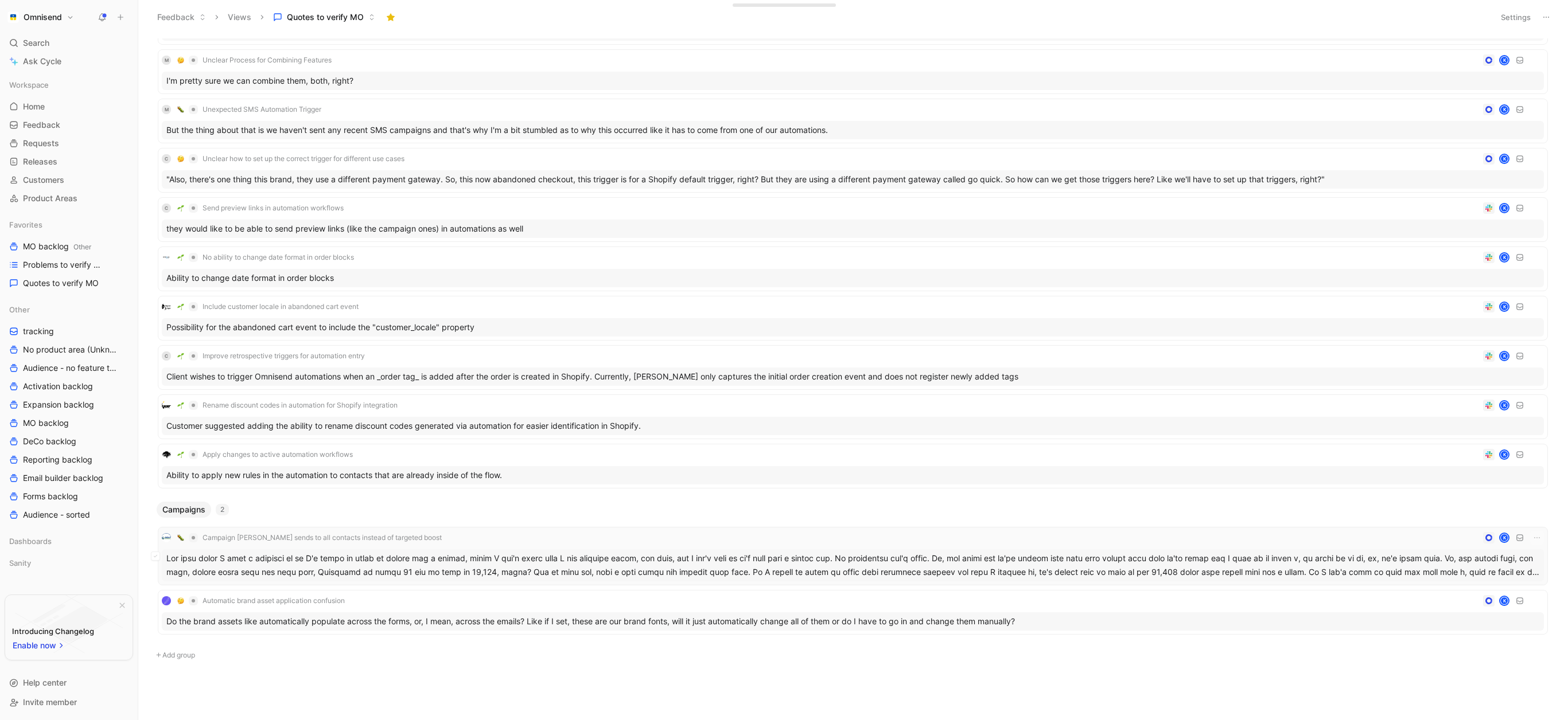
click at [443, 567] on div at bounding box center [853, 565] width 1383 height 32
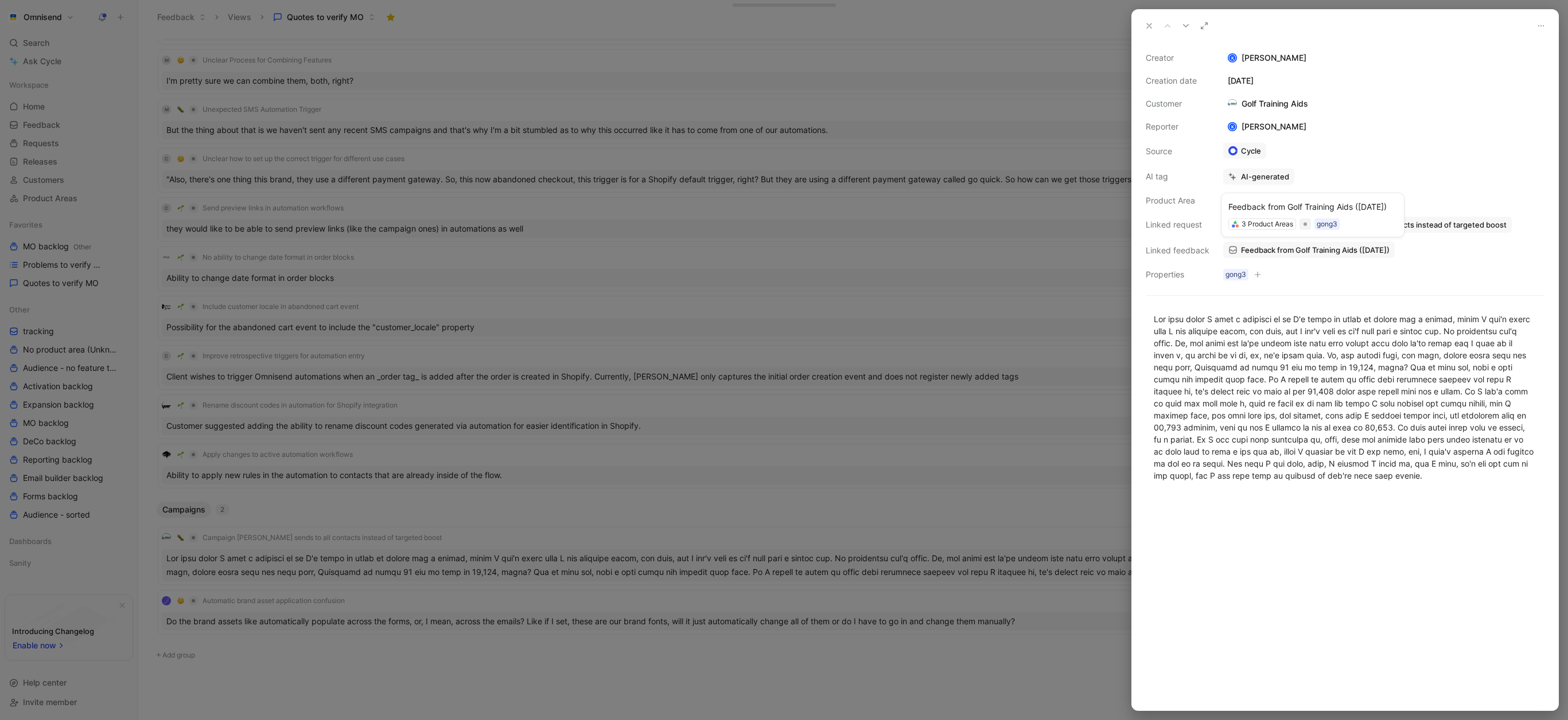
click at [1257, 251] on span "Feedback from Golf Training Aids ([DATE])" at bounding box center [1315, 250] width 149 height 11
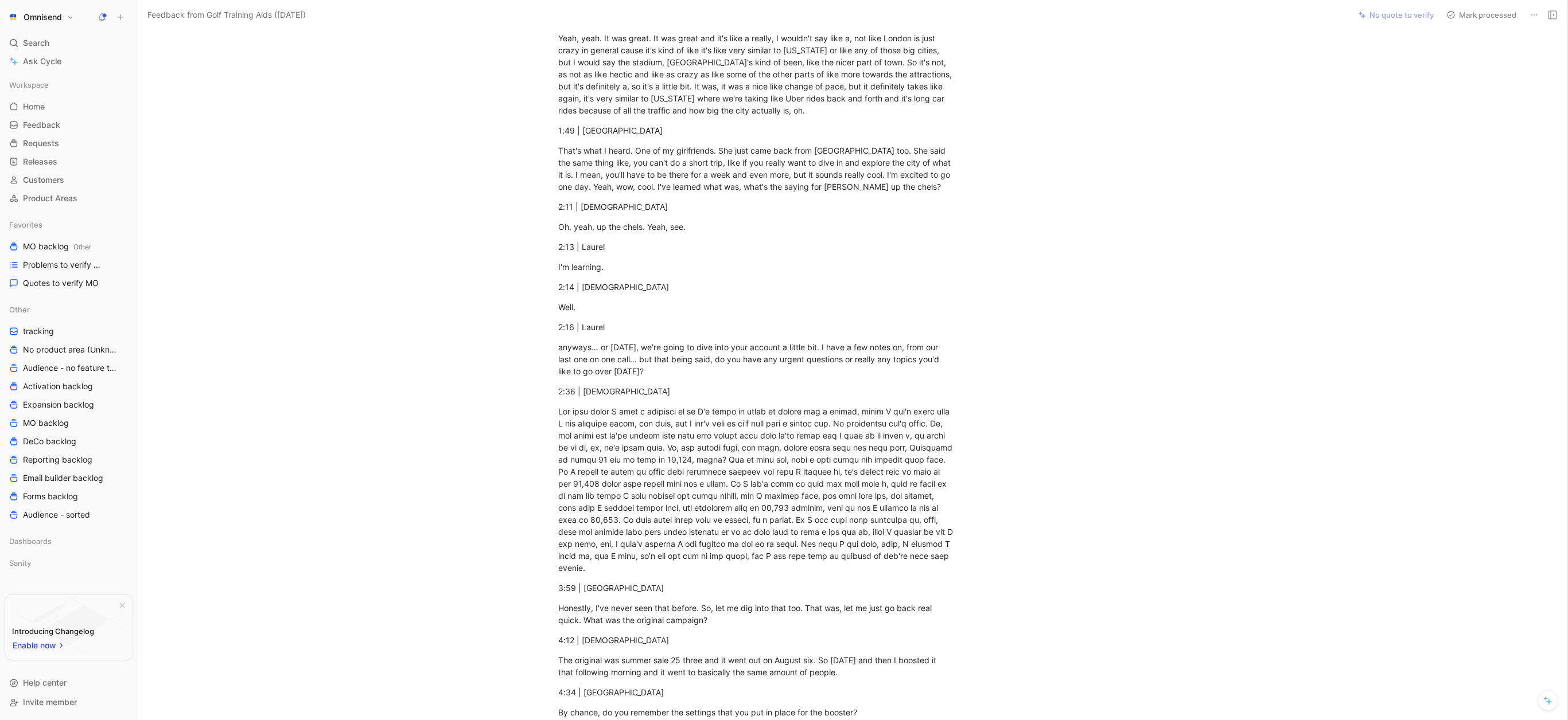
scroll to position [1450, 0]
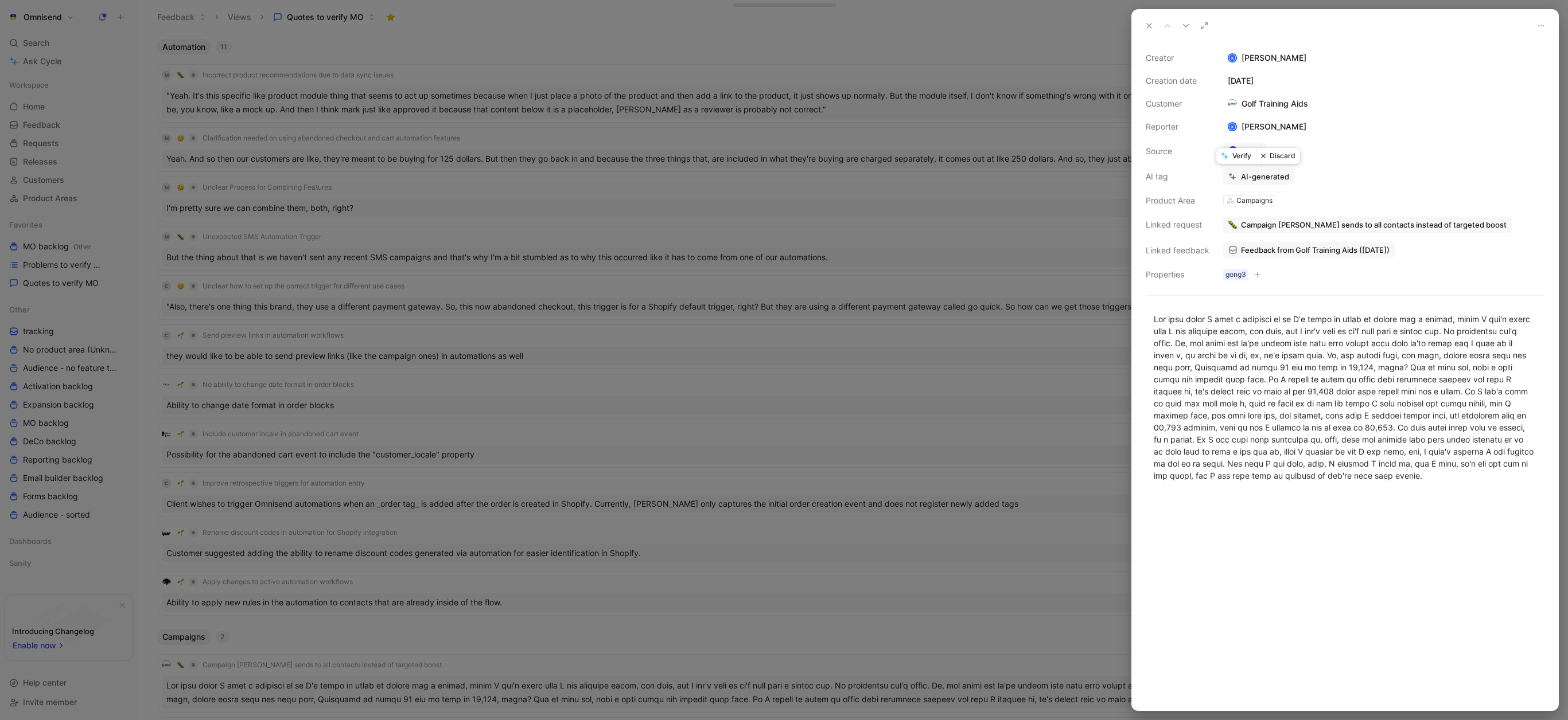
click at [1278, 158] on button "Discard" at bounding box center [1279, 156] width 44 height 16
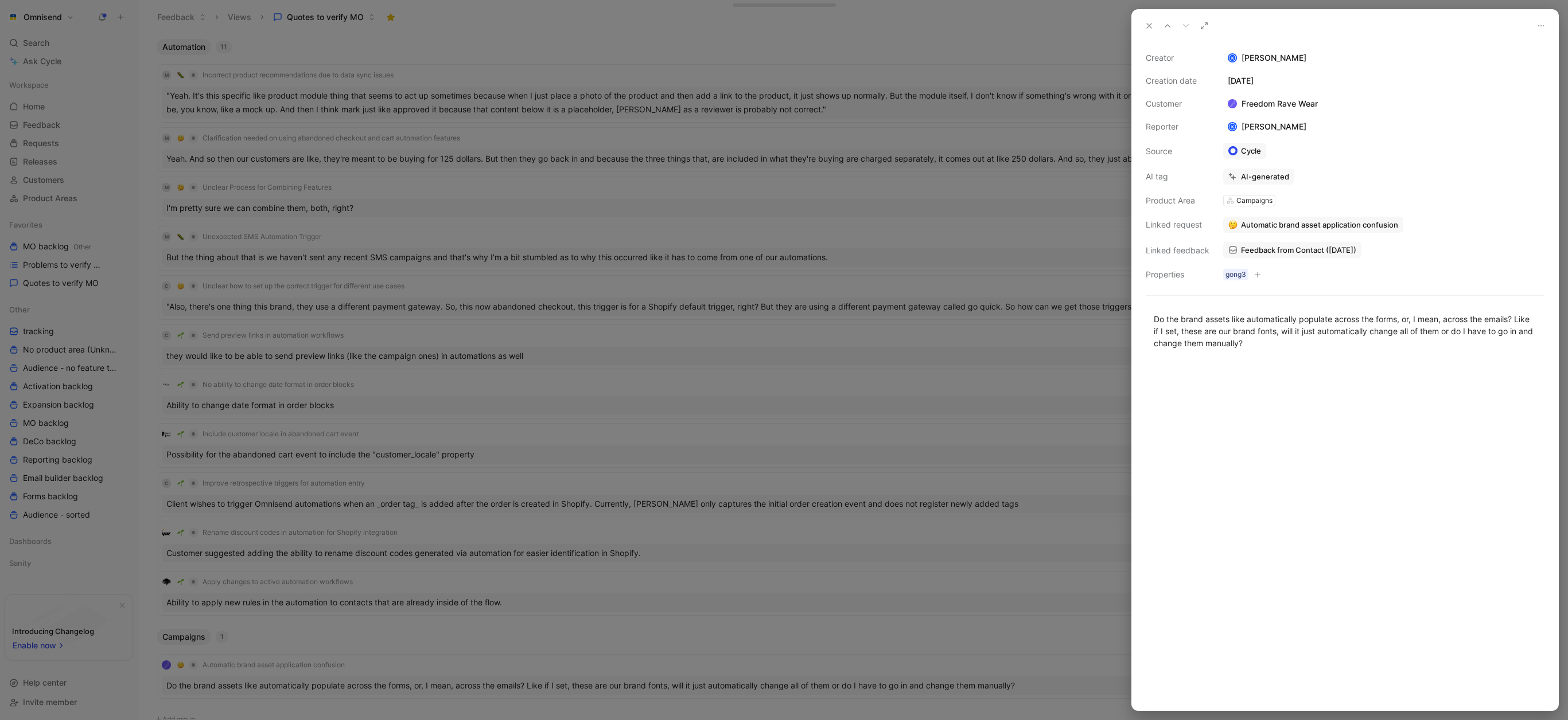
click at [1249, 203] on div "Campaigns" at bounding box center [1254, 200] width 36 height 12
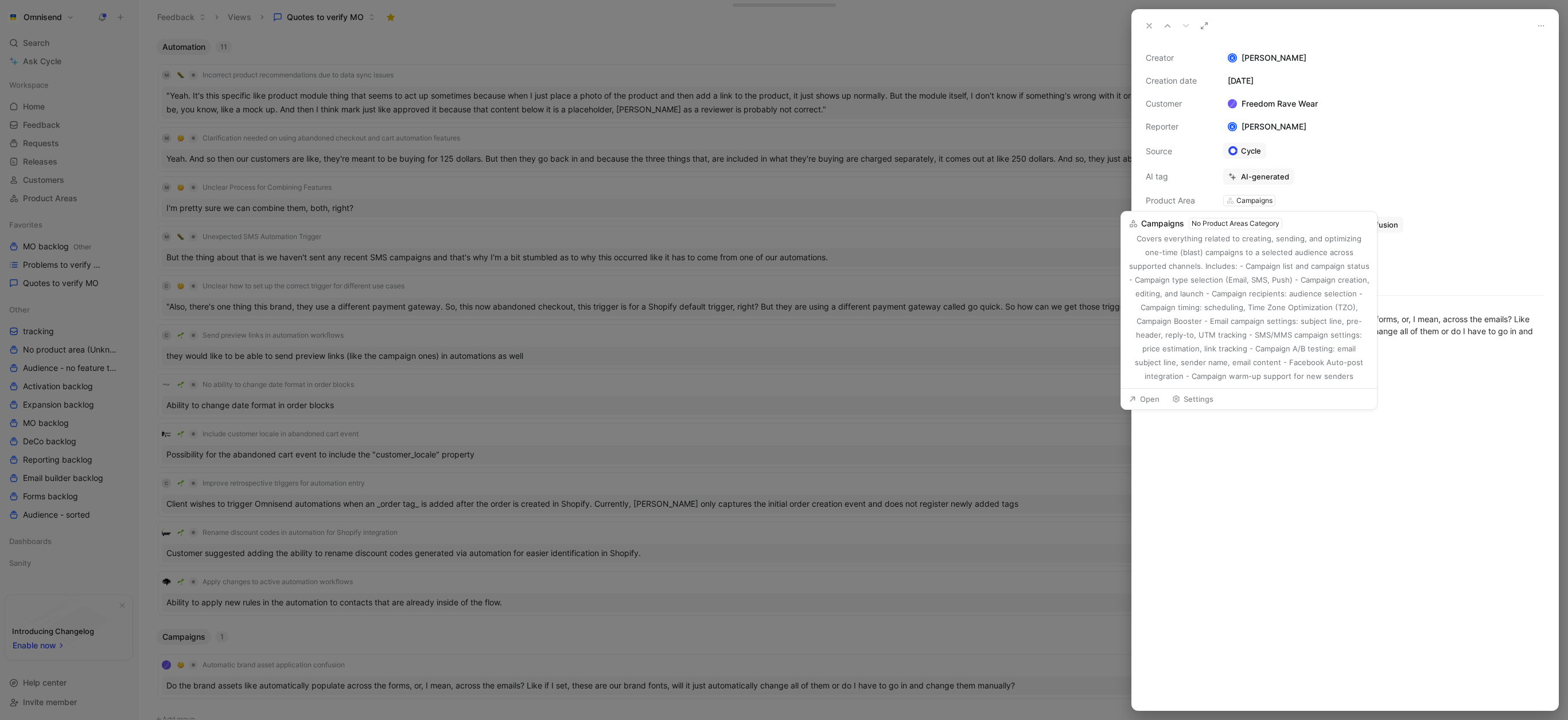
click at [1368, 186] on div "Creator K Kasparas Toliušis Creation date August 11, 2025 Customer Freedom Rave…" at bounding box center [1345, 166] width 399 height 230
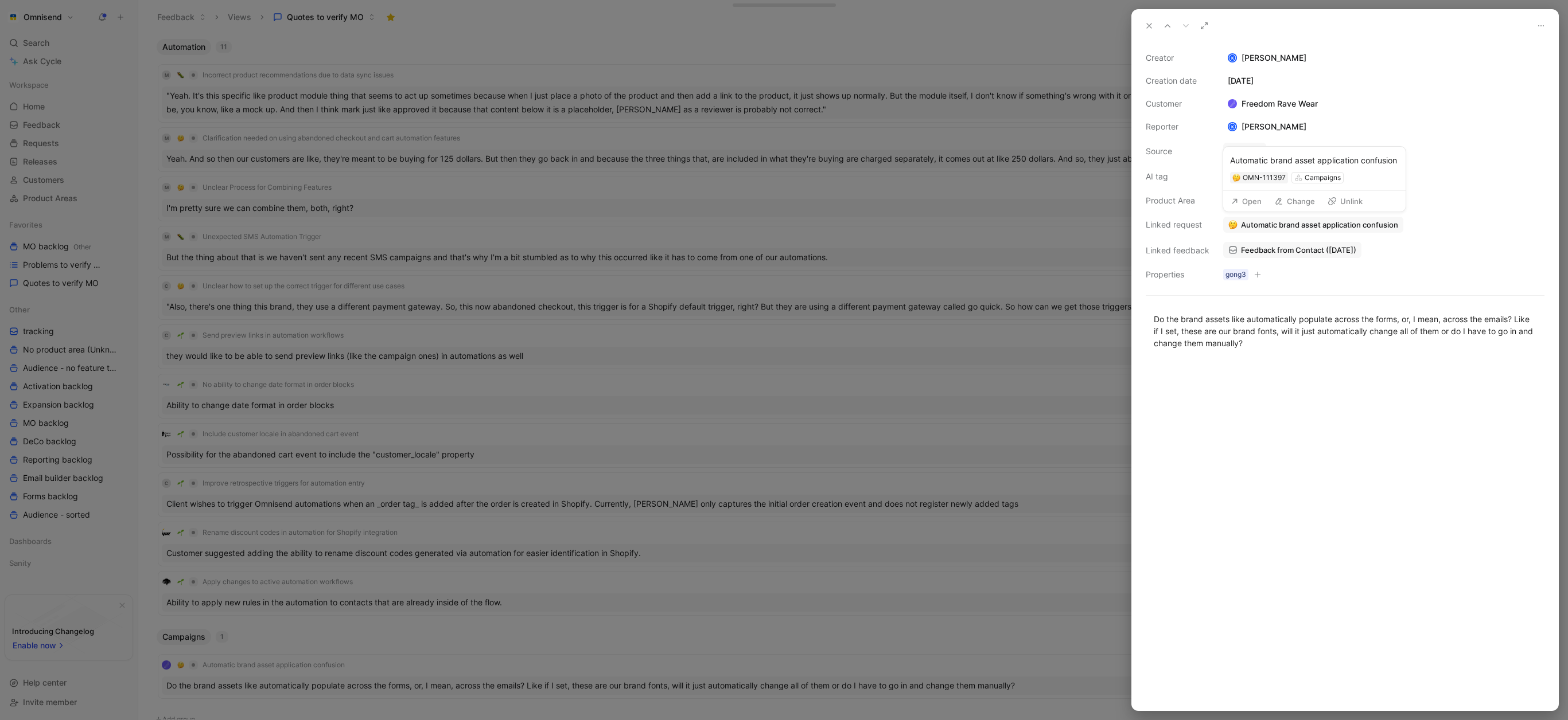
click at [1249, 204] on button "Open" at bounding box center [1246, 201] width 41 height 16
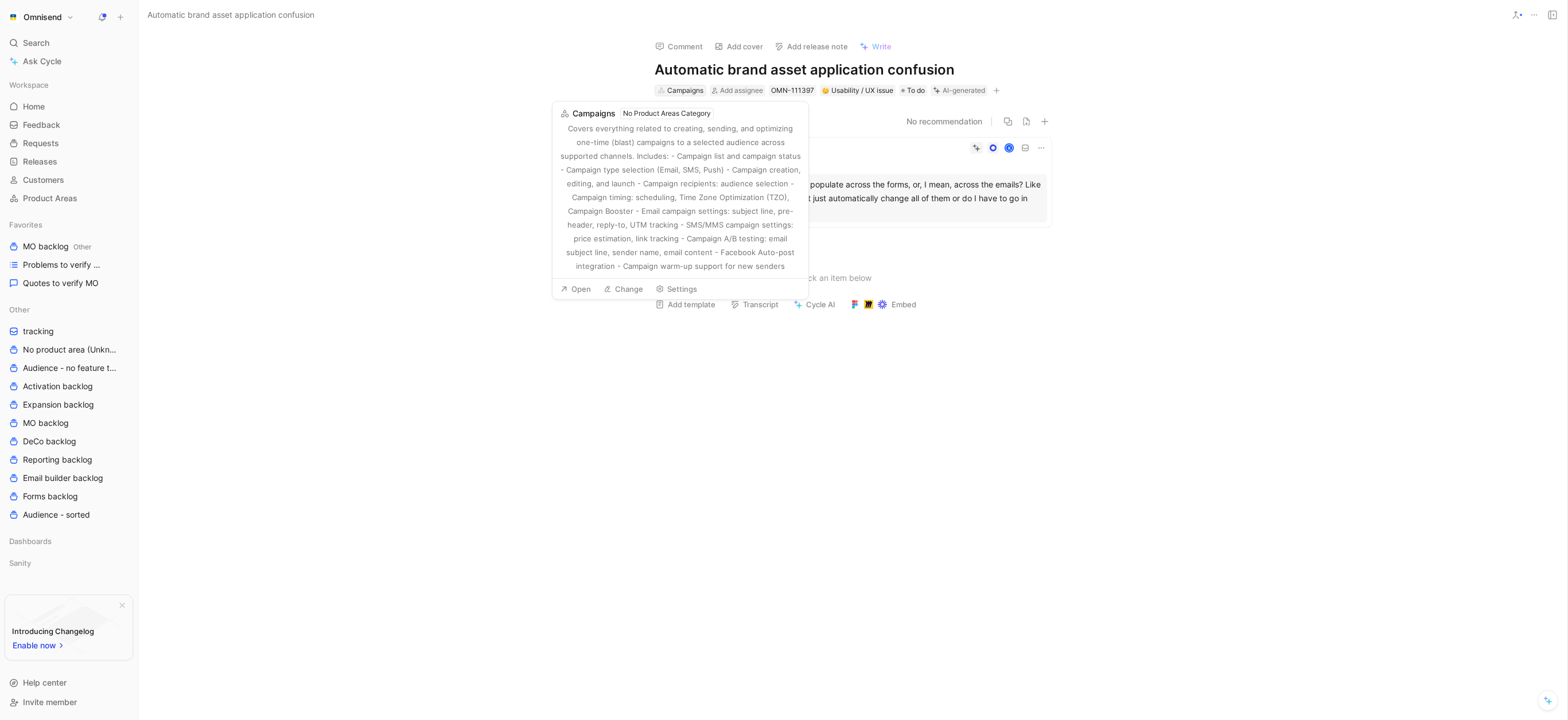
click at [686, 87] on div "Campaigns" at bounding box center [685, 91] width 36 height 12
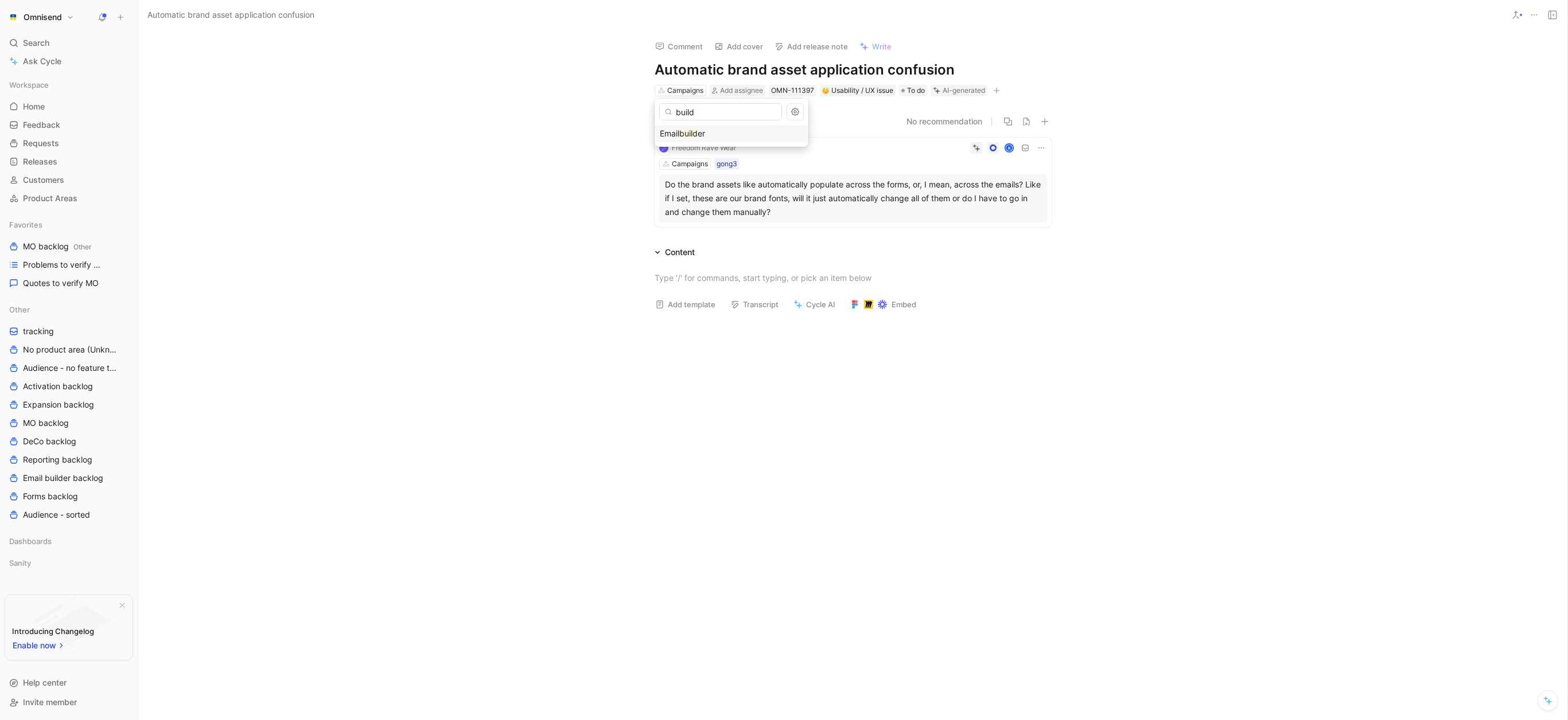
type input "build"
click at [713, 132] on div "Email build er" at bounding box center [731, 134] width 144 height 13
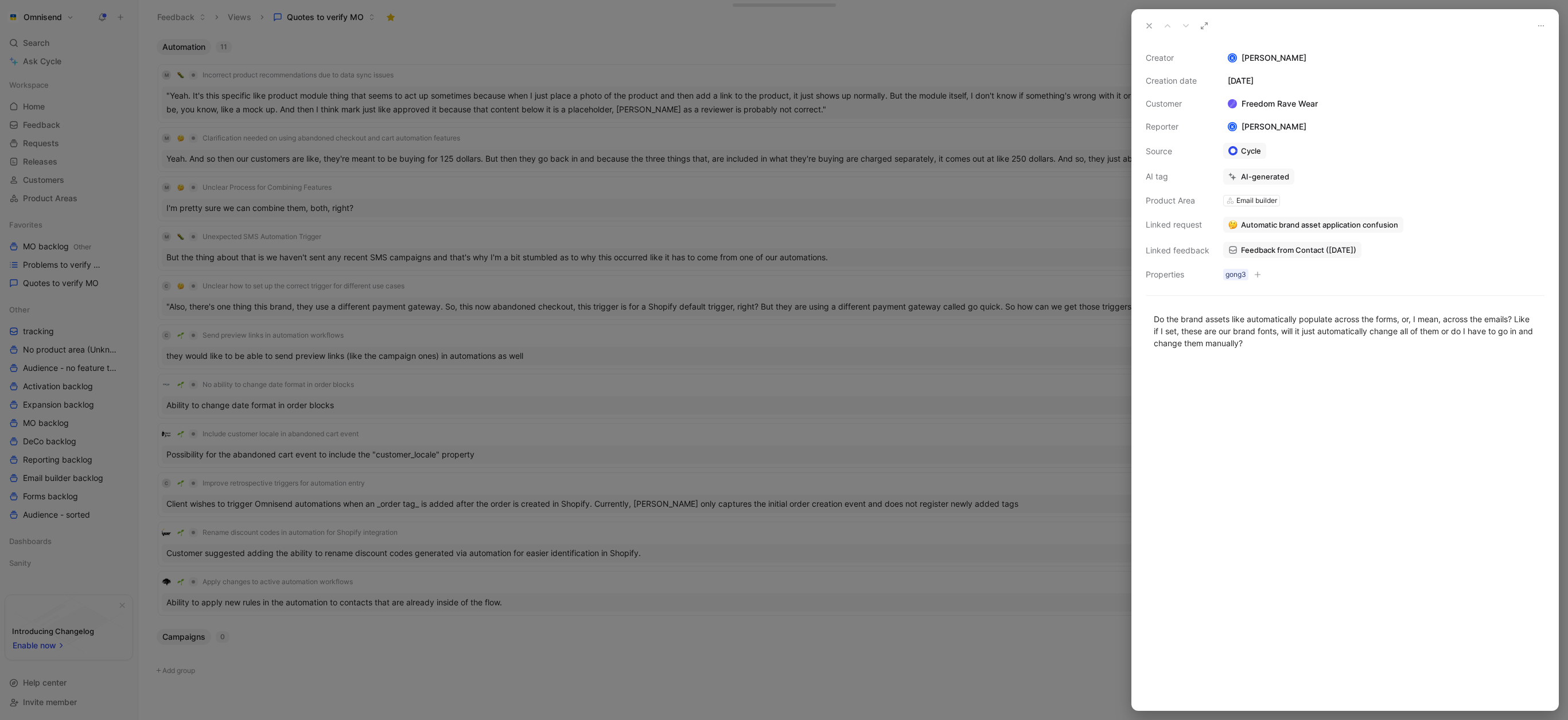
click at [430, 223] on div at bounding box center [784, 360] width 1568 height 720
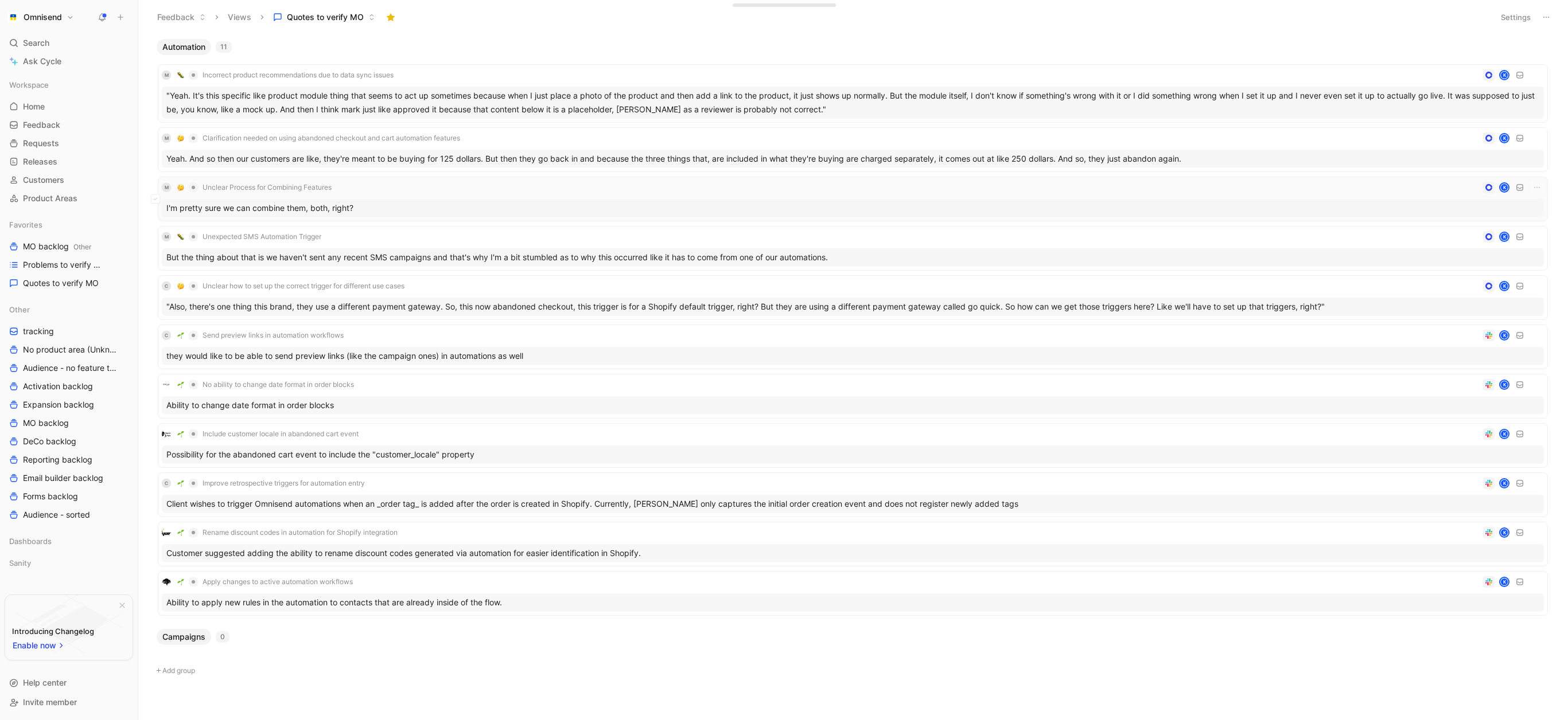
click at [318, 206] on div "I'm pretty sure we can combine them, both, right?" at bounding box center [853, 207] width 1383 height 18
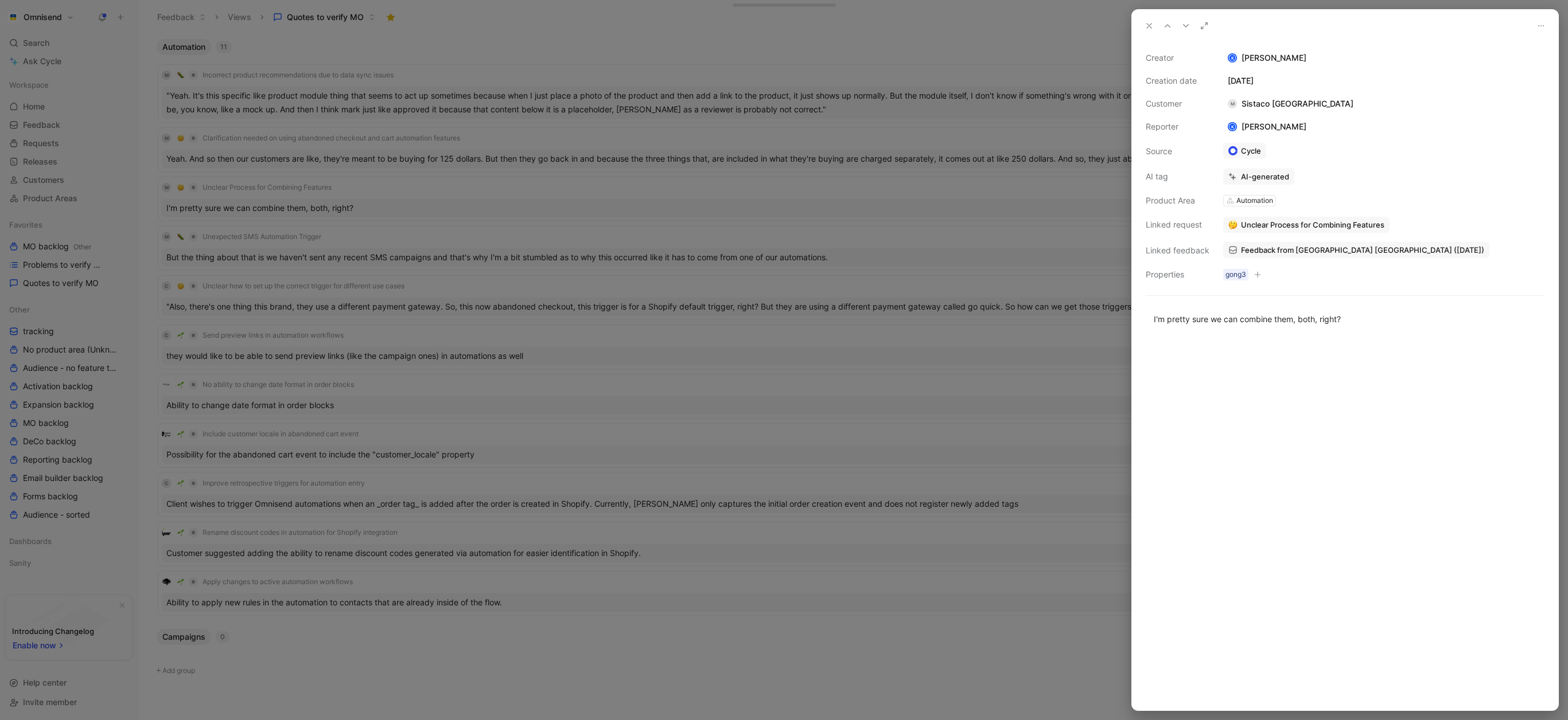
click at [1262, 253] on span "Feedback from [GEOGRAPHIC_DATA] [GEOGRAPHIC_DATA] ([DATE])" at bounding box center [1363, 250] width 243 height 11
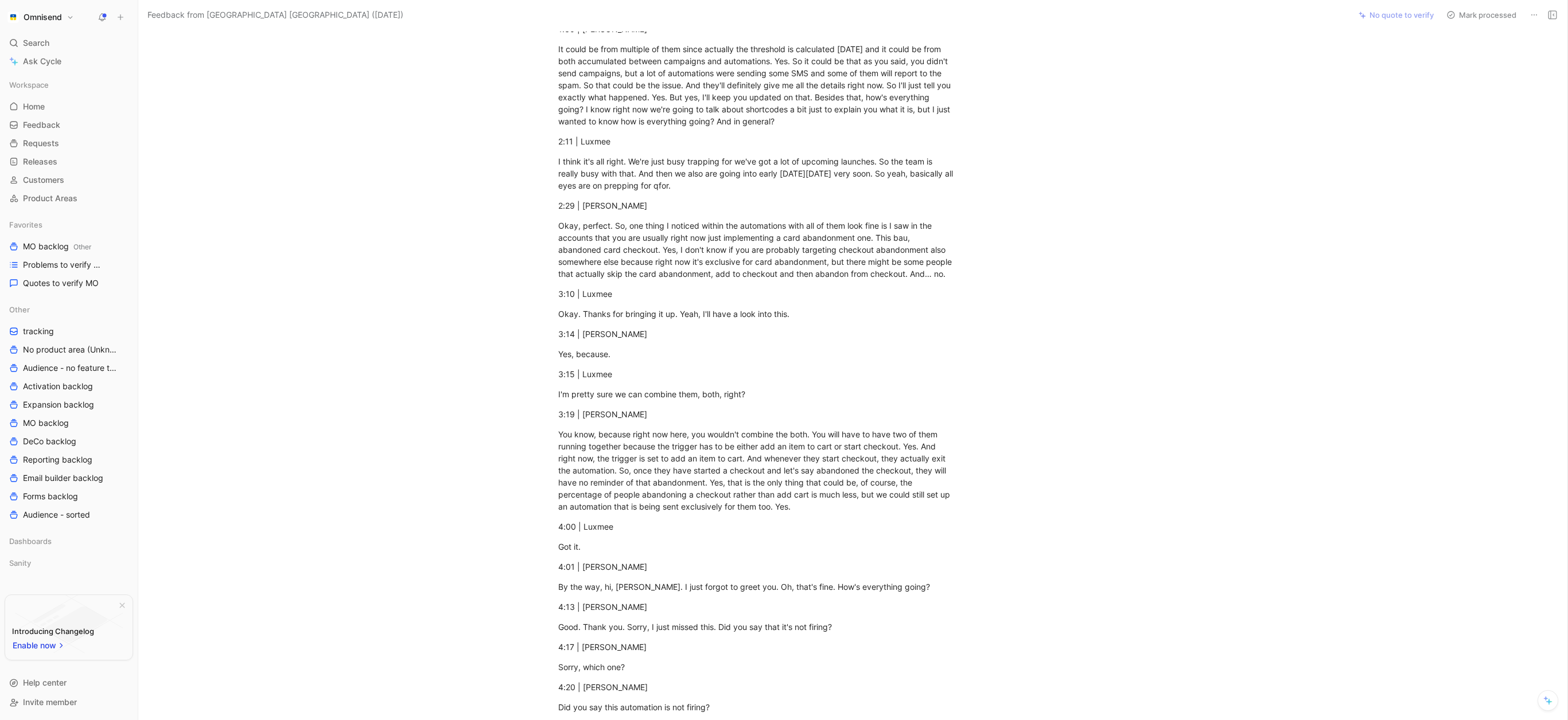
scroll to position [1237, 0]
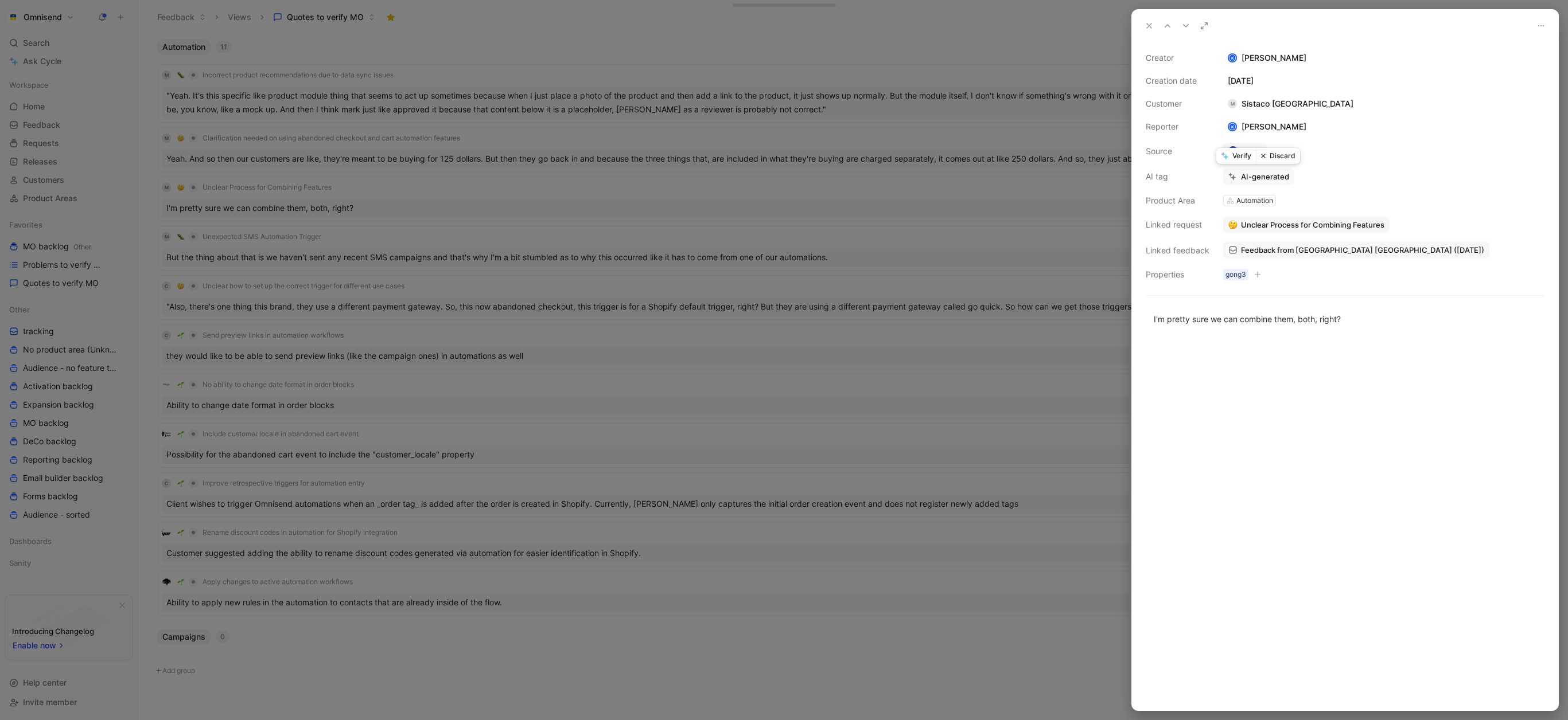
click at [1278, 156] on button "Discard" at bounding box center [1279, 156] width 44 height 16
click at [446, 218] on div at bounding box center [784, 360] width 1568 height 720
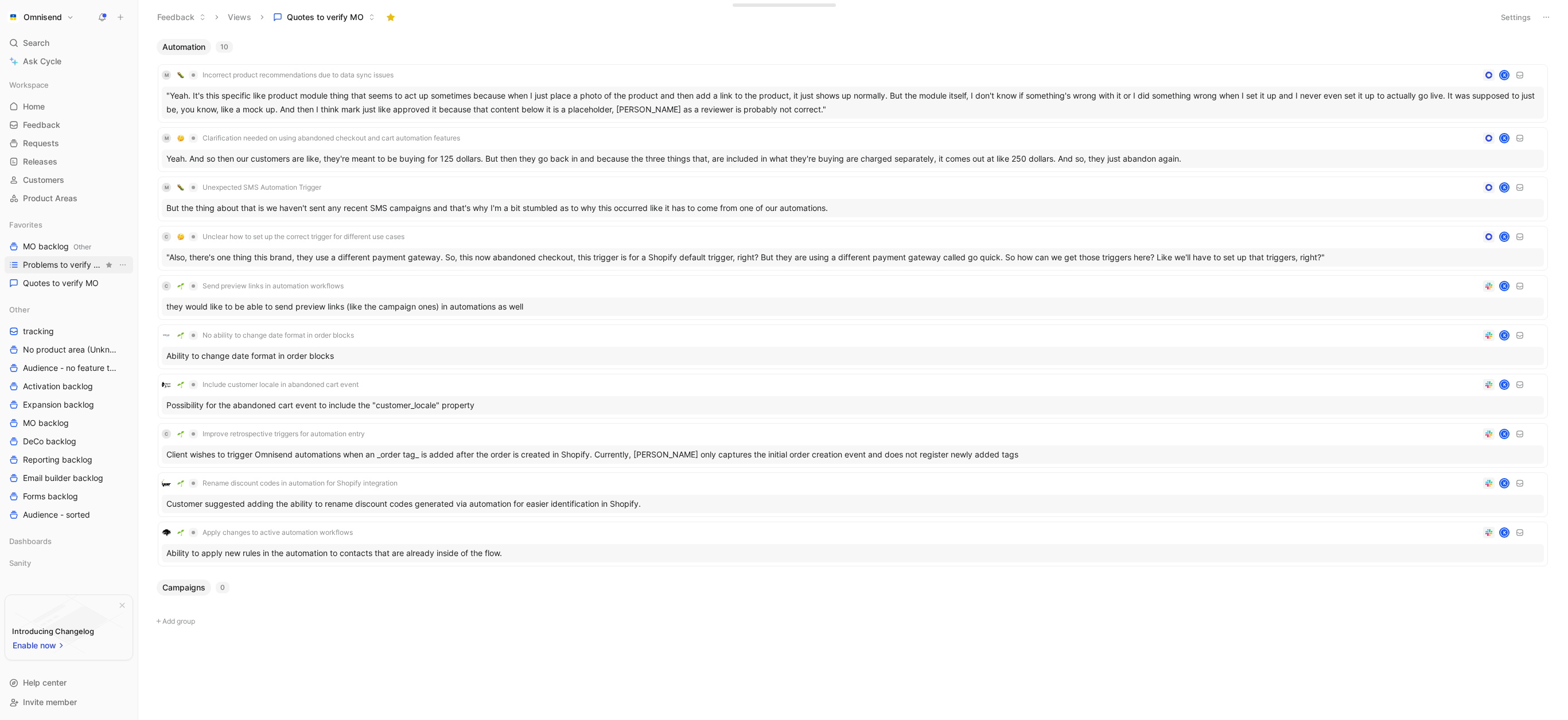
click at [80, 269] on span "Problems to verify MO" at bounding box center [63, 265] width 80 height 12
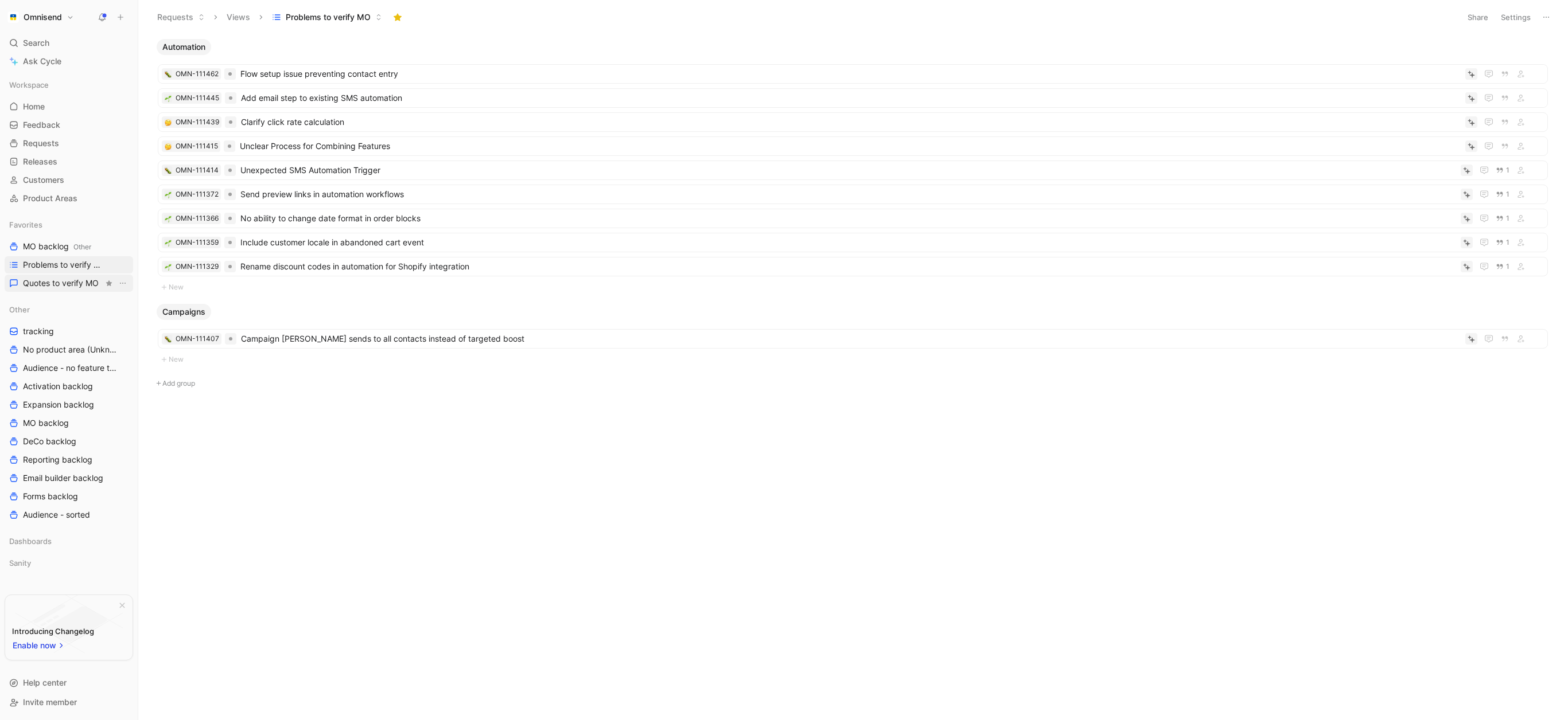
click at [65, 287] on span "Quotes to verify MO" at bounding box center [61, 283] width 76 height 12
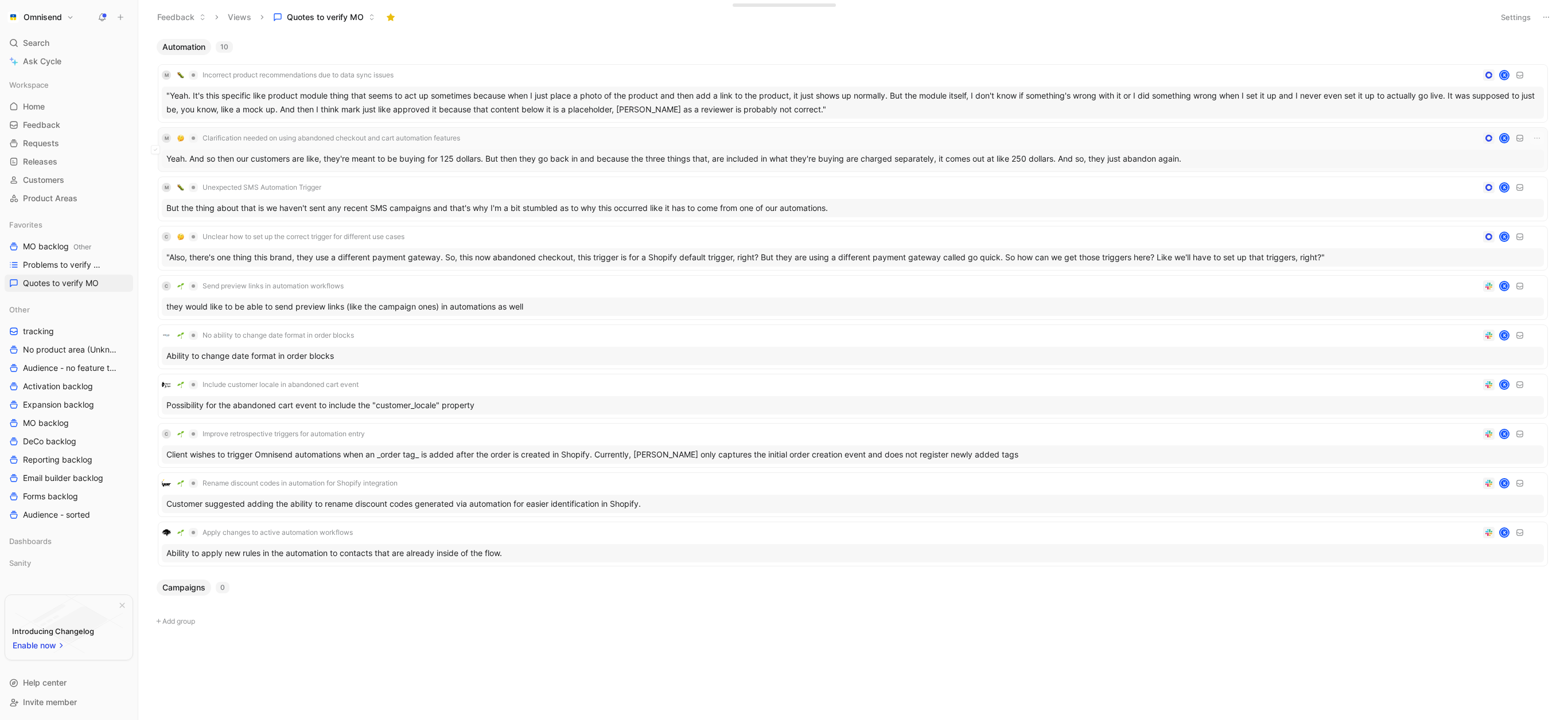
click at [376, 156] on div "Yeah. And so then our customers are like, they're meant to be buying for 125 do…" at bounding box center [853, 158] width 1383 height 18
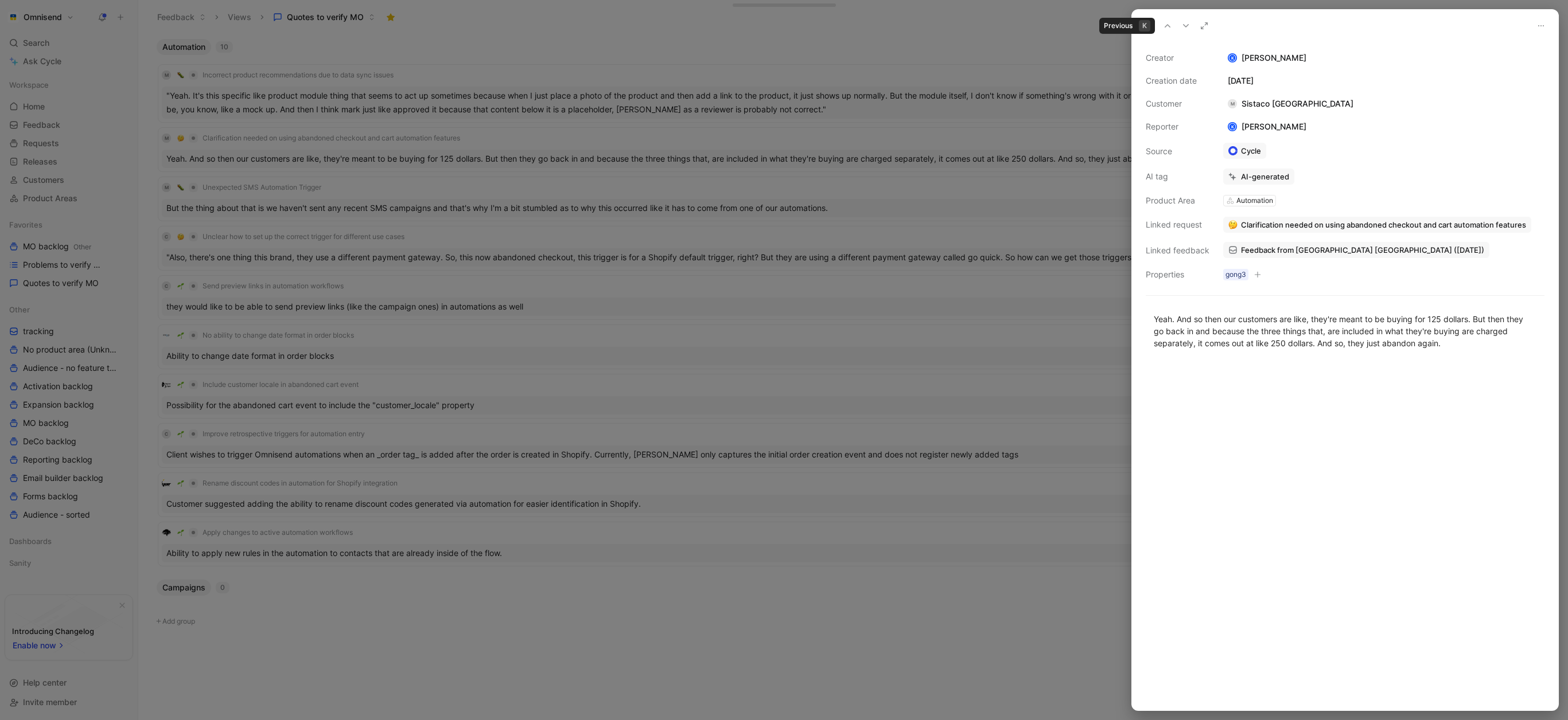
click at [1174, 28] on button at bounding box center [1168, 25] width 16 height 16
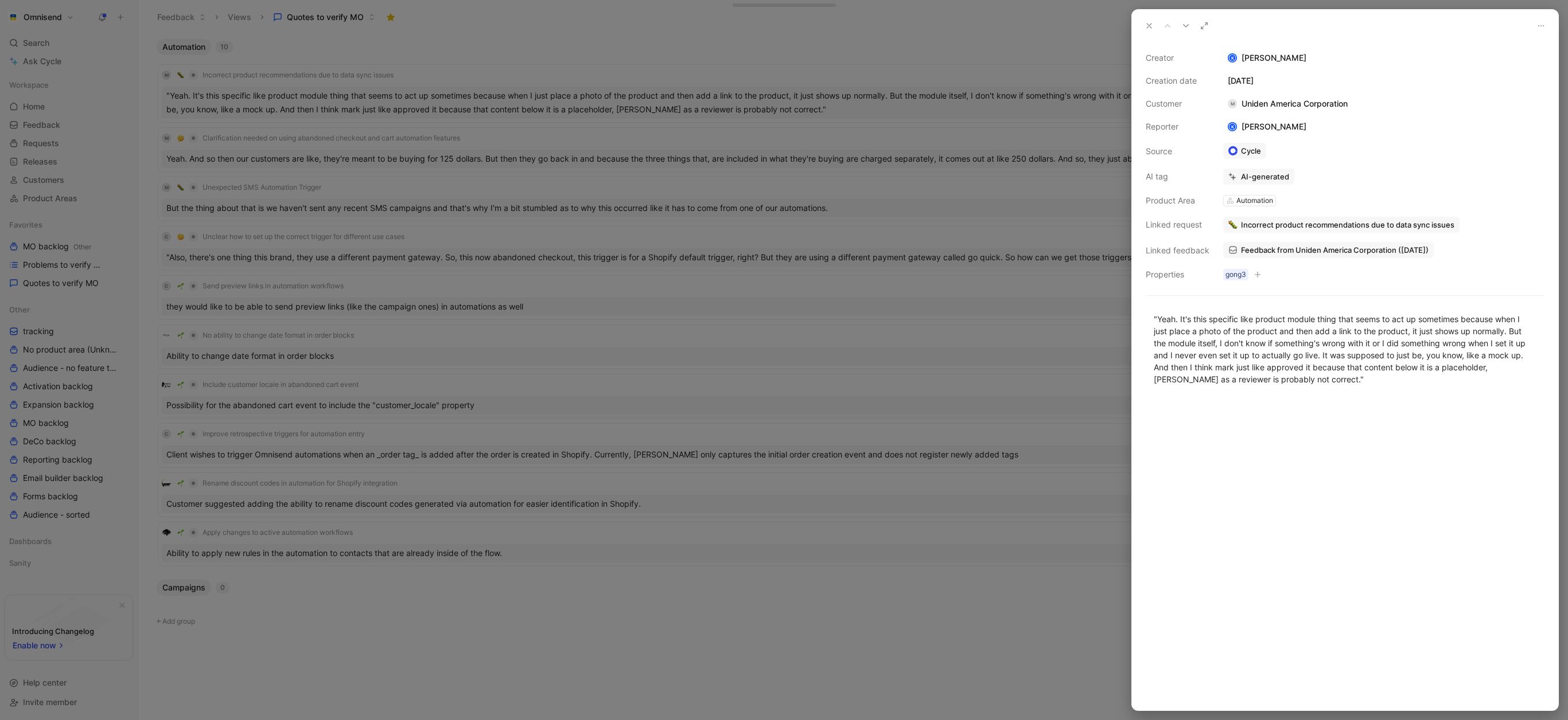
click at [1188, 25] on icon at bounding box center [1186, 26] width 10 height 10
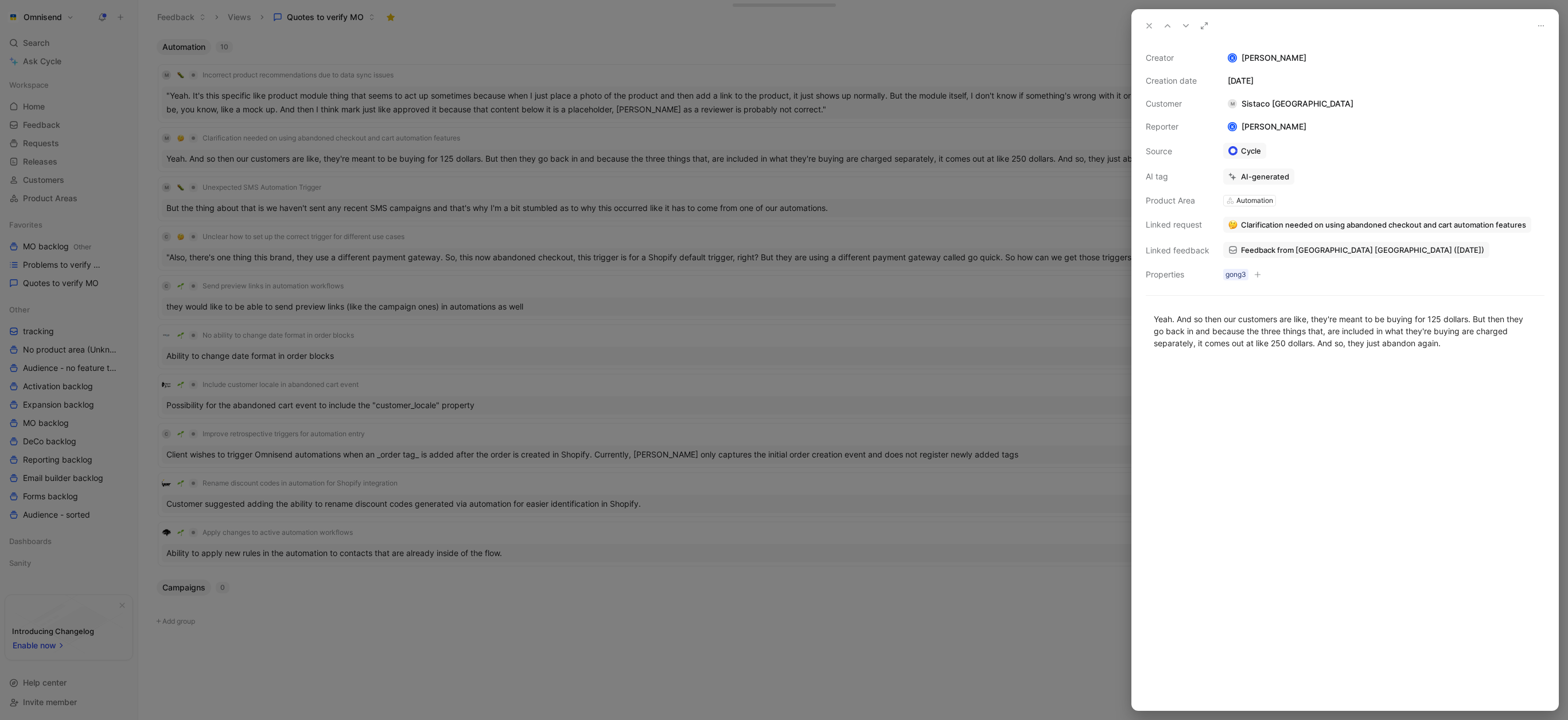
click at [1188, 25] on icon at bounding box center [1186, 26] width 10 height 10
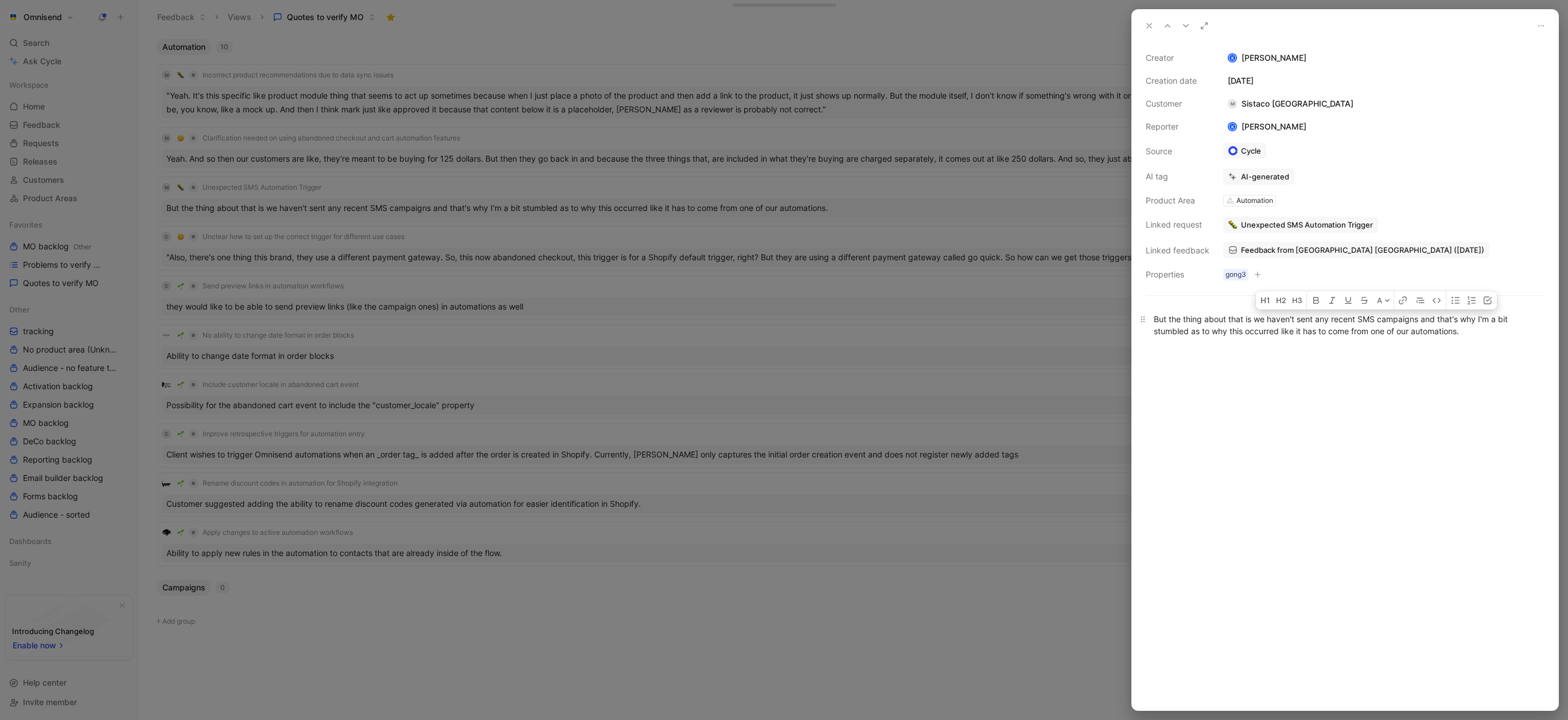
drag, startPoint x: 1334, startPoint y: 317, endPoint x: 1419, endPoint y: 316, distance: 85.0
click at [1419, 316] on div "But the thing about that is we haven't sent any recent SMS campaigns and that's…" at bounding box center [1345, 325] width 383 height 24
click at [1290, 245] on span "Feedback from [GEOGRAPHIC_DATA] [GEOGRAPHIC_DATA] ([DATE])" at bounding box center [1363, 250] width 243 height 11
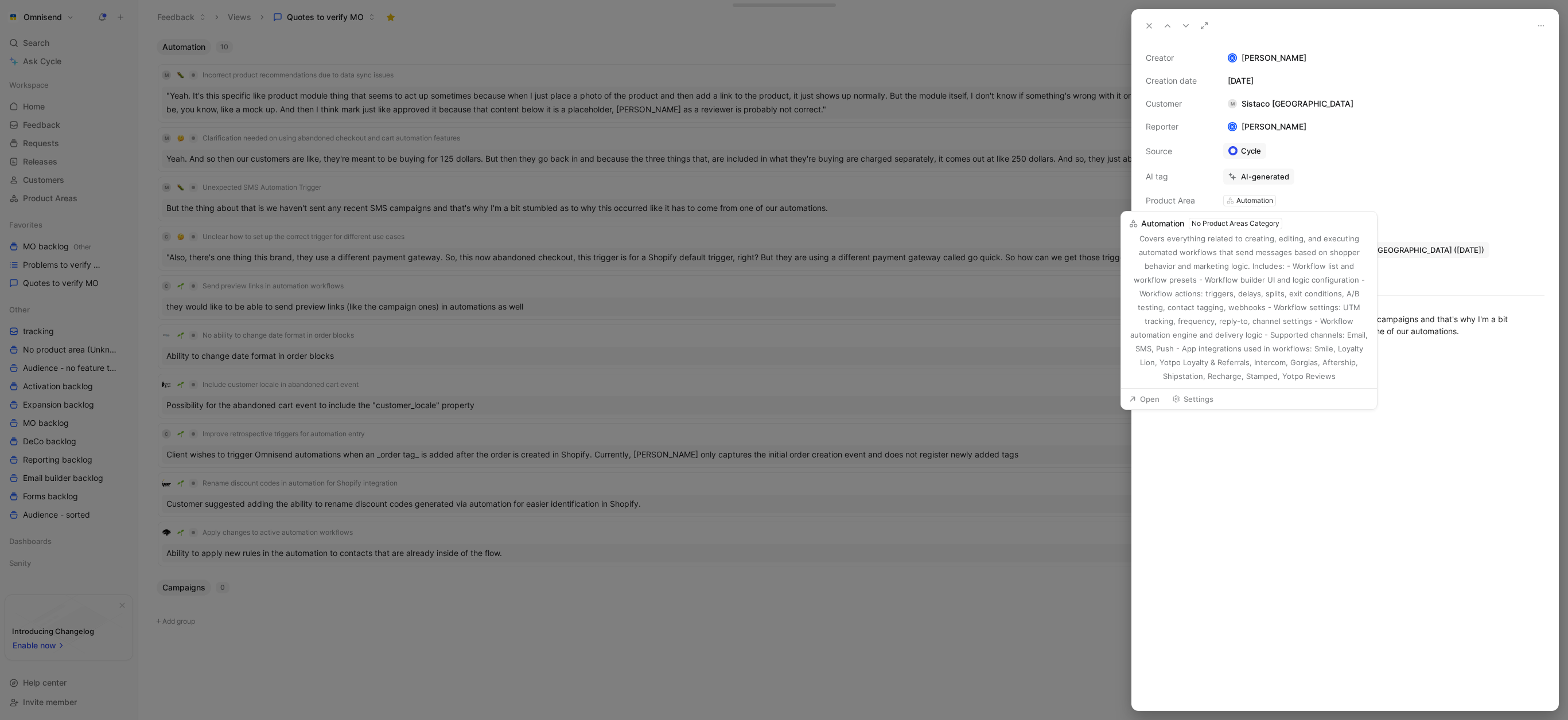
click at [1374, 176] on div "AI-generated" at bounding box center [1384, 176] width 321 height 16
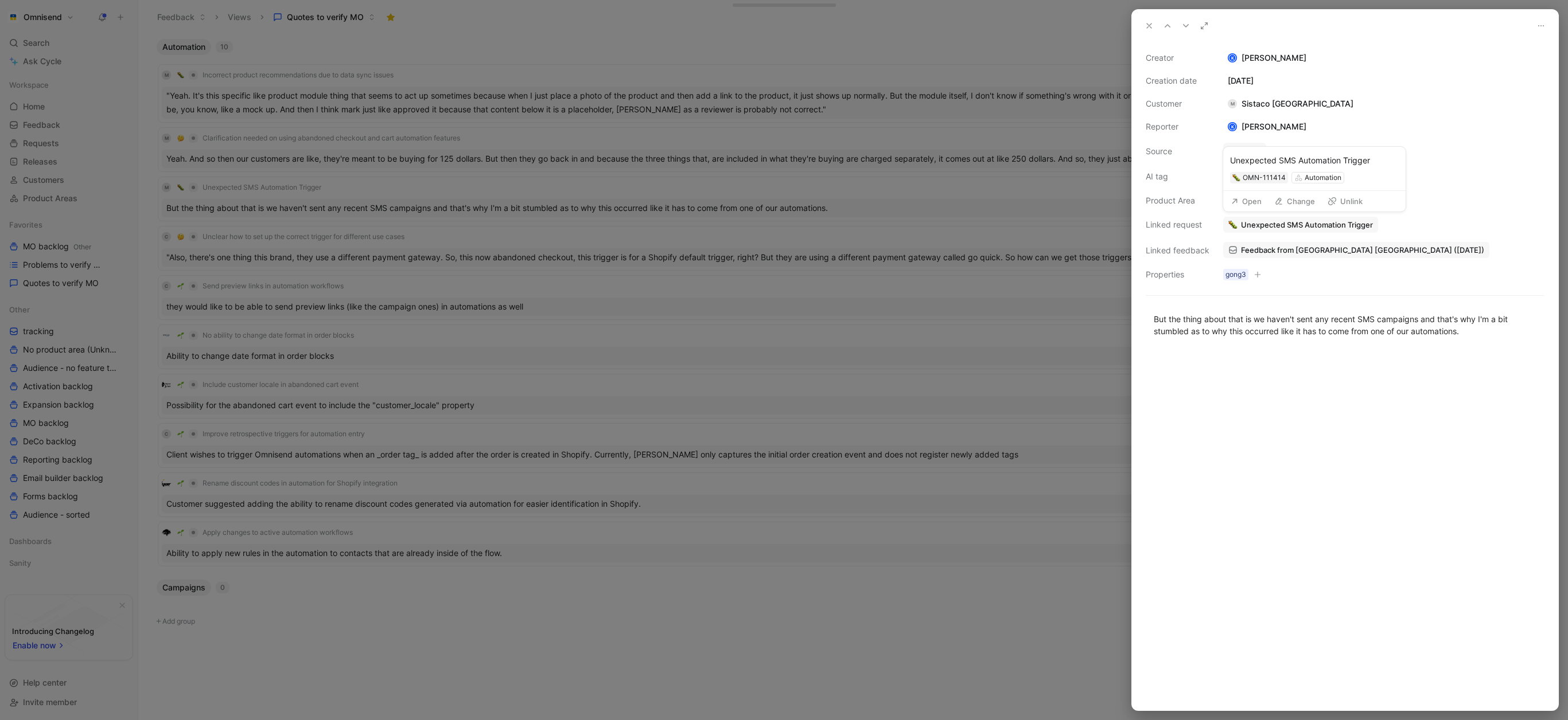
click at [1261, 206] on button "Open" at bounding box center [1246, 201] width 41 height 16
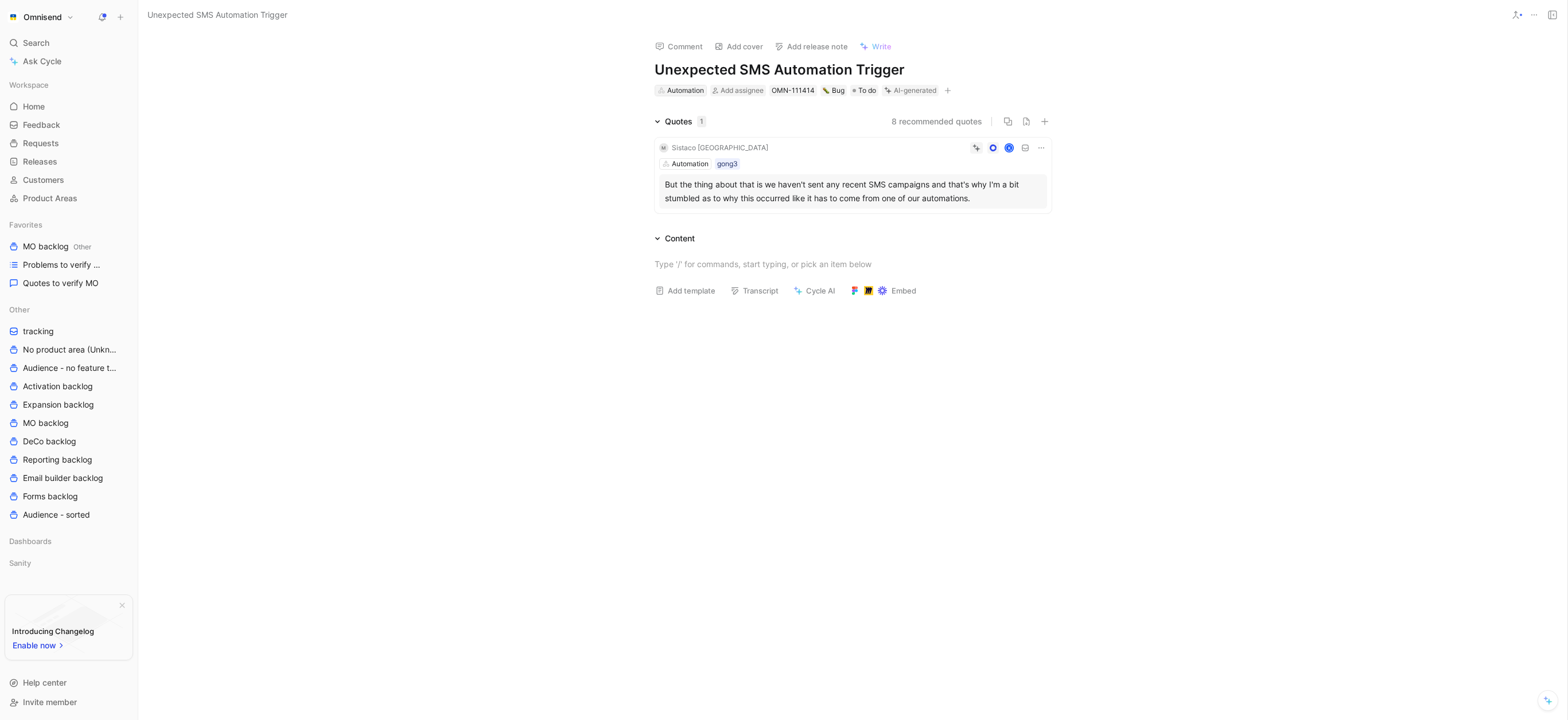
click at [695, 92] on div "Automation" at bounding box center [686, 91] width 37 height 12
type input "deliv"
click at [729, 137] on span "erability & compliance" at bounding box center [719, 133] width 83 height 10
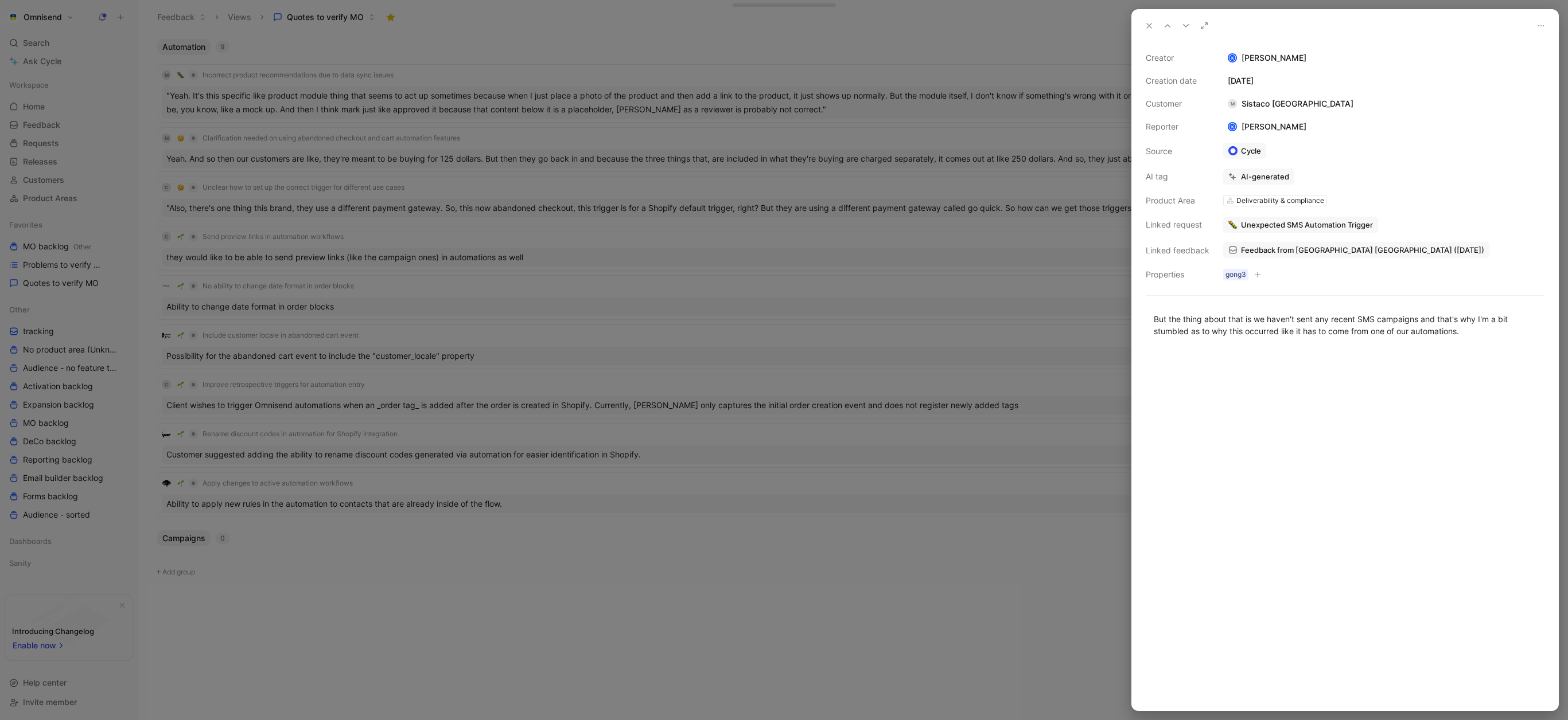
click at [1146, 26] on icon at bounding box center [1149, 26] width 10 height 10
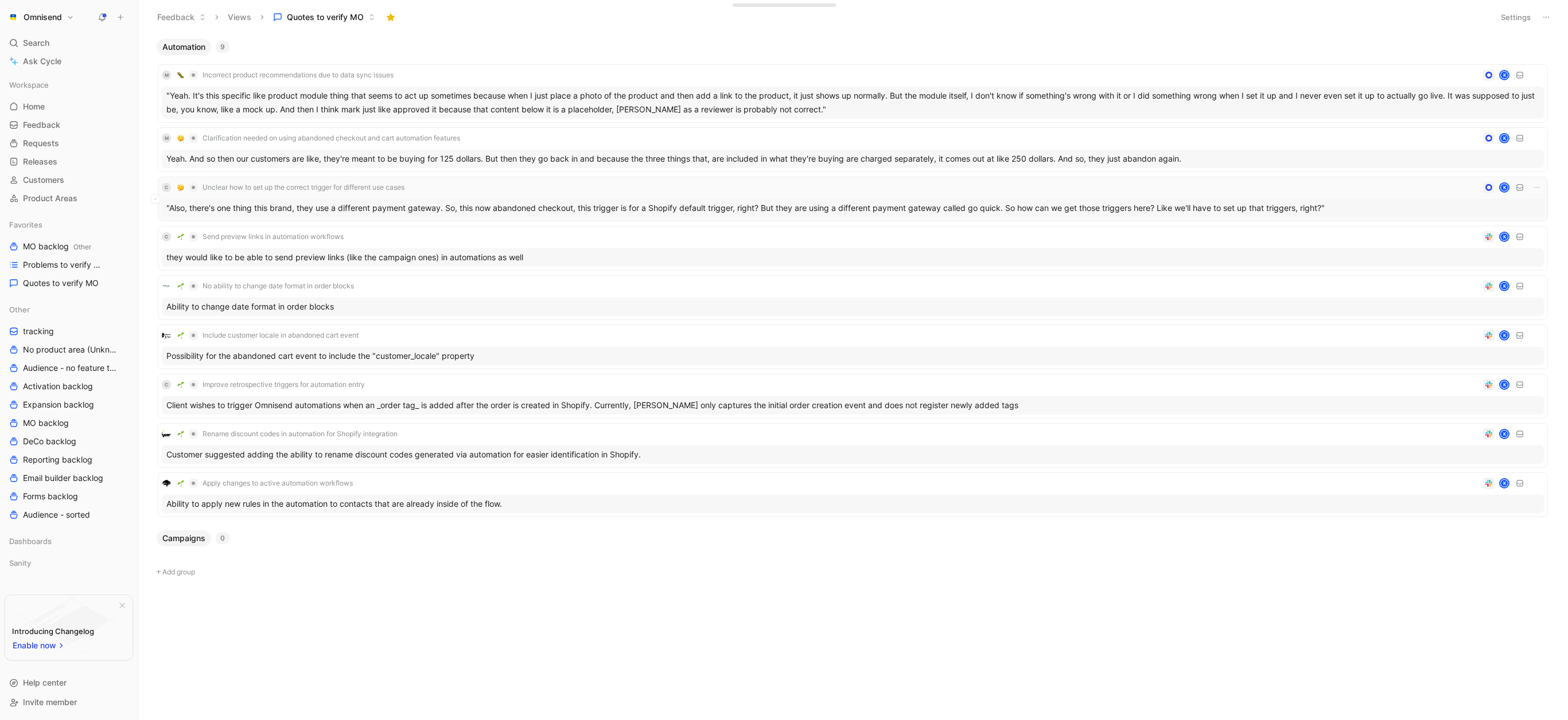
click at [307, 208] on div ""Also, there's one thing this brand, they use a different payment gateway. So, …" at bounding box center [853, 207] width 1383 height 18
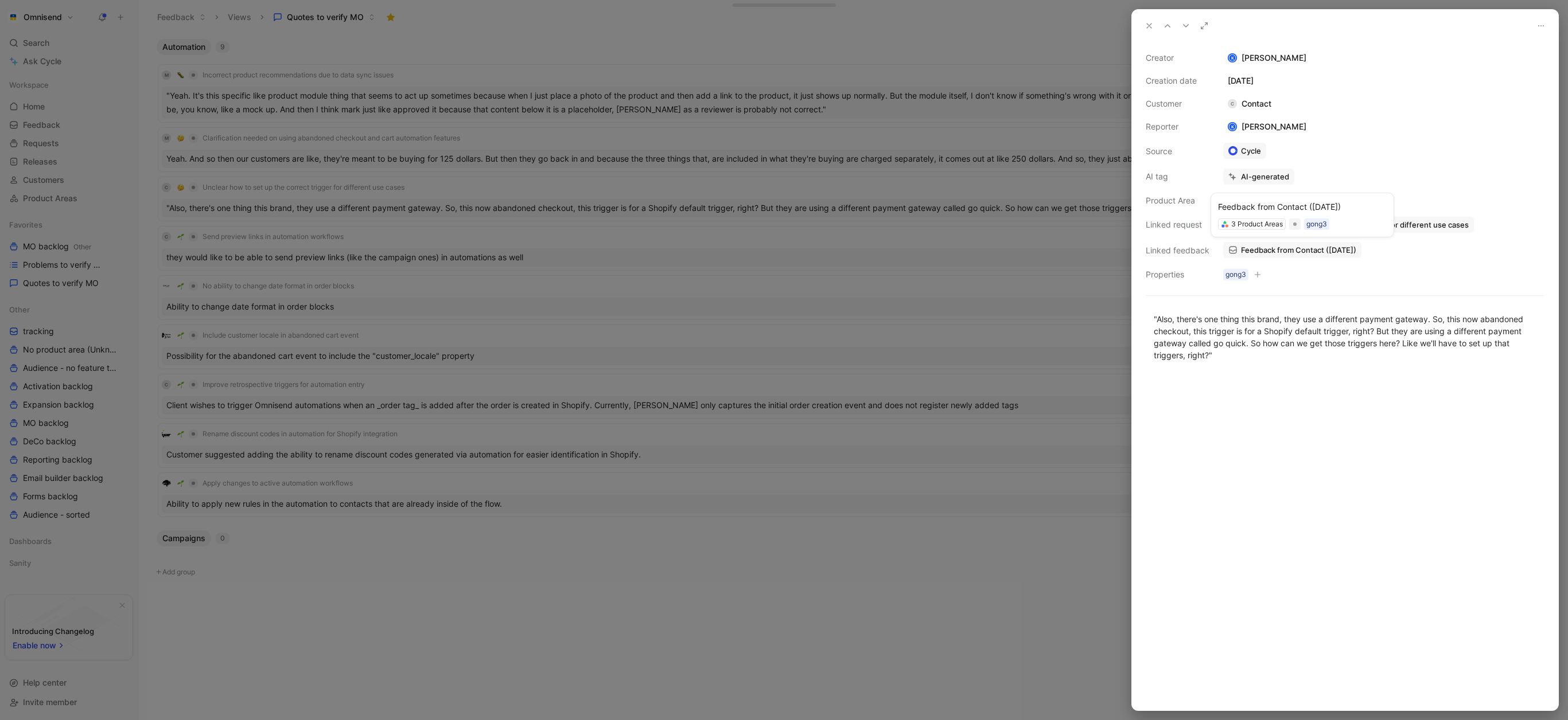
click at [1315, 249] on span "Feedback from Contact ([DATE])" at bounding box center [1299, 250] width 116 height 11
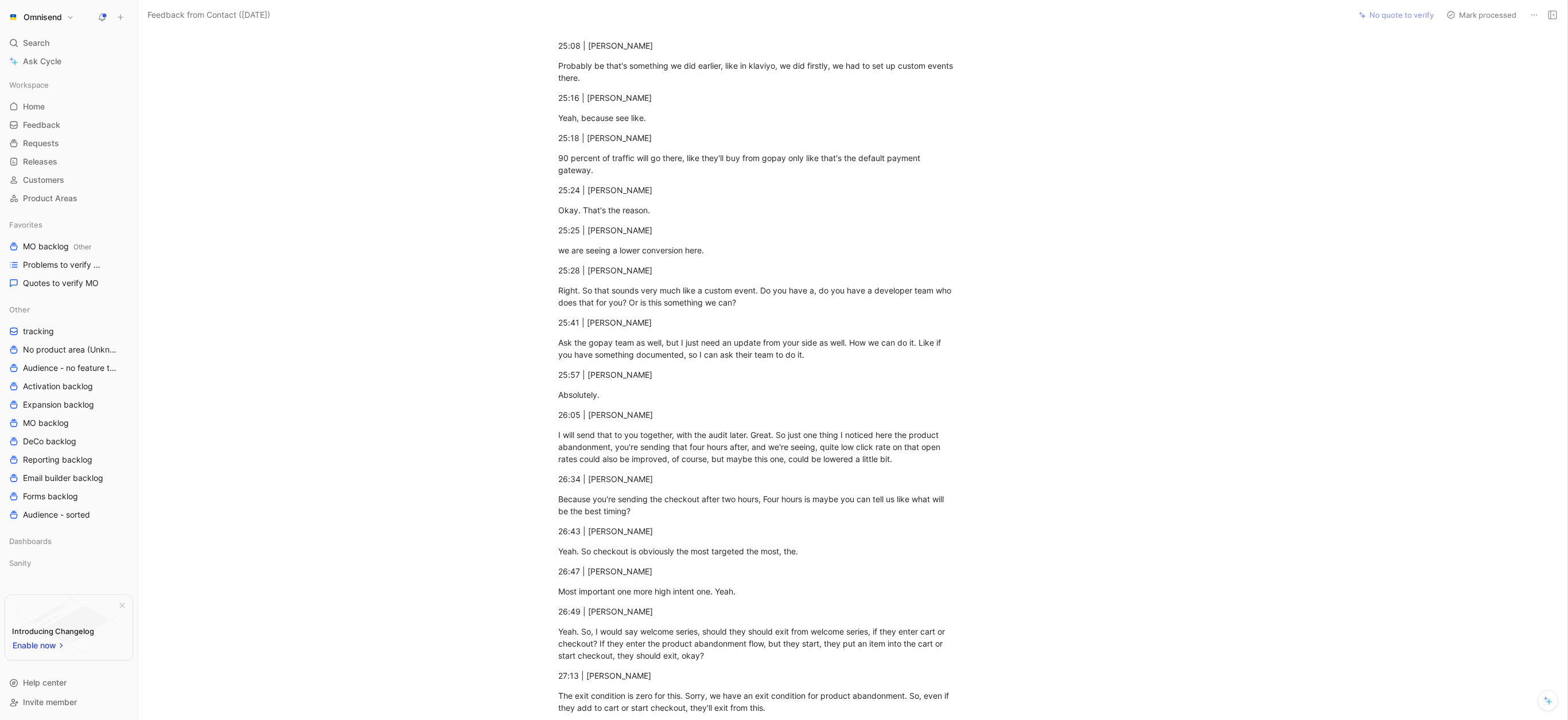
scroll to position [5587, 0]
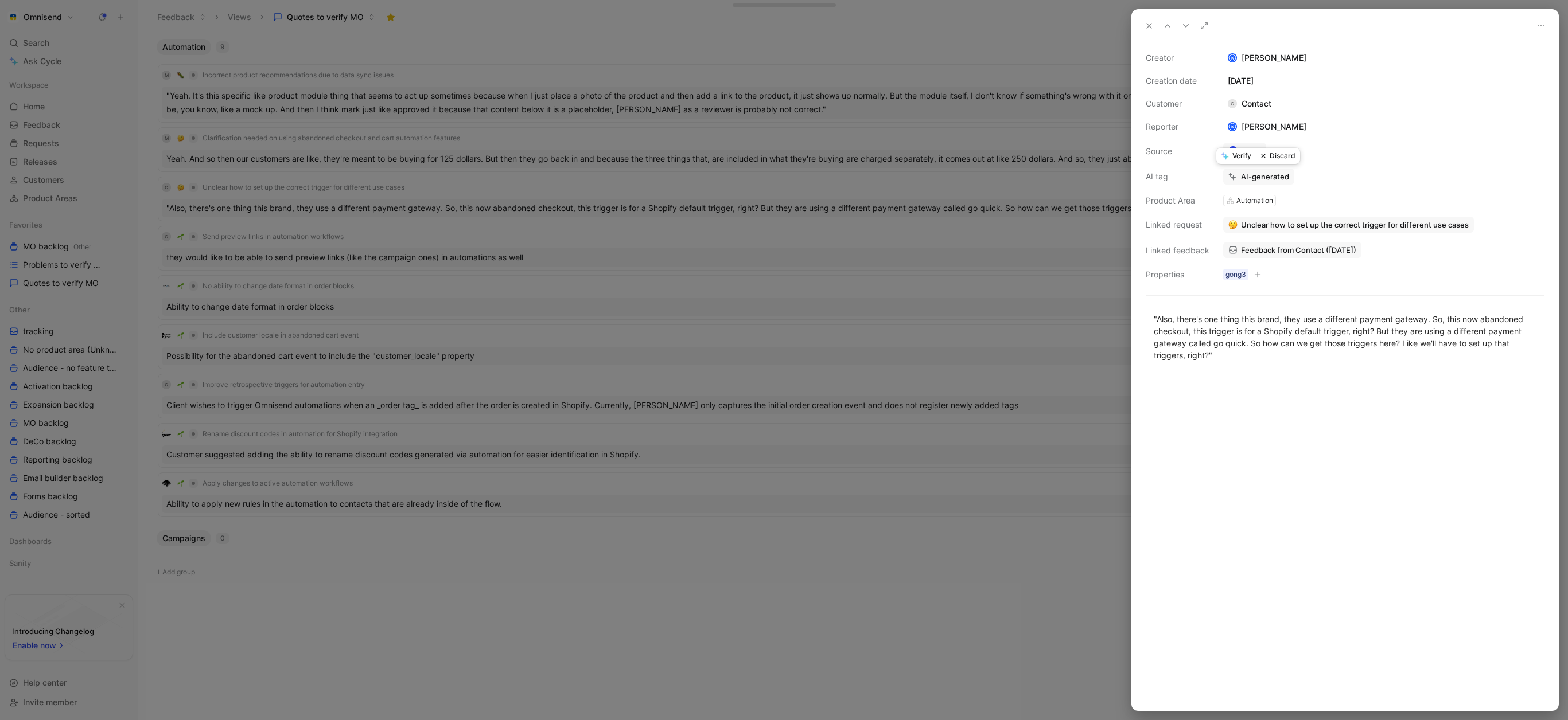
click at [1279, 156] on button "Discard" at bounding box center [1279, 156] width 44 height 16
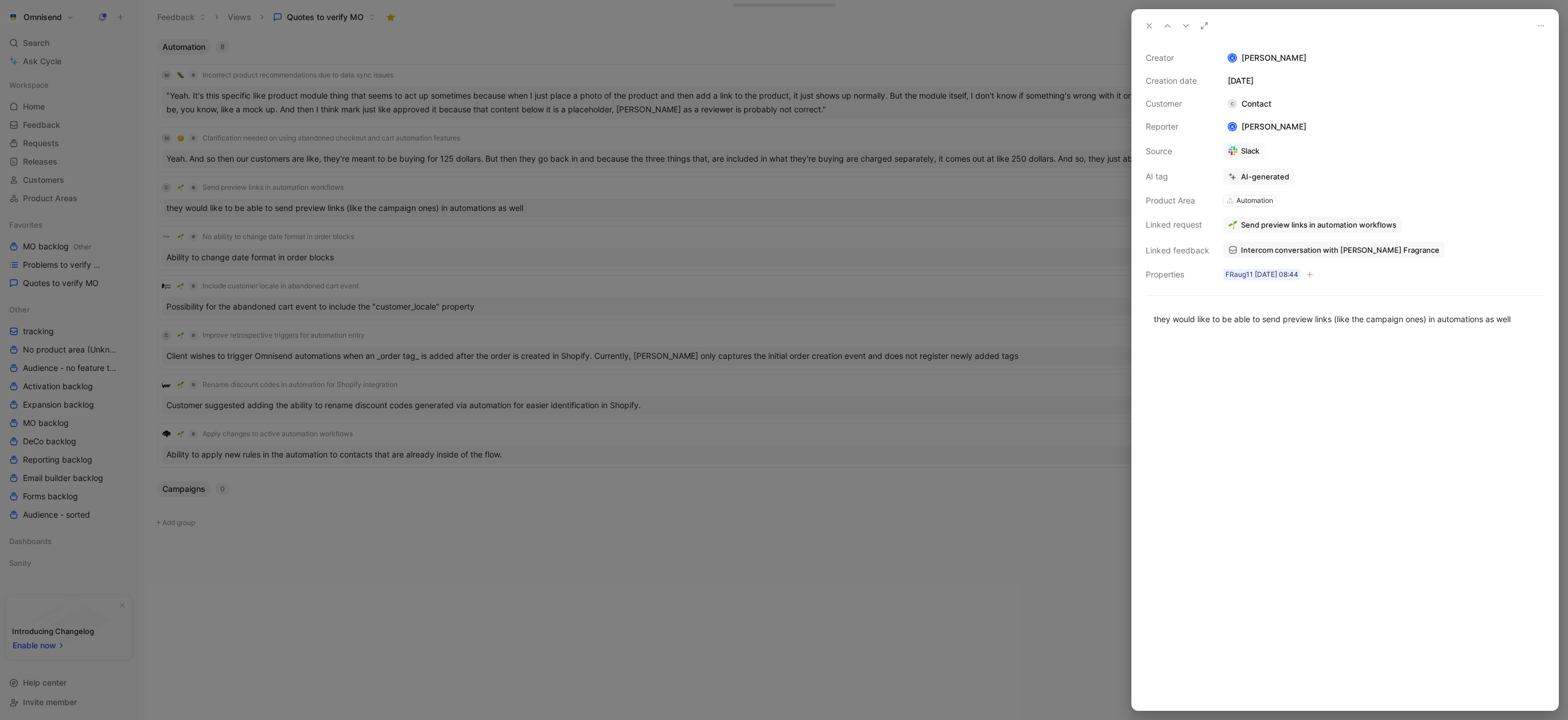
click at [1289, 246] on span "Intercom conversation with [PERSON_NAME] Fragrance" at bounding box center [1340, 250] width 199 height 11
click at [1242, 159] on button "Verify" at bounding box center [1236, 156] width 40 height 16
click at [1240, 153] on button "Verify" at bounding box center [1236, 156] width 40 height 16
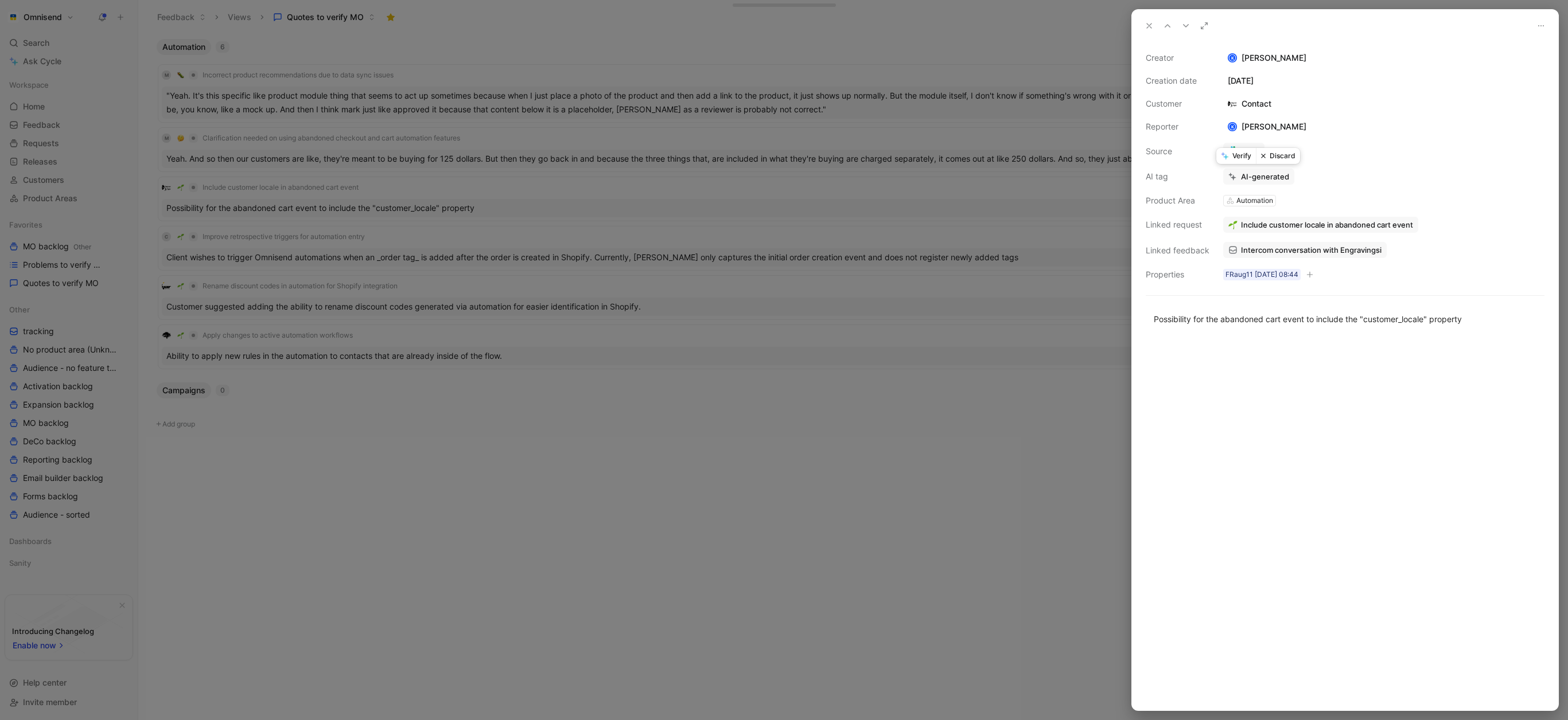
click at [1242, 157] on button "Verify" at bounding box center [1236, 156] width 40 height 16
click at [1241, 161] on button "Verify" at bounding box center [1236, 156] width 40 height 16
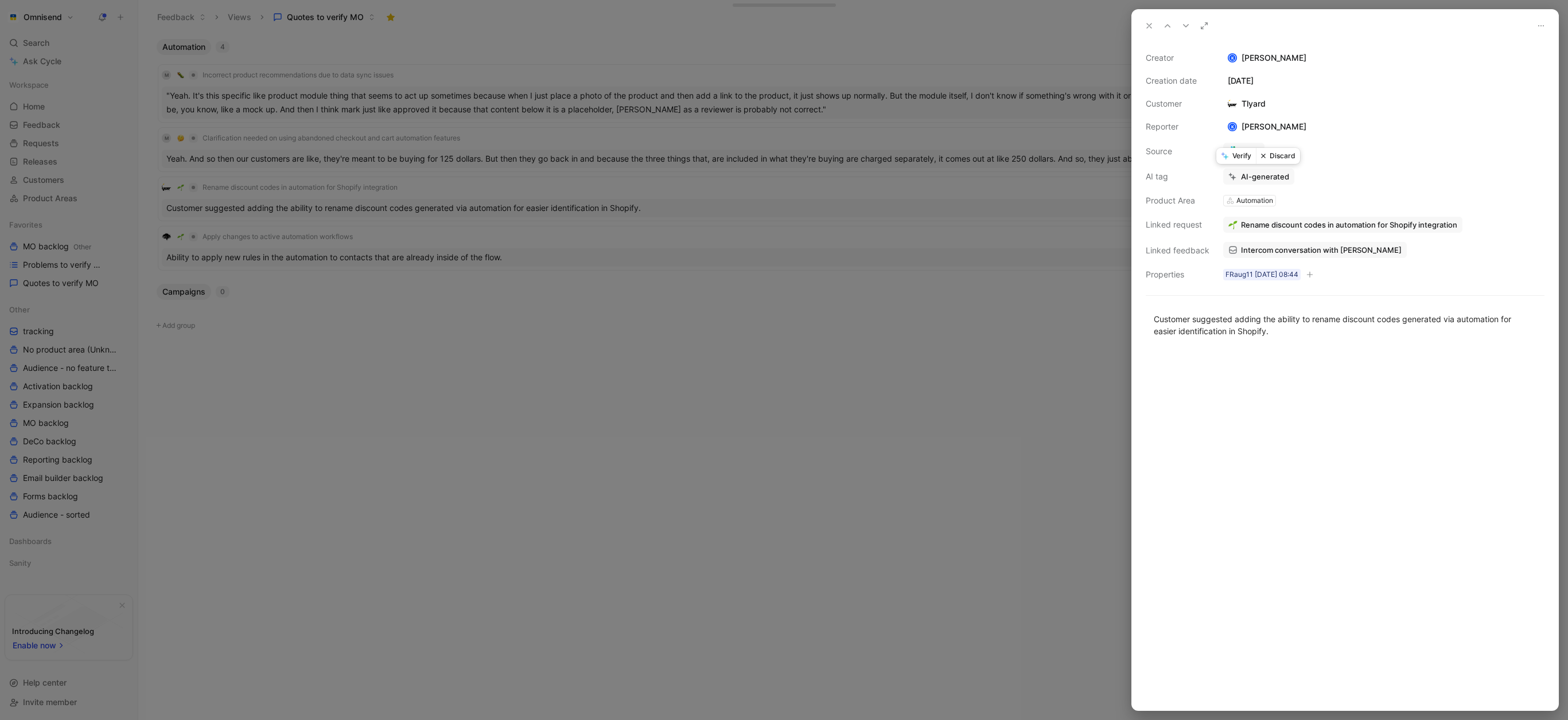
click at [1245, 155] on button "Verify" at bounding box center [1236, 156] width 40 height 16
drag, startPoint x: 854, startPoint y: 307, endPoint x: 846, endPoint y: 304, distance: 8.5
click at [853, 307] on div at bounding box center [784, 360] width 1568 height 720
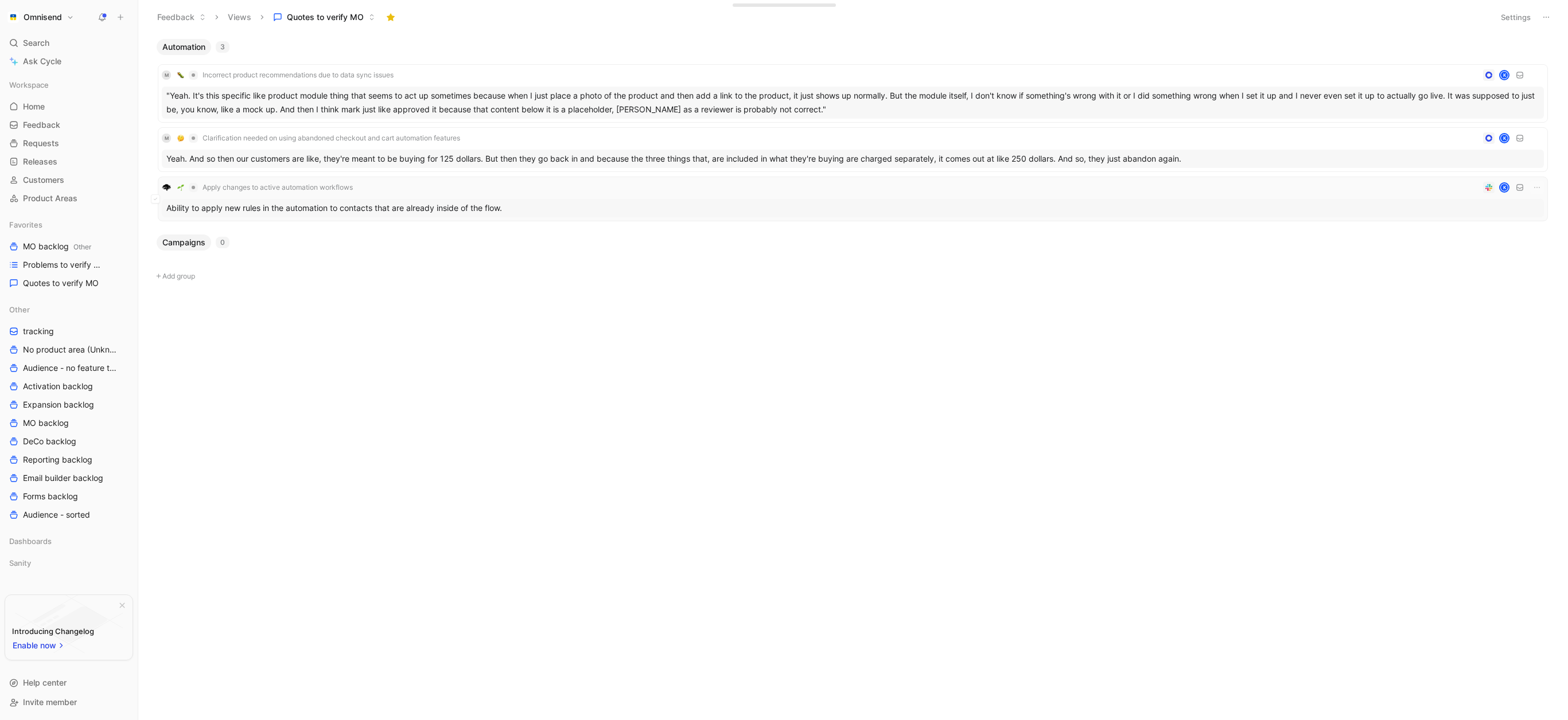
click at [445, 209] on div "Ability to apply new rules in the automation to contacts that are already insid…" at bounding box center [853, 207] width 1383 height 18
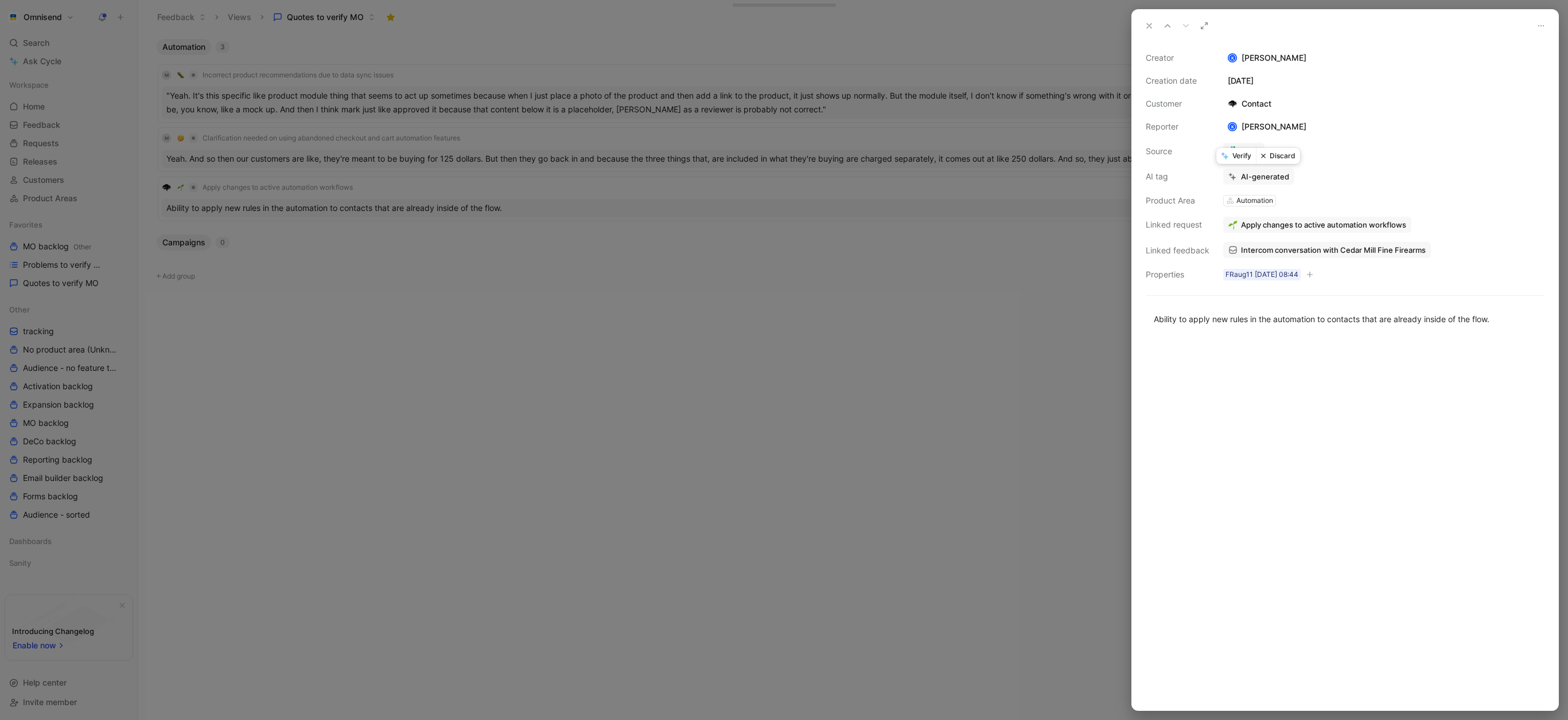
click at [1239, 156] on button "Verify" at bounding box center [1236, 156] width 40 height 16
click at [1148, 26] on icon at bounding box center [1149, 26] width 10 height 10
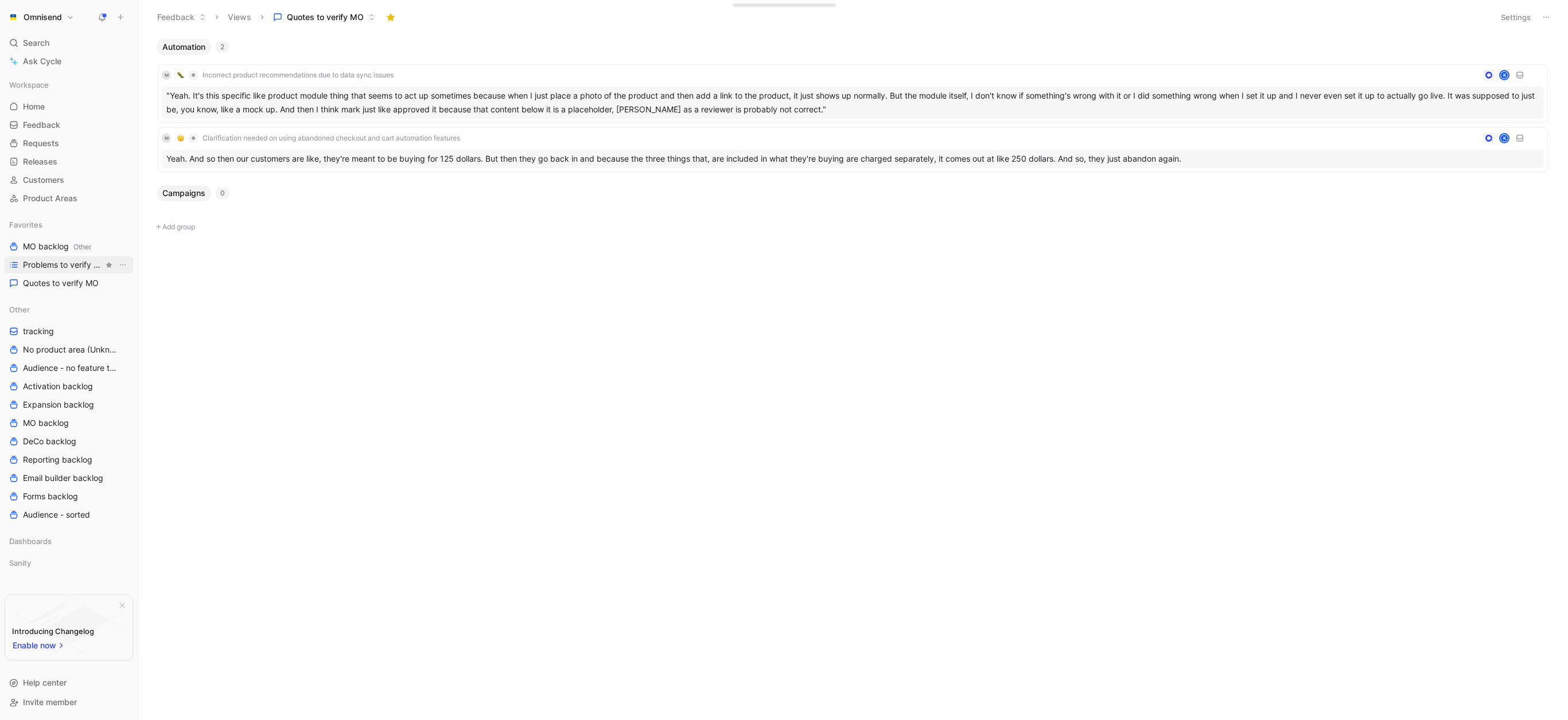
click at [53, 265] on span "Problems to verify MO" at bounding box center [63, 265] width 80 height 12
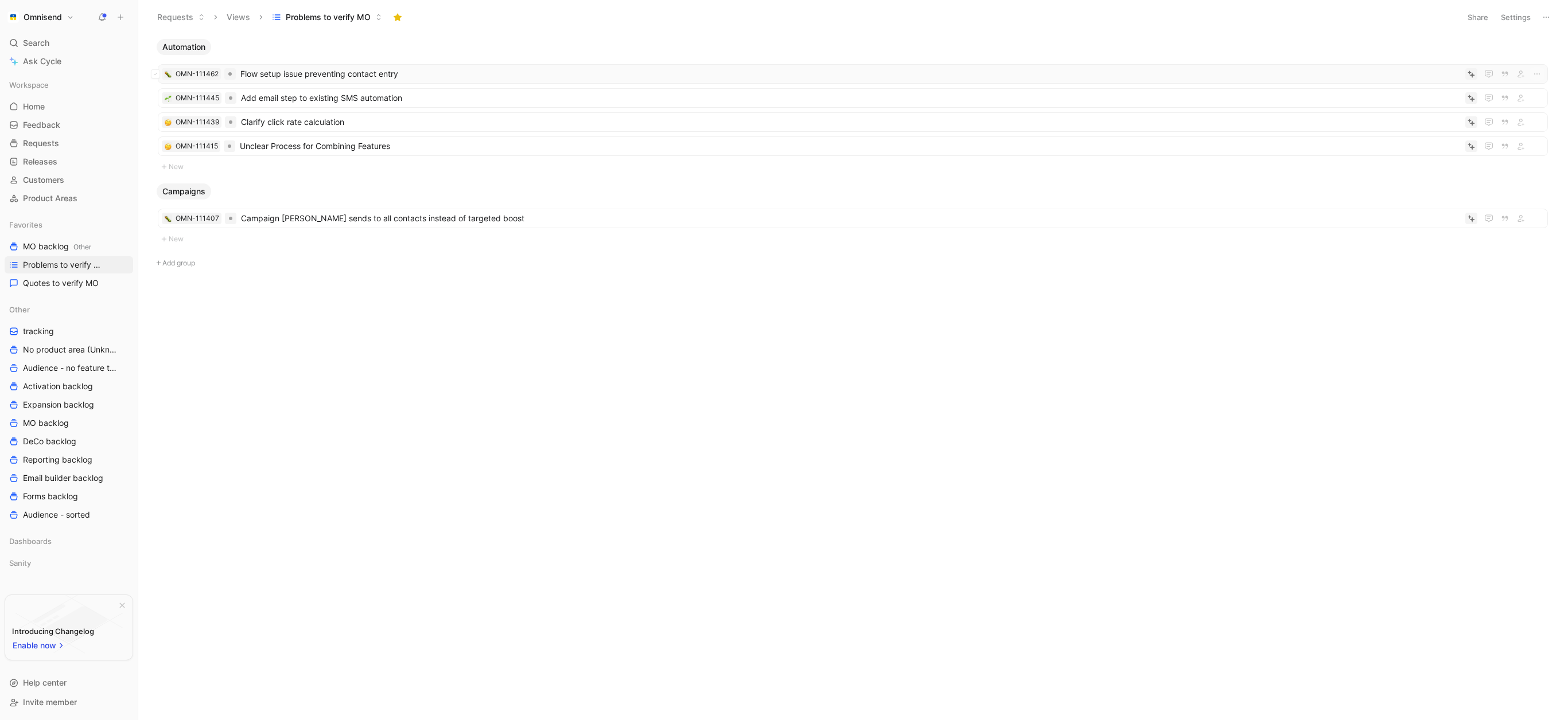
click at [337, 68] on span "Flow setup issue preventing contact entry" at bounding box center [851, 74] width 1221 height 13
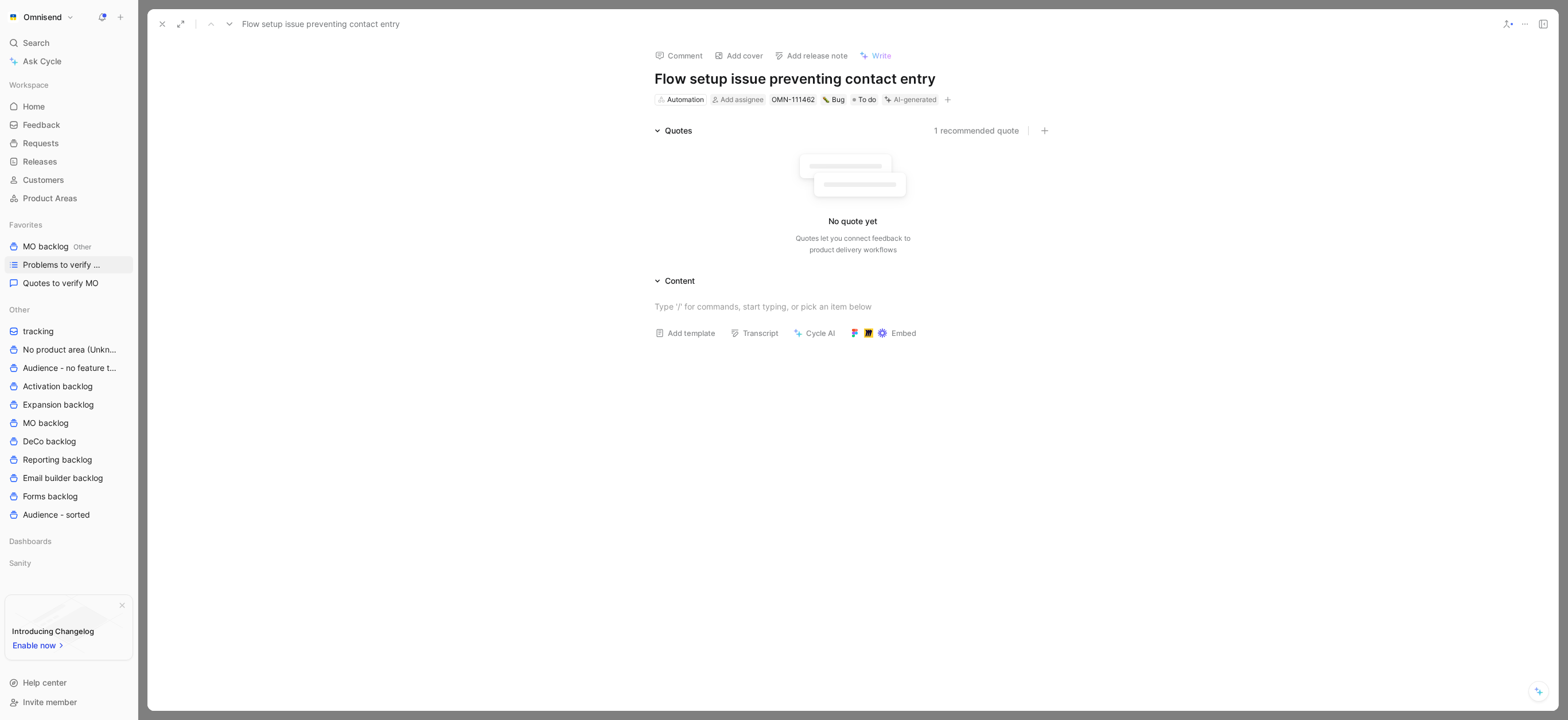
click at [167, 29] on button at bounding box center [162, 24] width 16 height 16
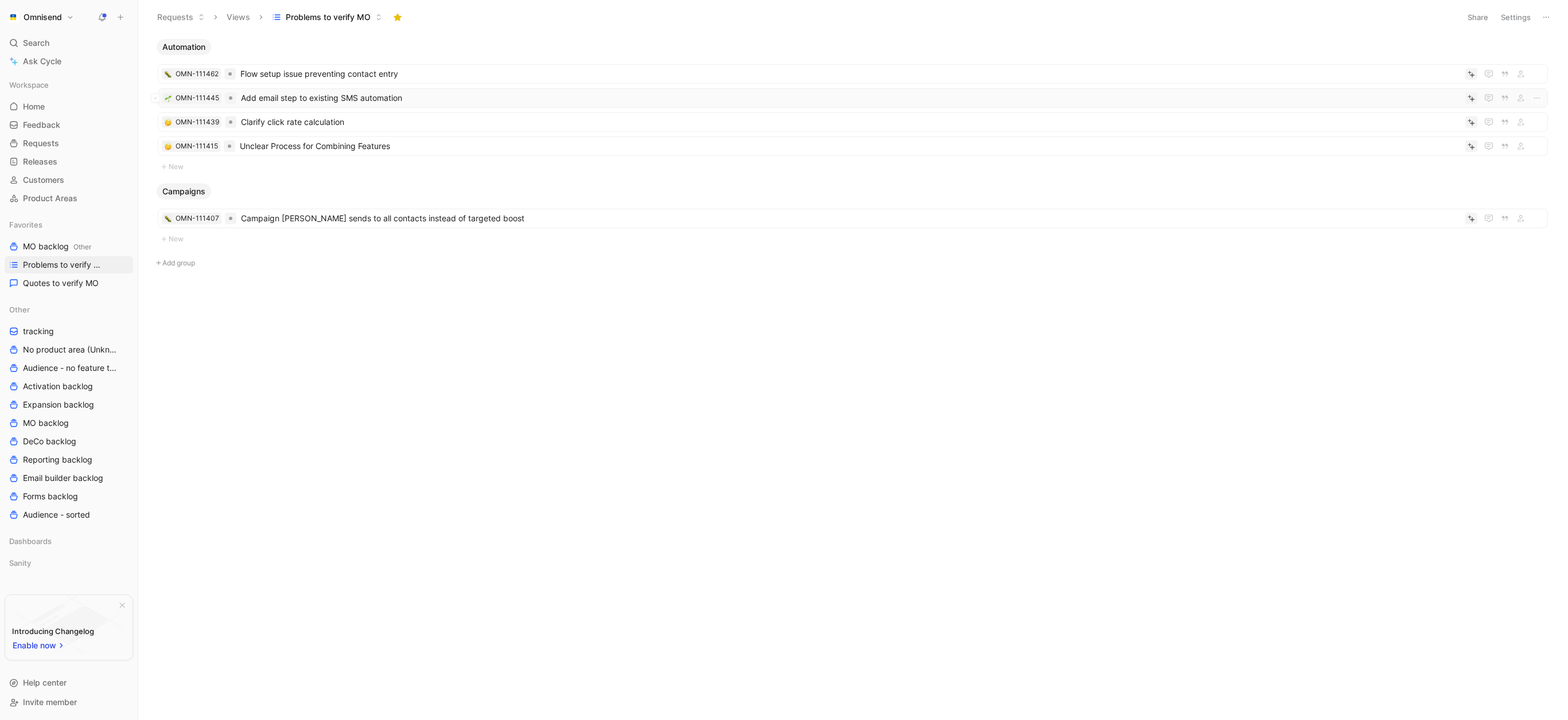
click at [276, 100] on span "Add email step to existing SMS automation" at bounding box center [851, 98] width 1220 height 13
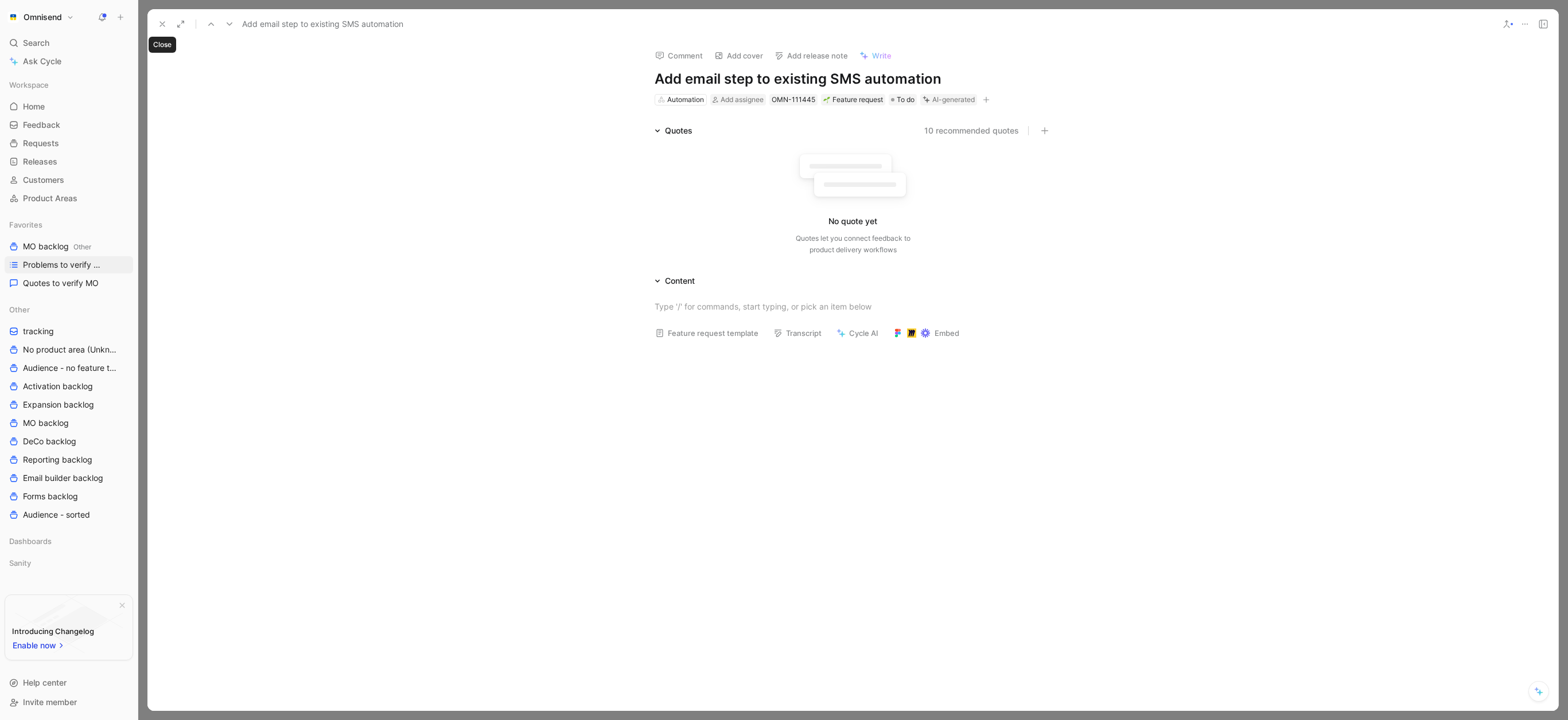
click at [161, 22] on use at bounding box center [162, 24] width 5 height 5
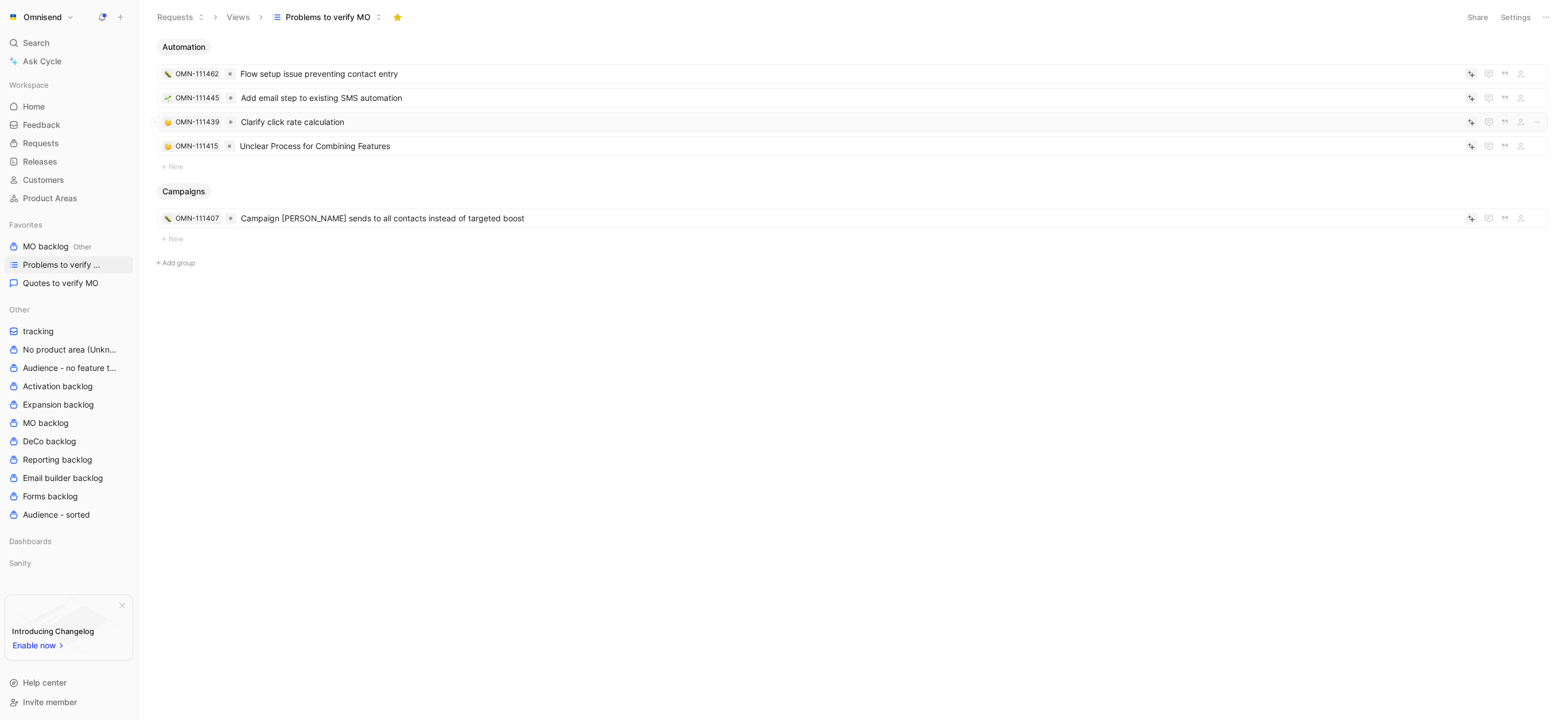
click at [286, 124] on span "Clarify click rate calculation" at bounding box center [851, 122] width 1220 height 13
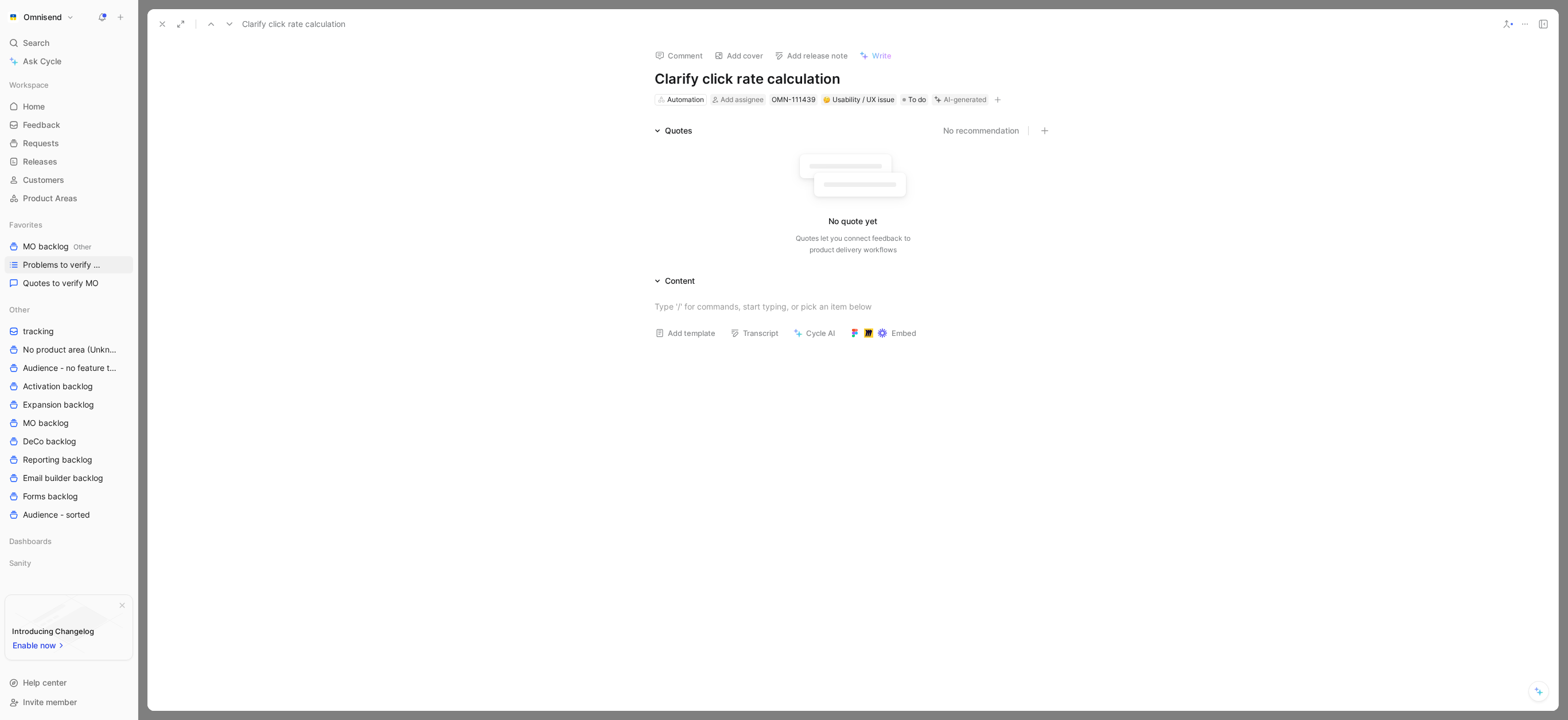
click at [168, 28] on button at bounding box center [162, 24] width 16 height 16
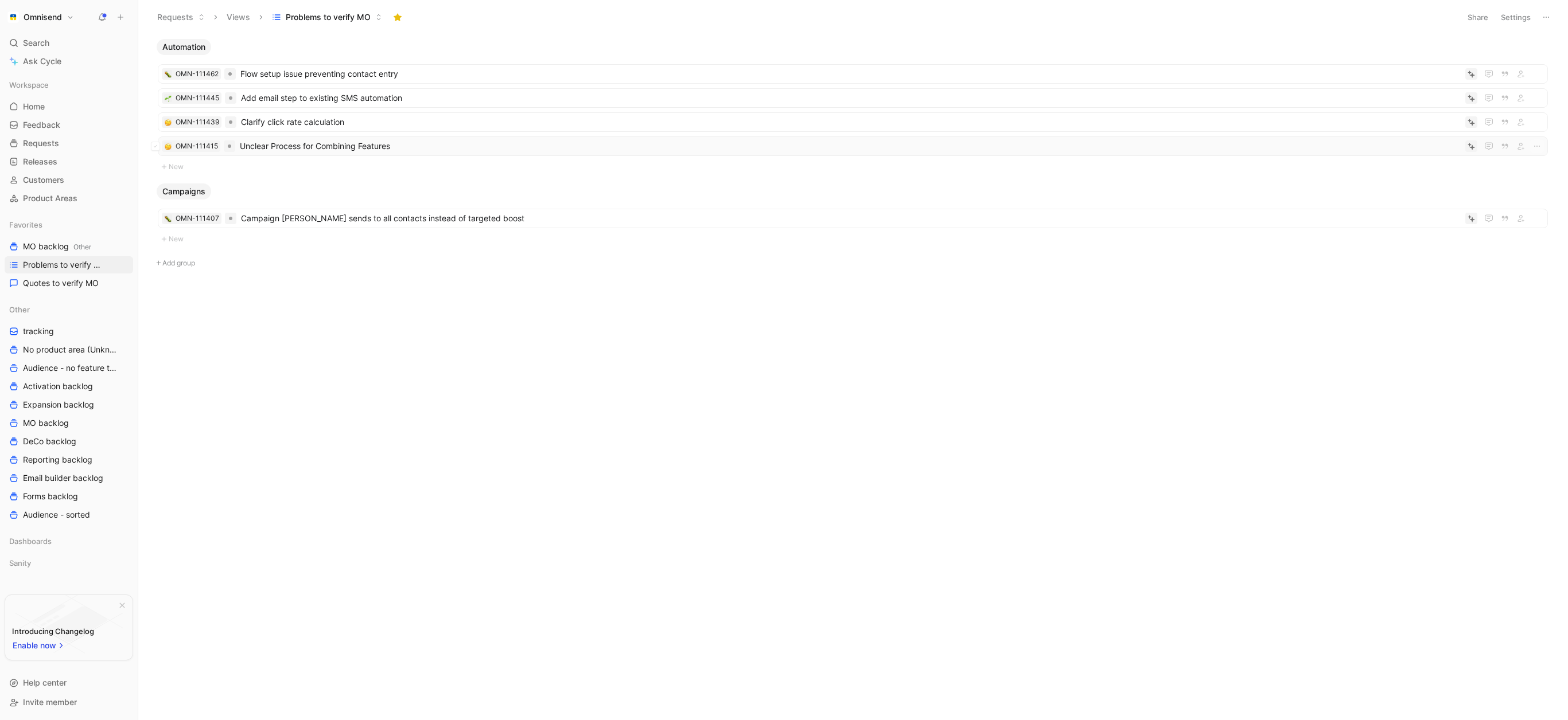
click at [264, 142] on span "Unclear Process for Combining Features" at bounding box center [851, 147] width 1221 height 13
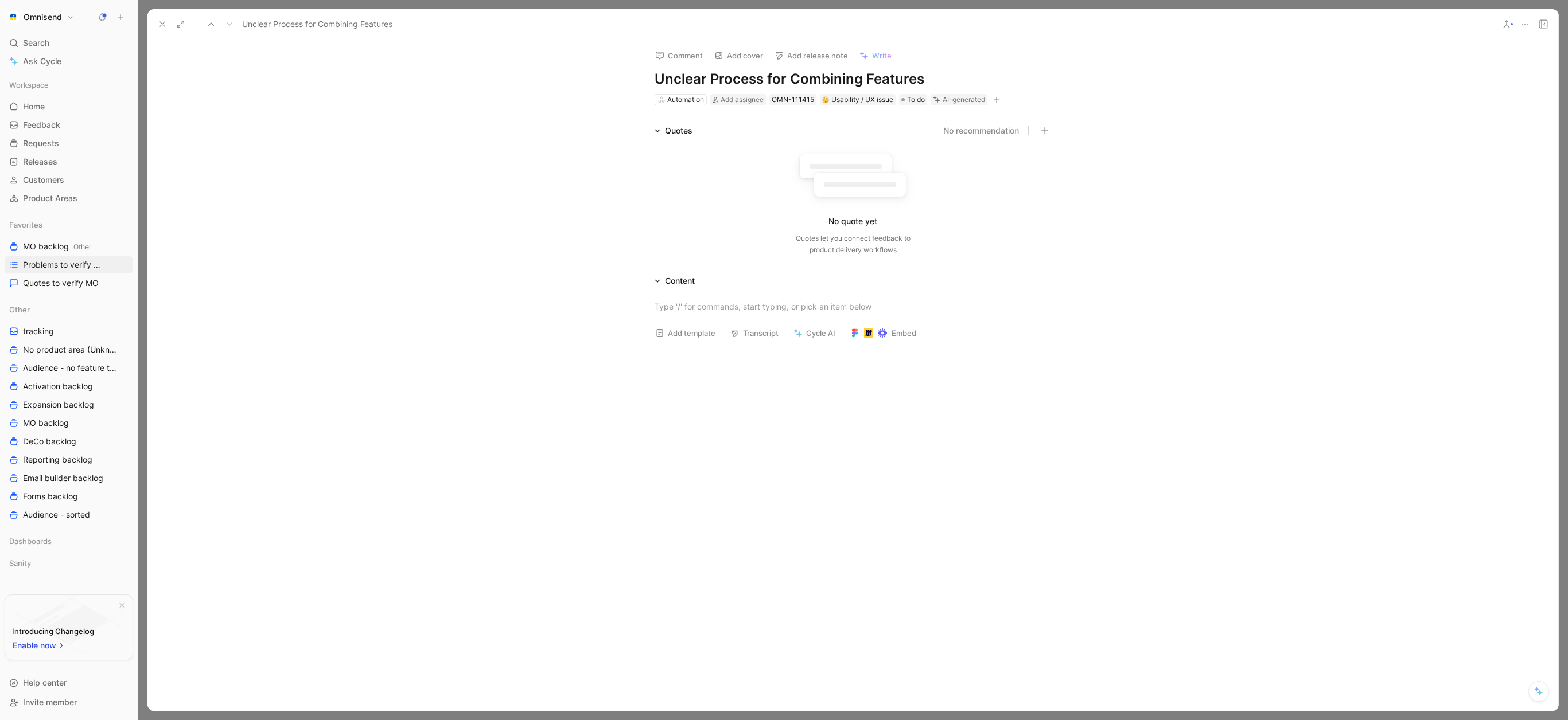
drag, startPoint x: 163, startPoint y: 24, endPoint x: 188, endPoint y: 68, distance: 50.6
click at [163, 25] on icon at bounding box center [163, 24] width 10 height 10
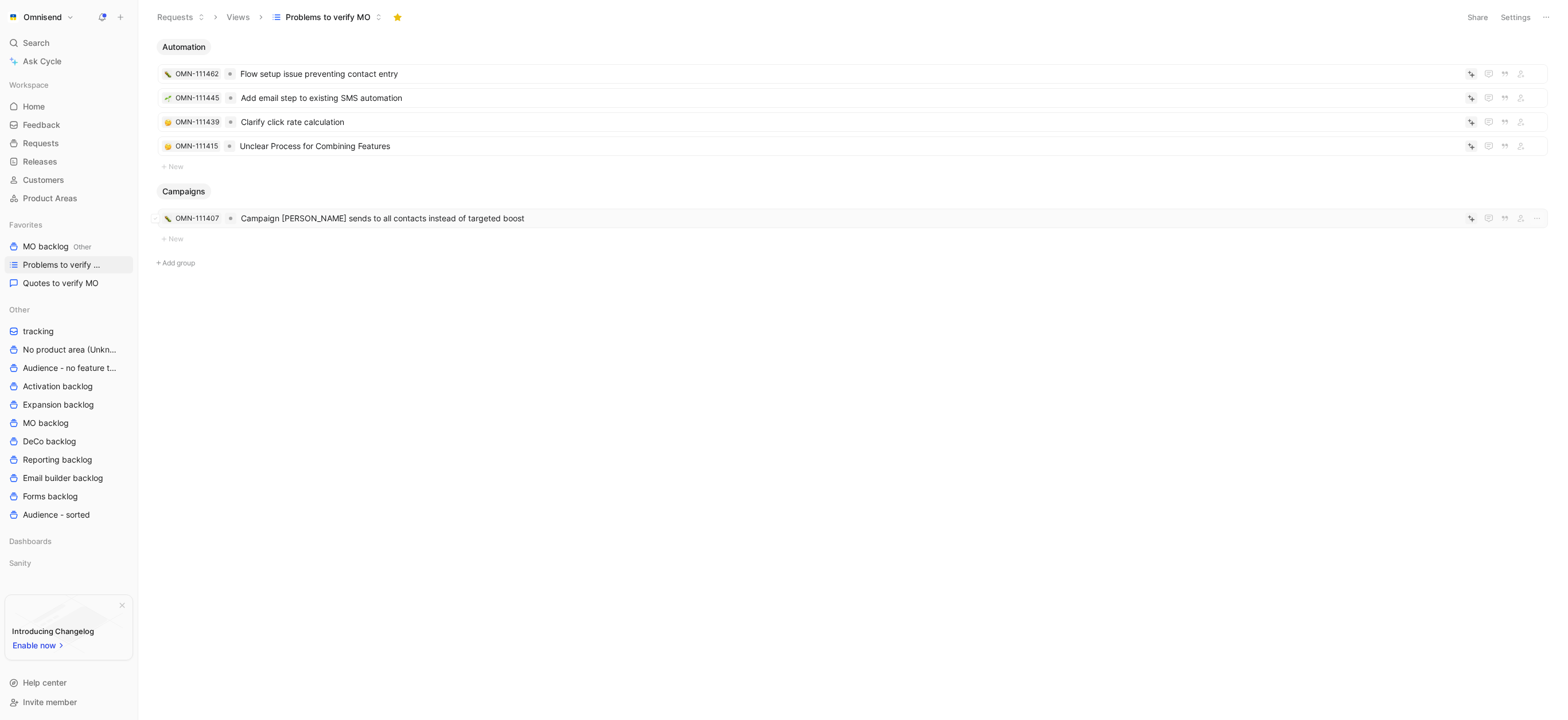
click at [316, 223] on span "Campaign [PERSON_NAME] sends to all contacts instead of targeted boost" at bounding box center [851, 219] width 1220 height 13
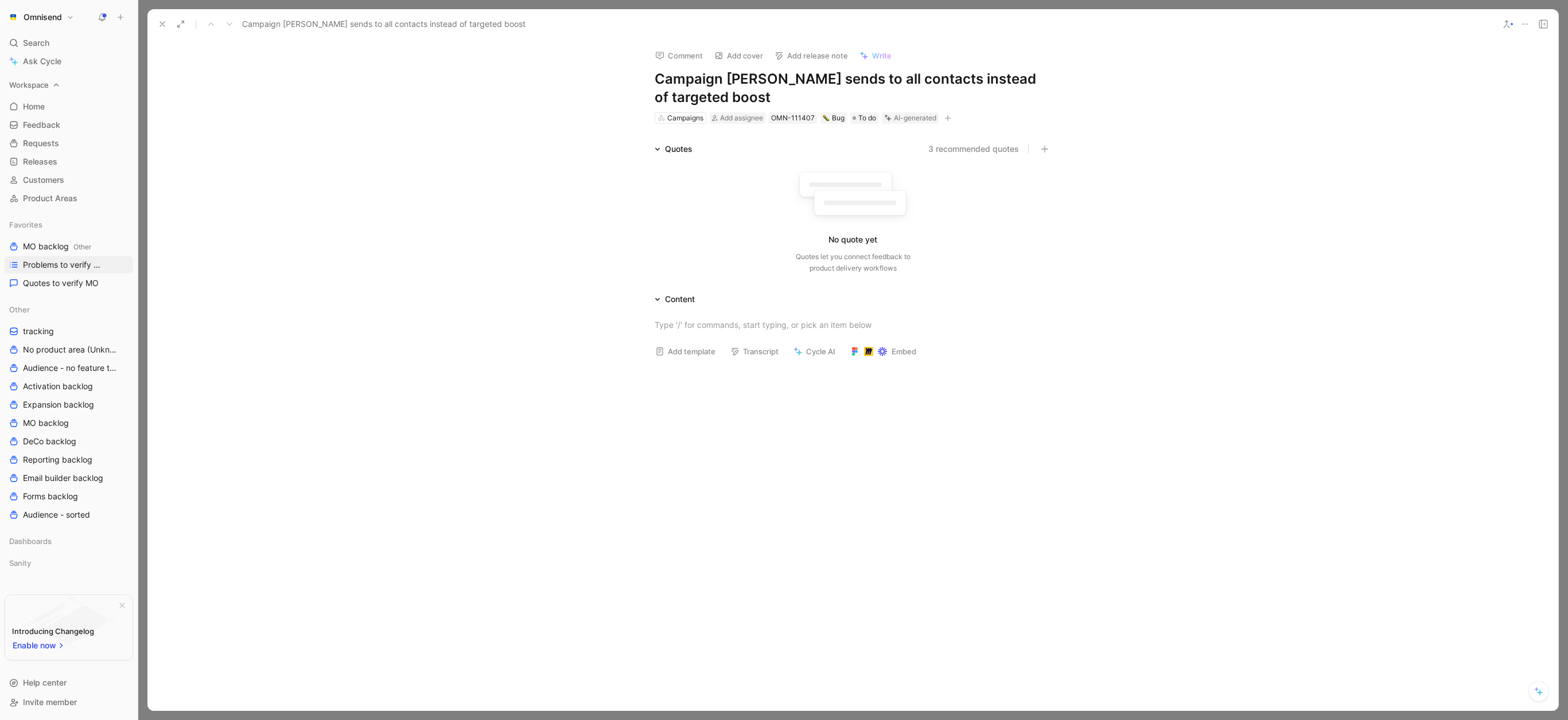
drag, startPoint x: 164, startPoint y: 25, endPoint x: 116, endPoint y: 79, distance: 72.2
click at [160, 26] on icon at bounding box center [163, 24] width 10 height 10
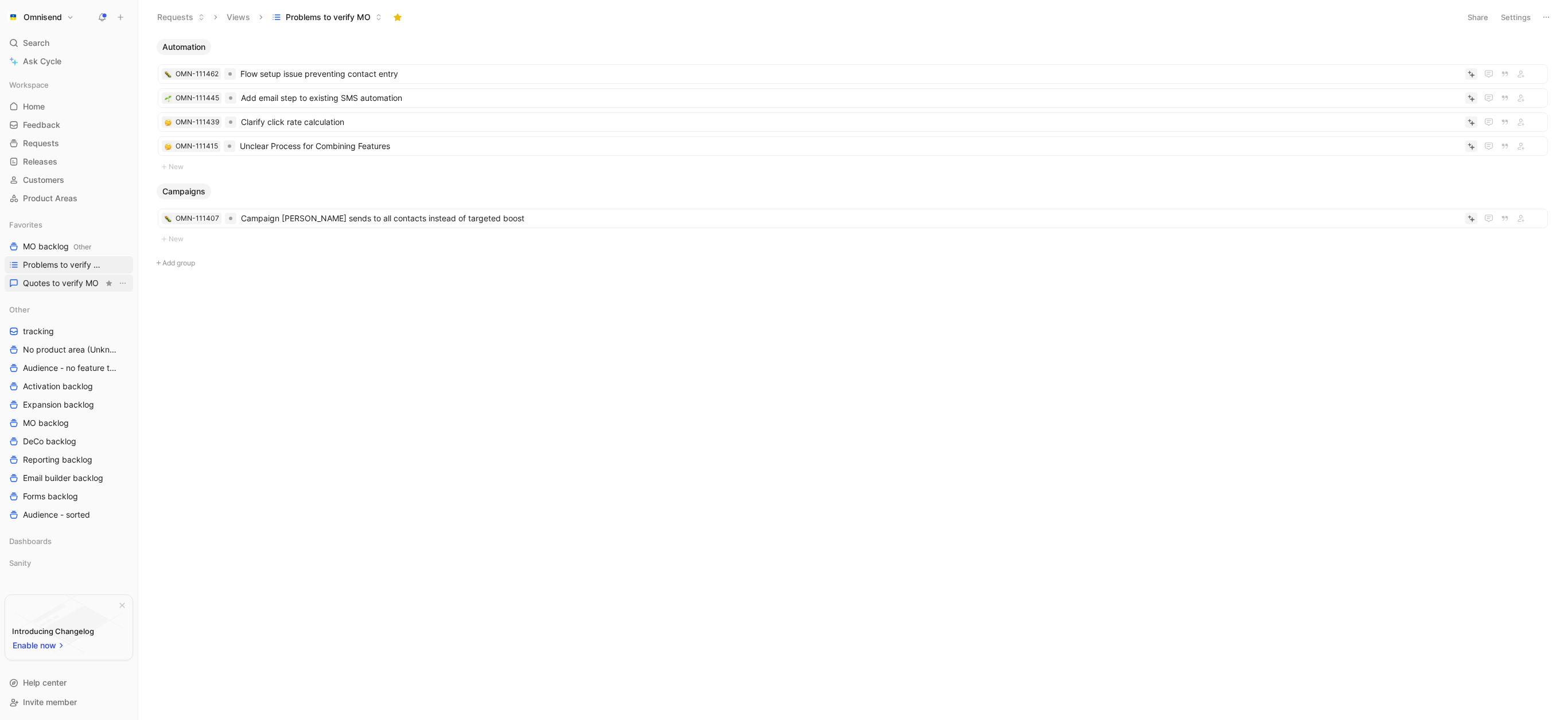
click at [53, 285] on span "Quotes to verify MO" at bounding box center [61, 283] width 76 height 12
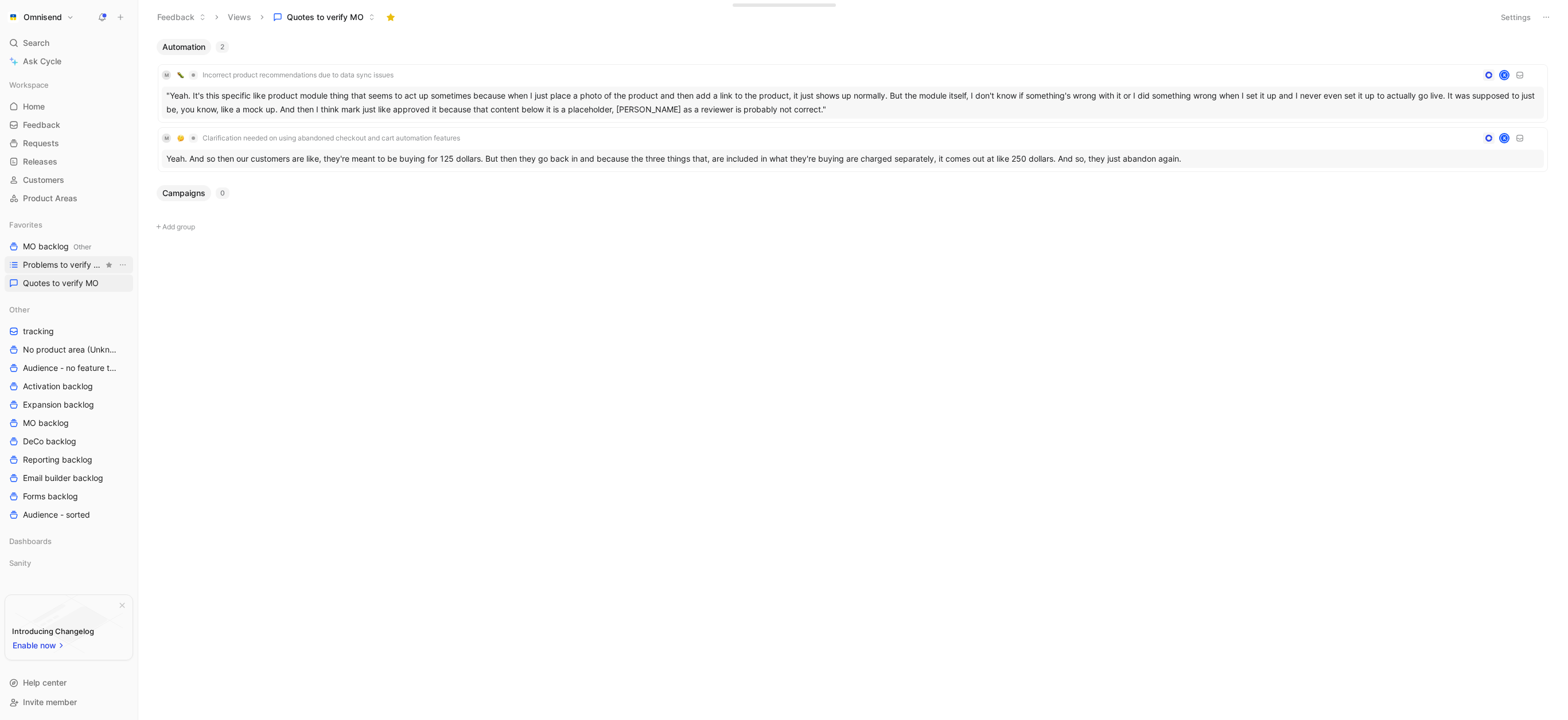
click at [63, 267] on span "Problems to verify MO" at bounding box center [63, 265] width 80 height 12
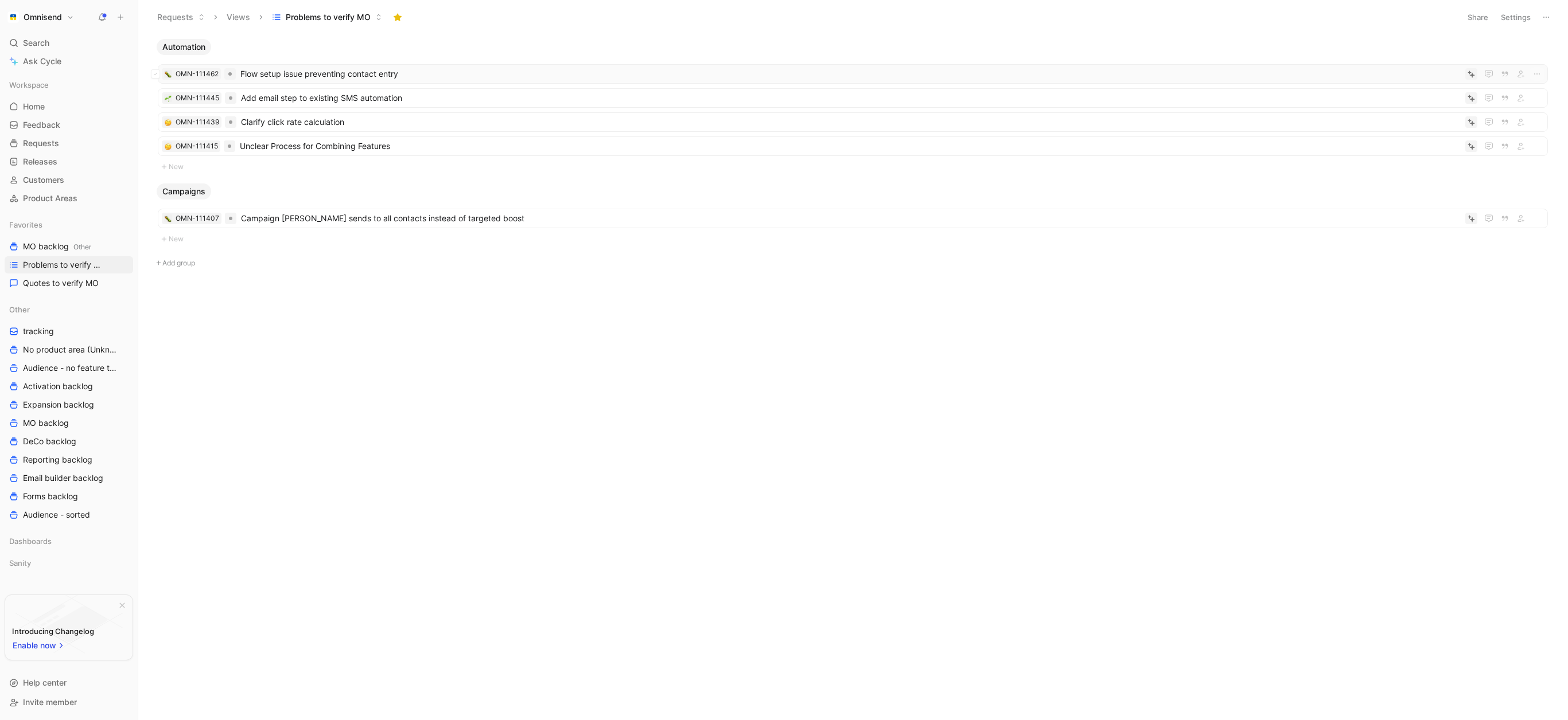
click at [312, 74] on span "Flow setup issue preventing contact entry" at bounding box center [851, 74] width 1221 height 13
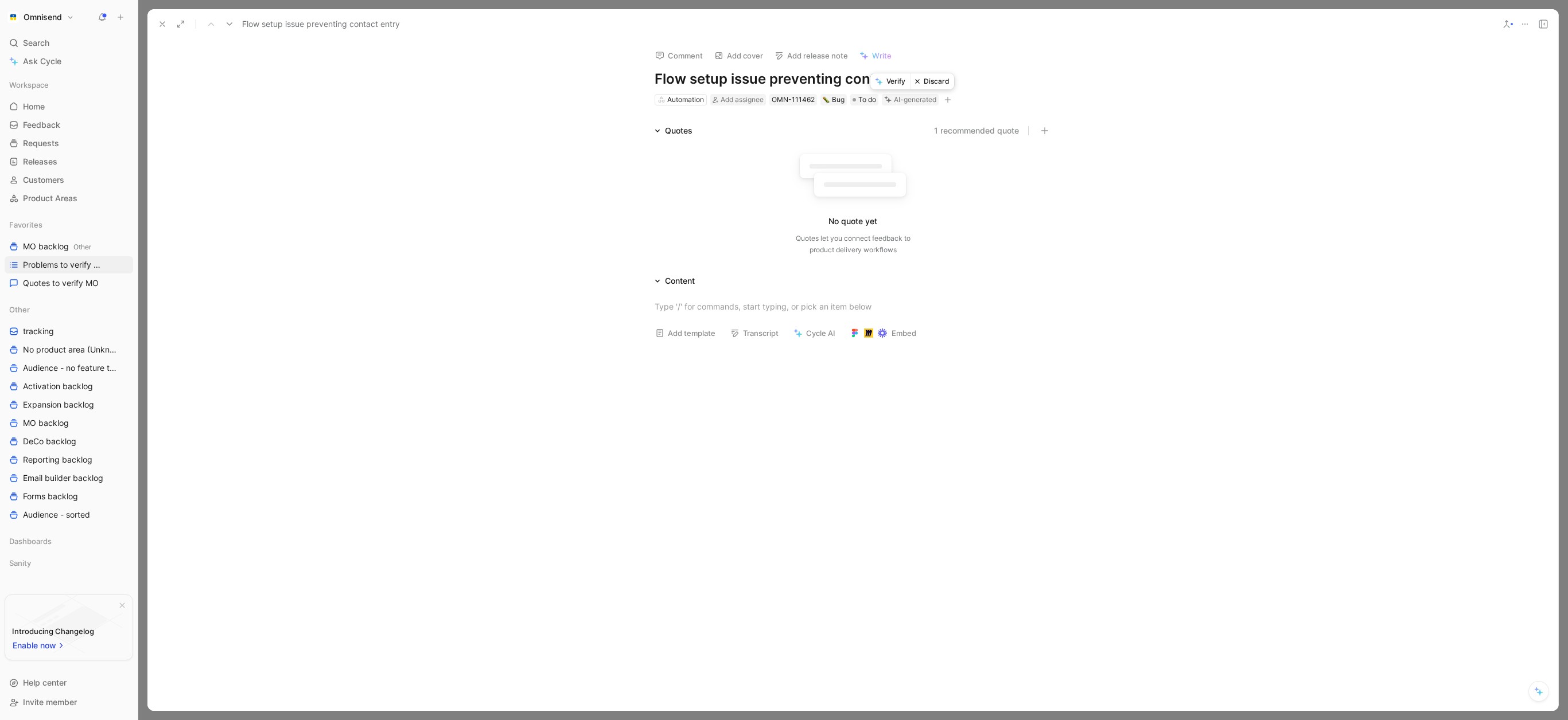
click at [932, 87] on button "Discard" at bounding box center [933, 81] width 44 height 16
click at [882, 86] on button "Discard" at bounding box center [876, 81] width 44 height 16
click at [883, 83] on button "Discard" at bounding box center [876, 81] width 44 height 16
click at [874, 79] on button "Discard" at bounding box center [876, 81] width 44 height 16
click at [165, 24] on icon at bounding box center [163, 24] width 10 height 10
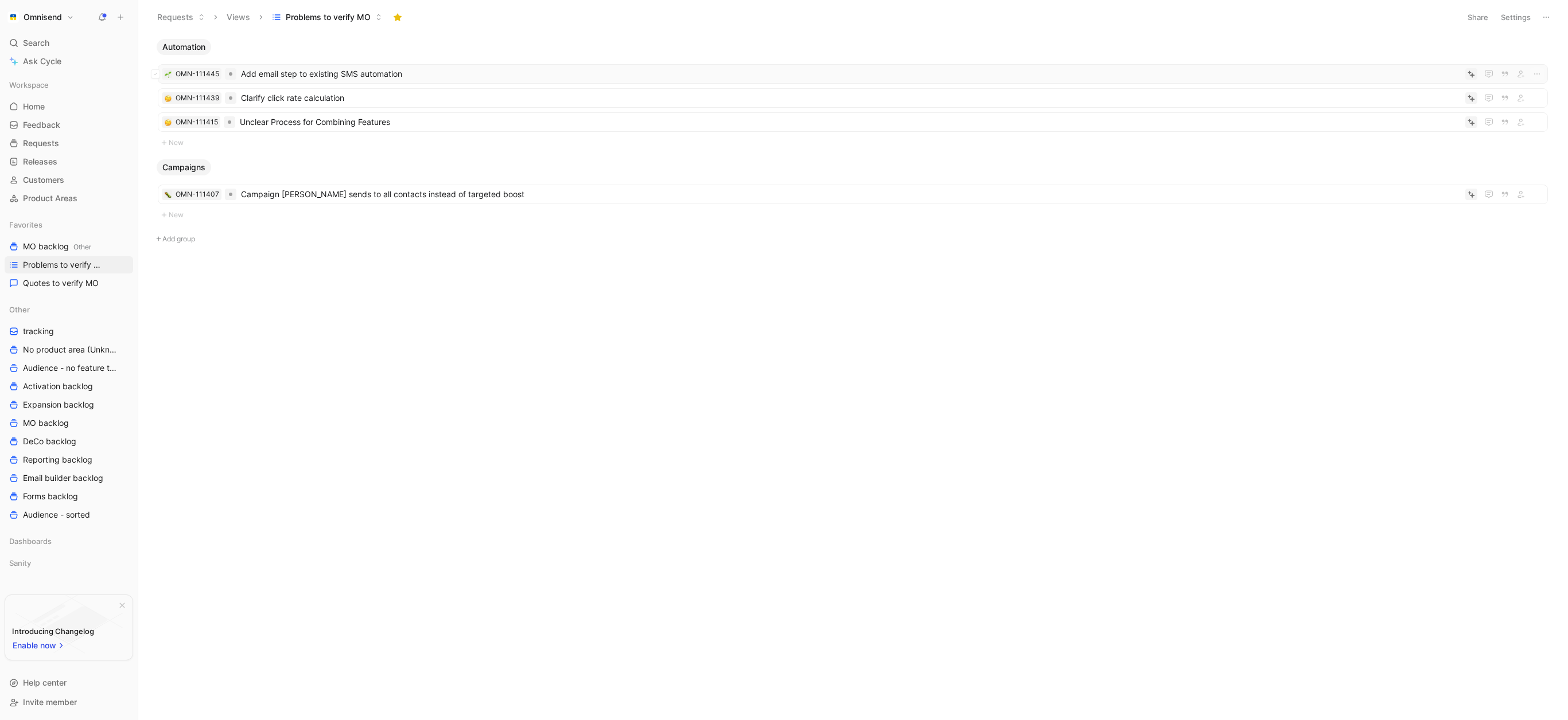
click at [313, 76] on span "Add email step to existing SMS automation" at bounding box center [851, 74] width 1220 height 13
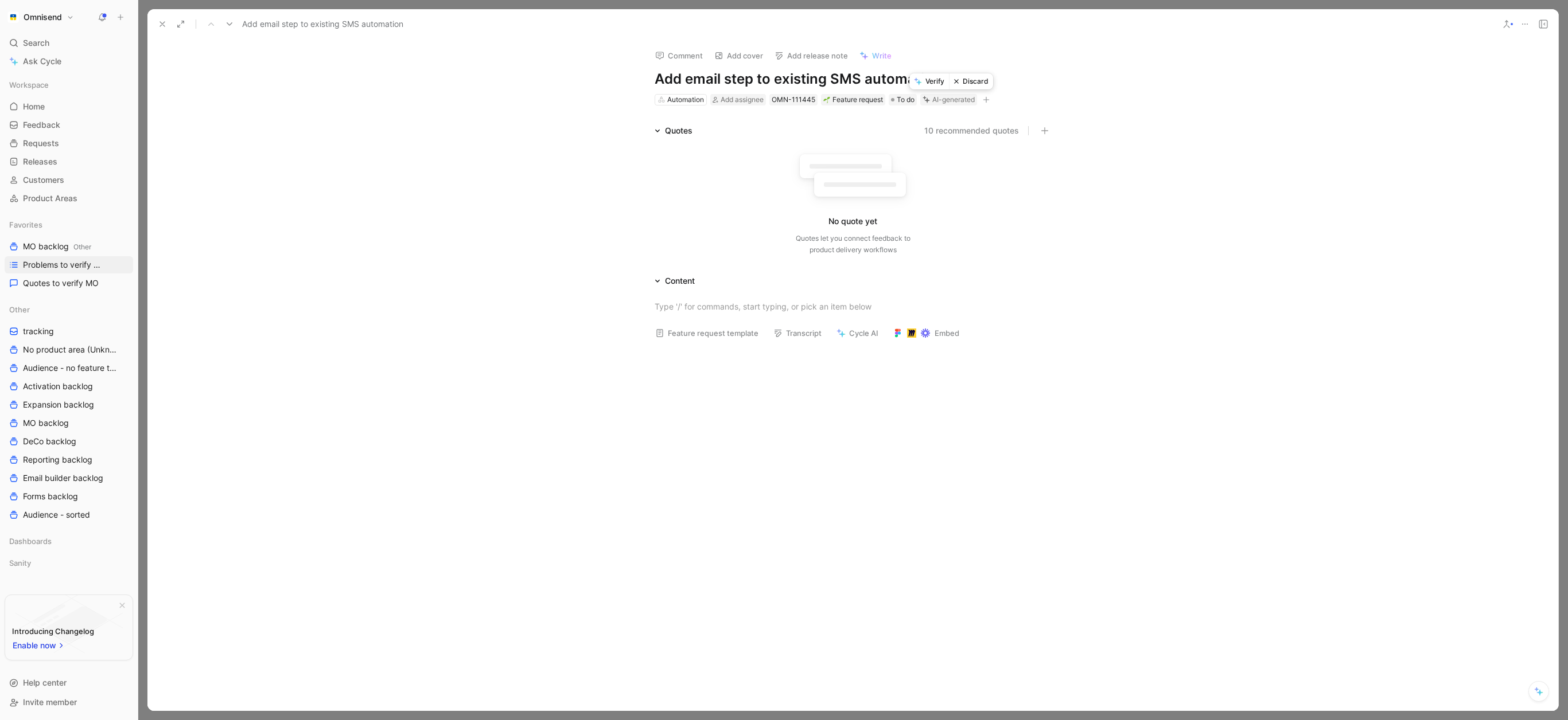
click at [977, 85] on button "Discard" at bounding box center [971, 81] width 44 height 16
click at [169, 26] on button at bounding box center [162, 24] width 16 height 16
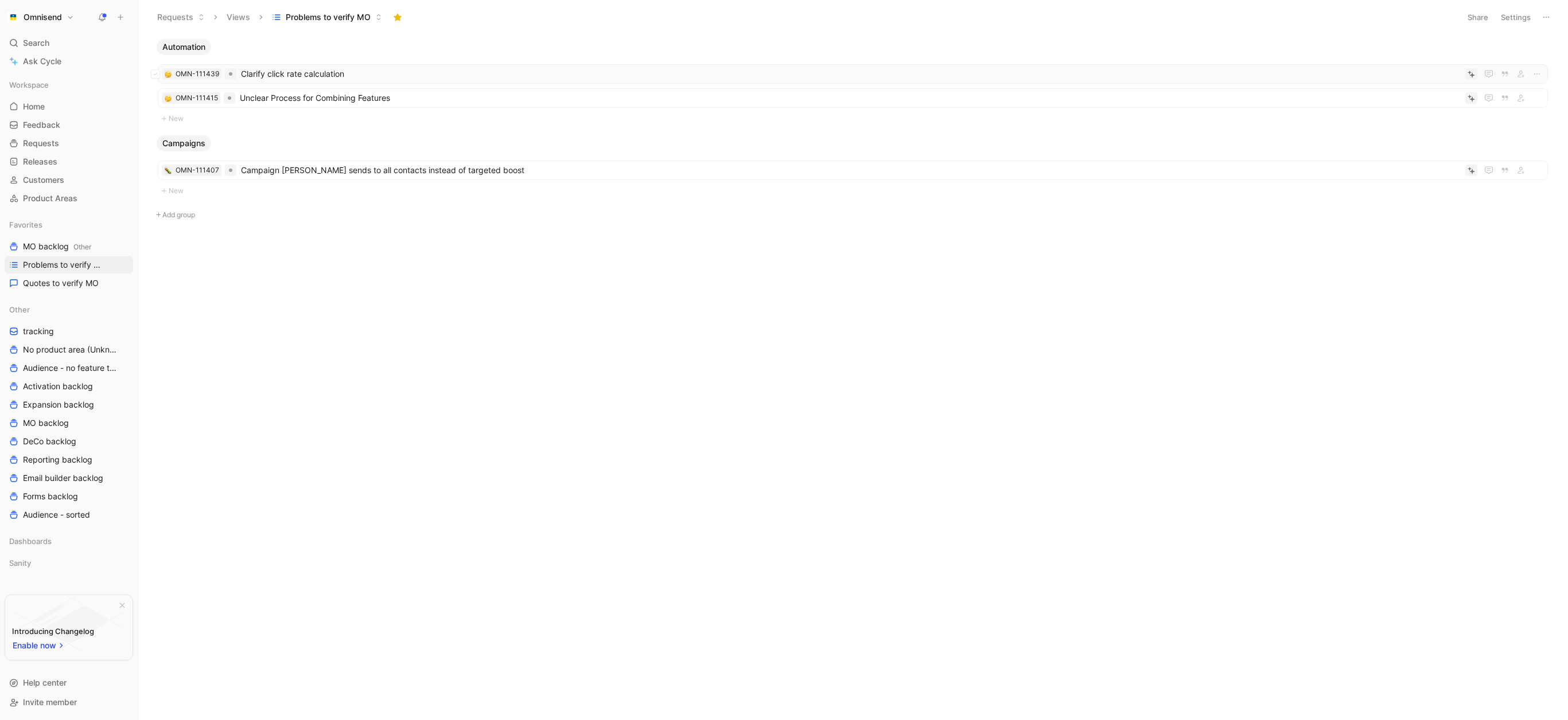
click at [296, 77] on span "Clarify click rate calculation" at bounding box center [851, 74] width 1220 height 13
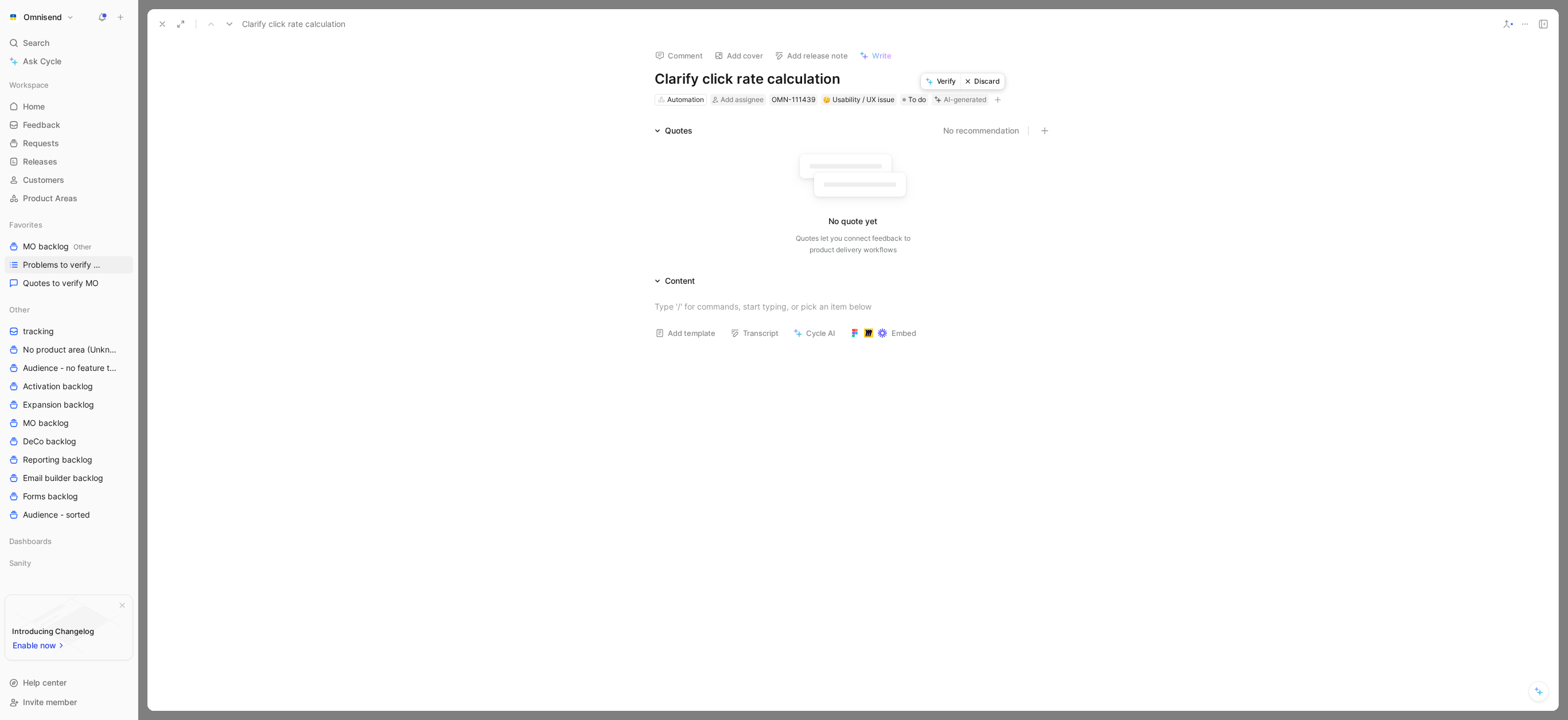
click at [979, 86] on button "Discard" at bounding box center [983, 81] width 44 height 16
click at [159, 26] on icon at bounding box center [163, 24] width 10 height 10
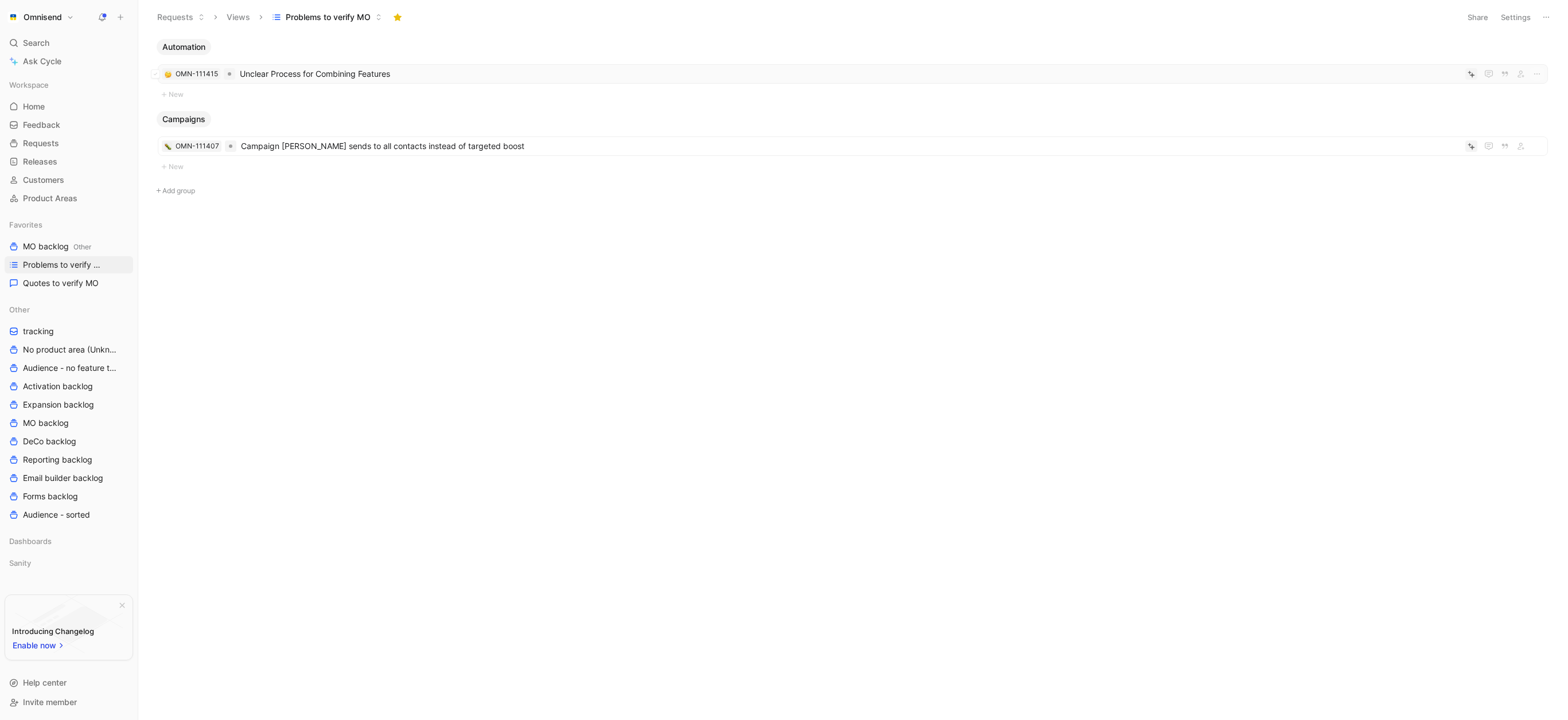
click at [369, 68] on span "Unclear Process for Combining Features" at bounding box center [851, 74] width 1221 height 13
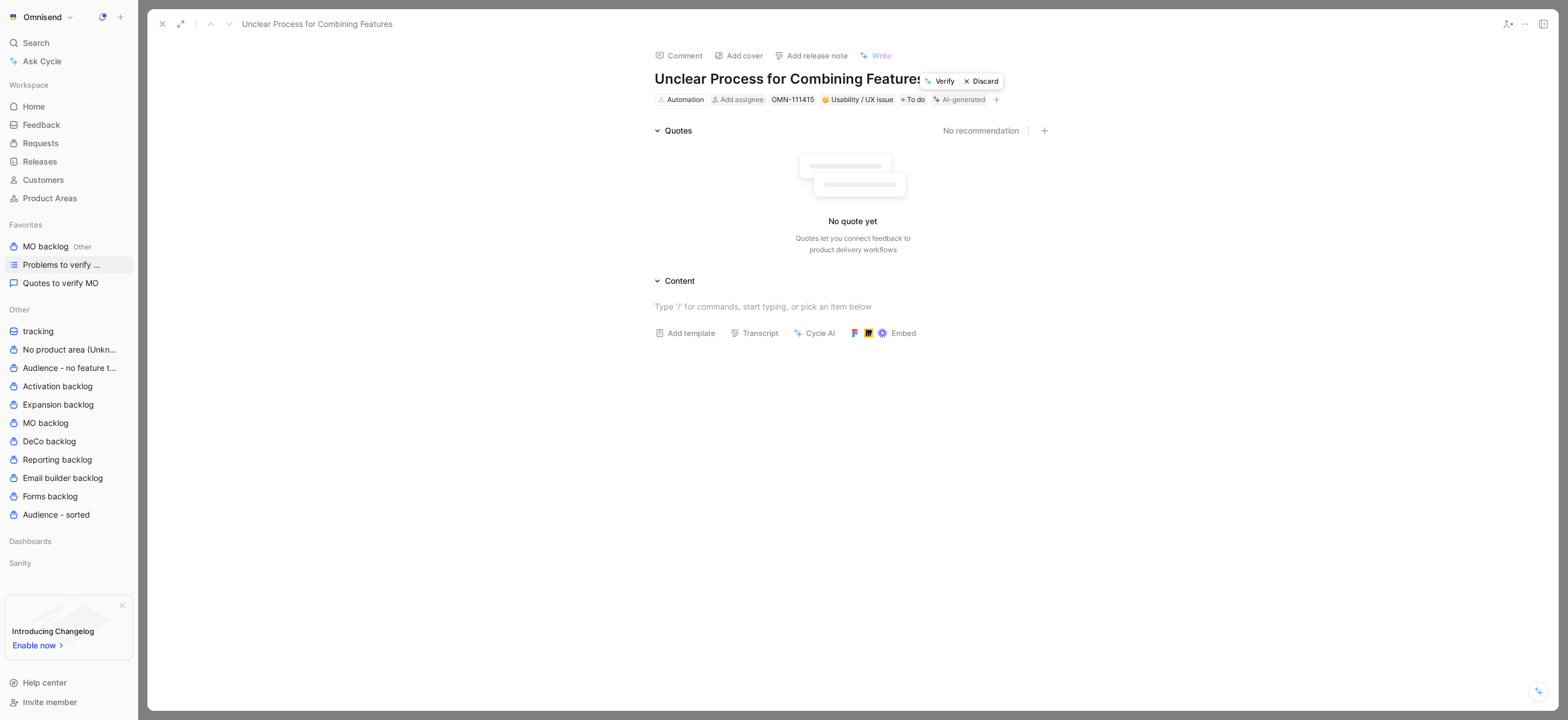
click at [981, 84] on button "Discard" at bounding box center [982, 81] width 44 height 16
click at [167, 28] on button at bounding box center [162, 24] width 16 height 16
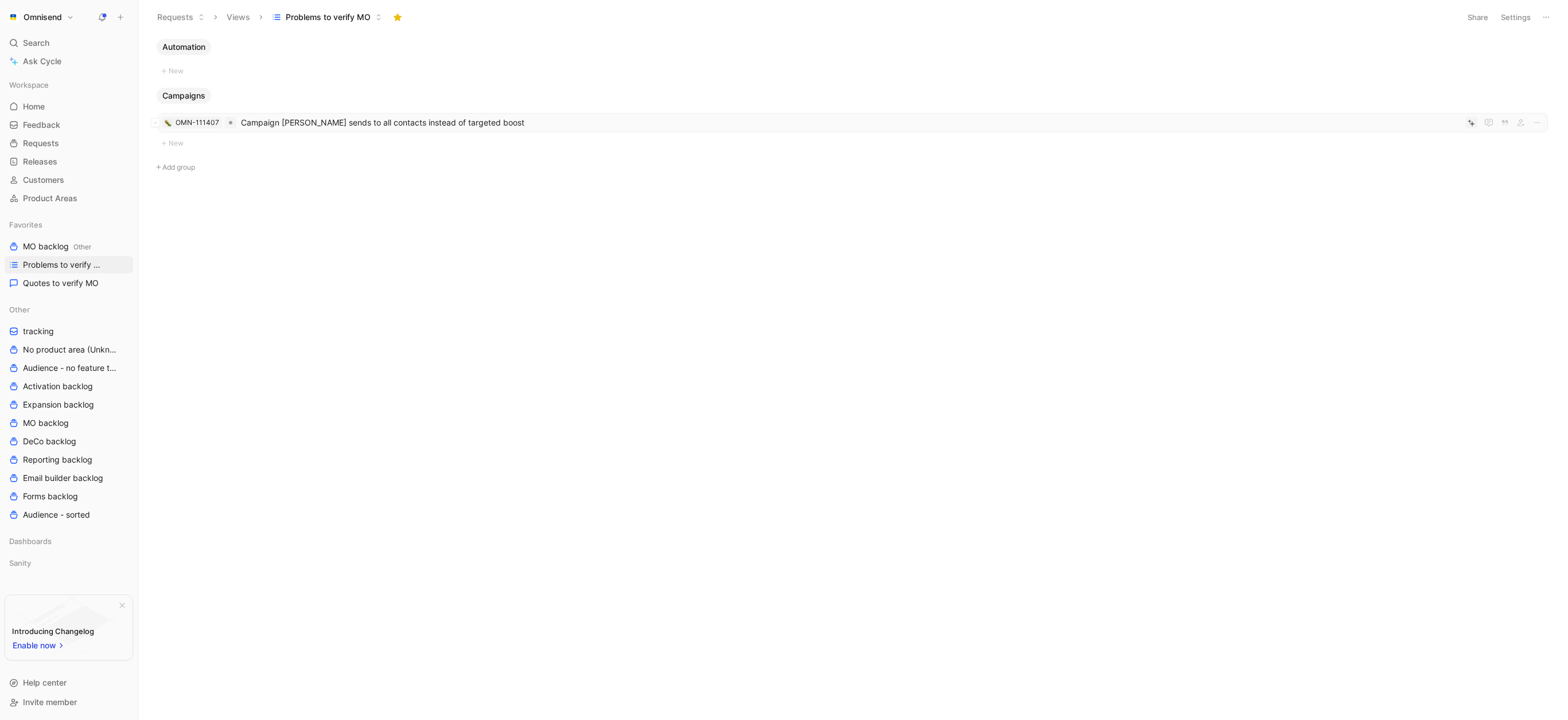
click at [440, 128] on span "Campaign [PERSON_NAME] sends to all contacts instead of targeted boost" at bounding box center [851, 122] width 1220 height 13
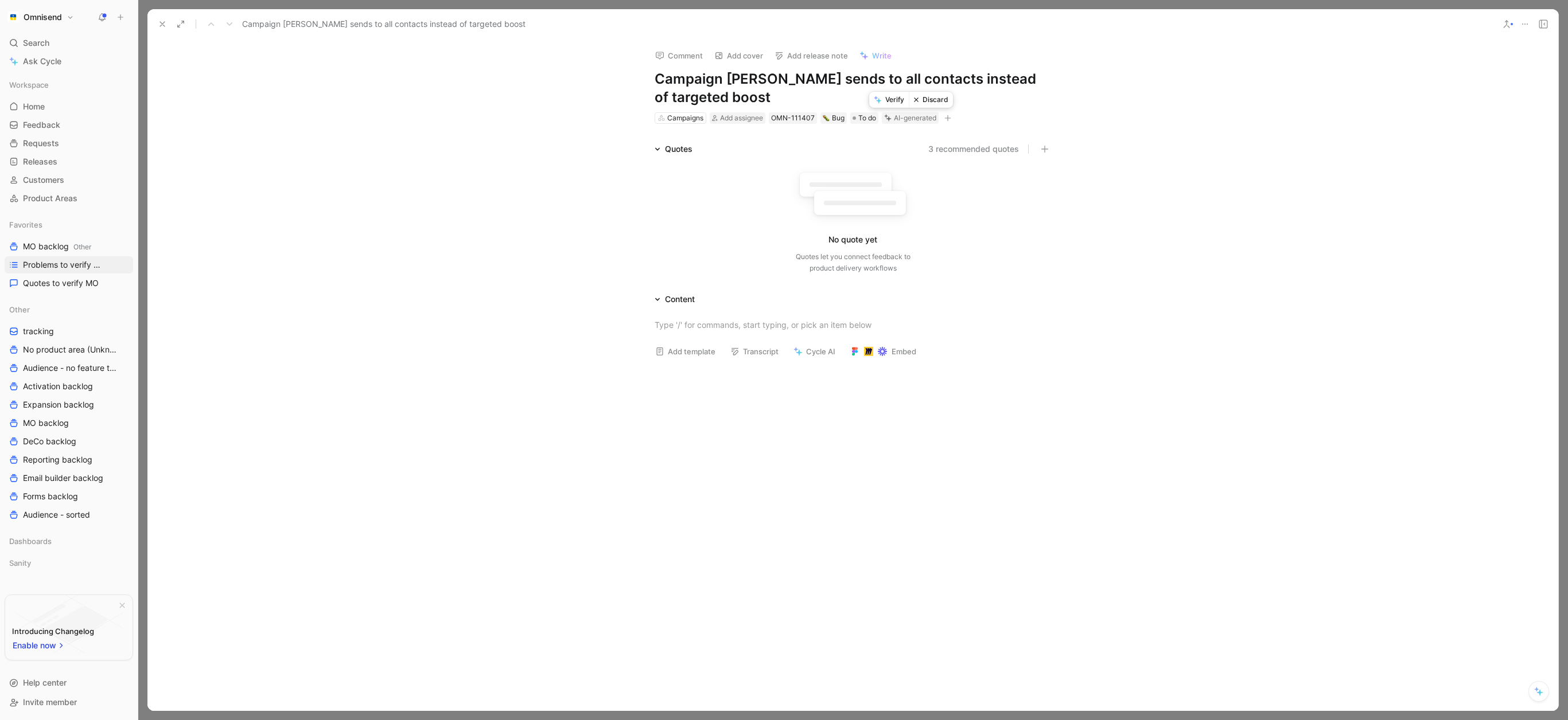
click at [933, 104] on button "Discard" at bounding box center [932, 99] width 44 height 16
click at [164, 25] on icon at bounding box center [163, 24] width 10 height 10
